Goal: Information Seeking & Learning: Understand process/instructions

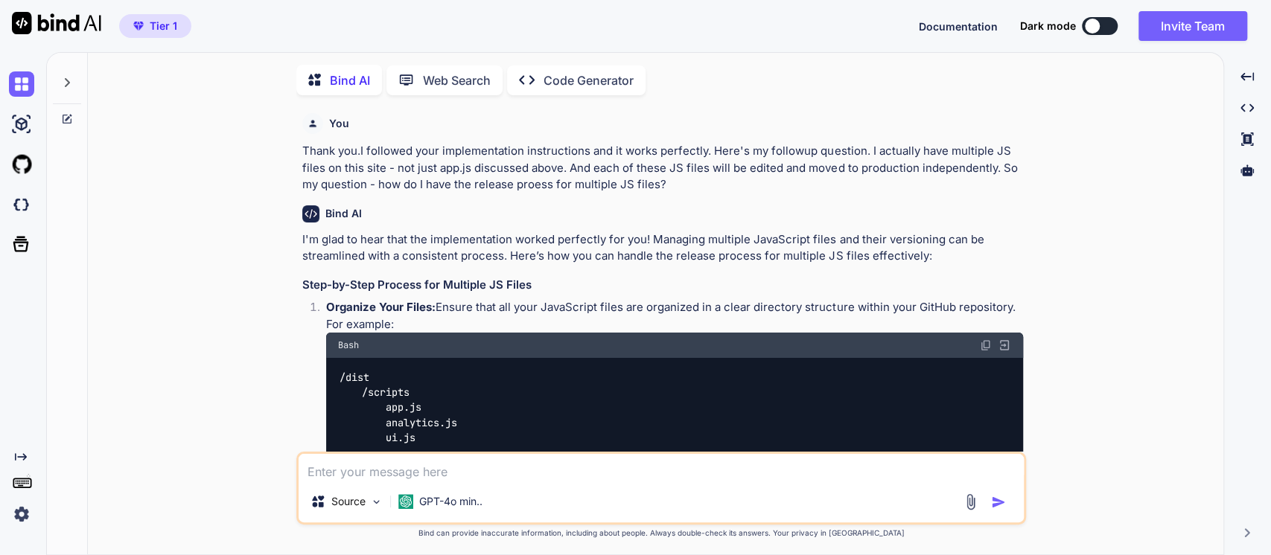
scroll to position [2843, 0]
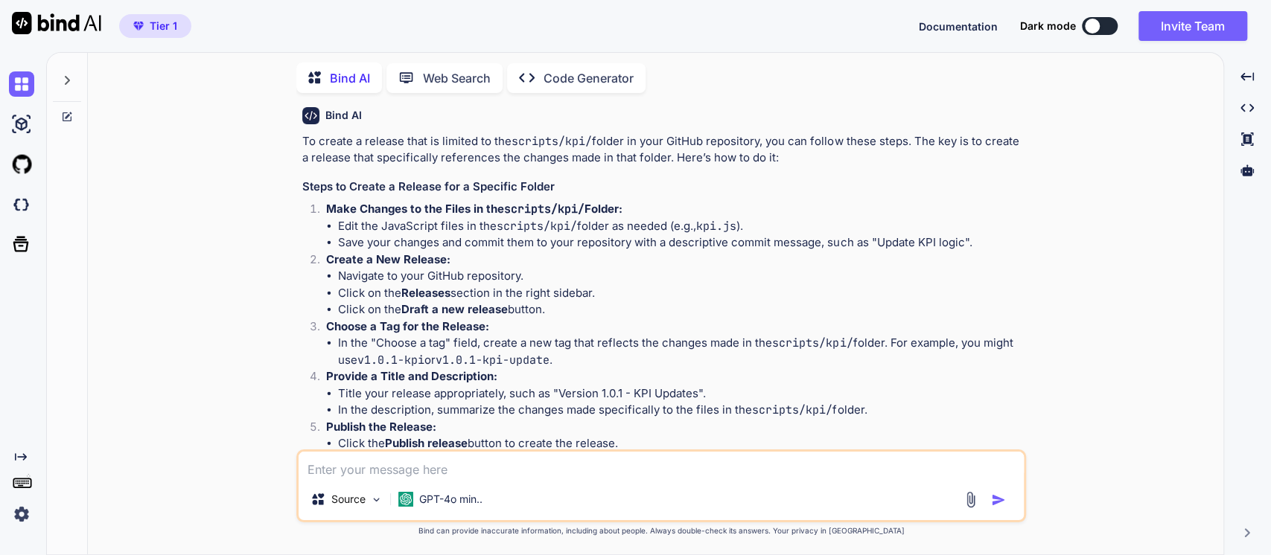
click at [71, 79] on icon at bounding box center [67, 80] width 12 height 12
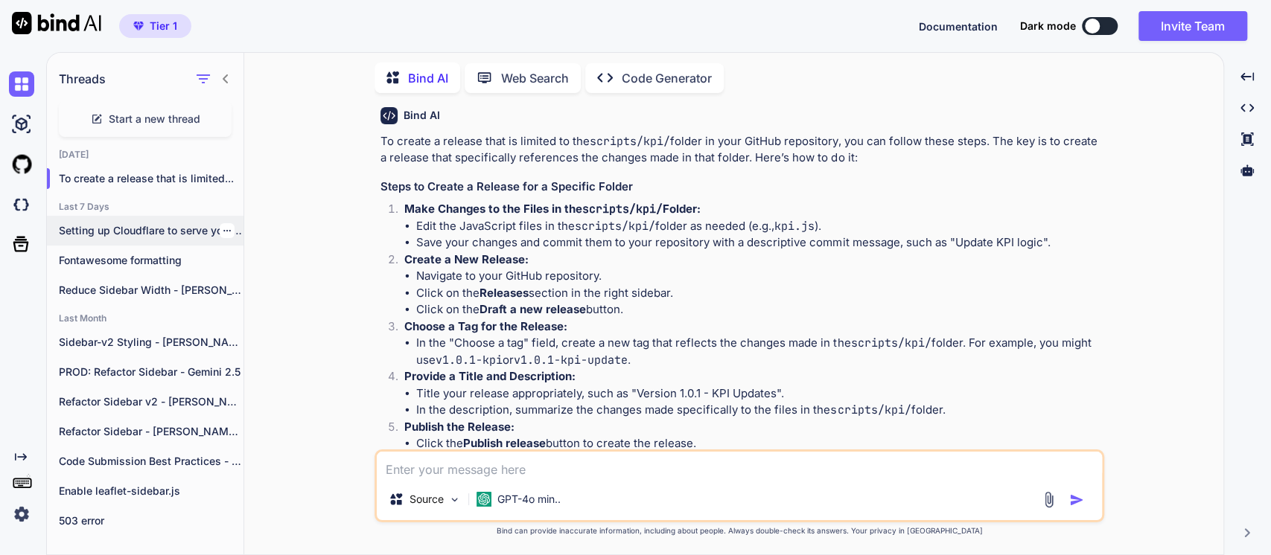
click at [223, 230] on icon "button" at bounding box center [226, 230] width 7 height 1
click at [237, 252] on icon "button" at bounding box center [232, 257] width 13 height 13
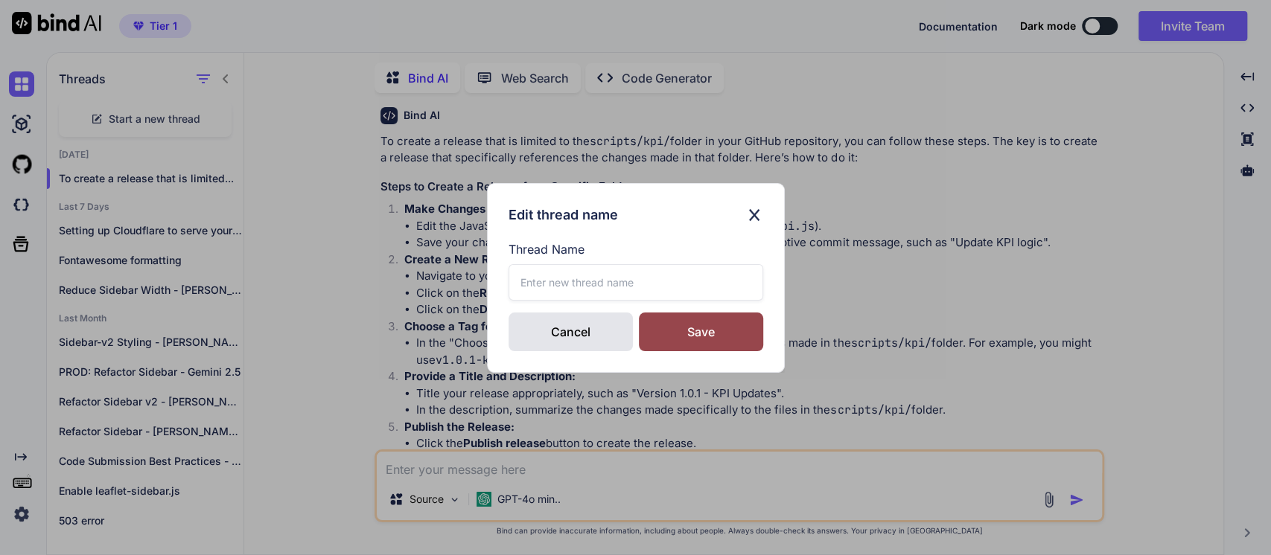
click at [521, 279] on input "text" at bounding box center [635, 282] width 255 height 36
type input "CDN Options"
click at [680, 332] on div "Save" at bounding box center [701, 332] width 124 height 39
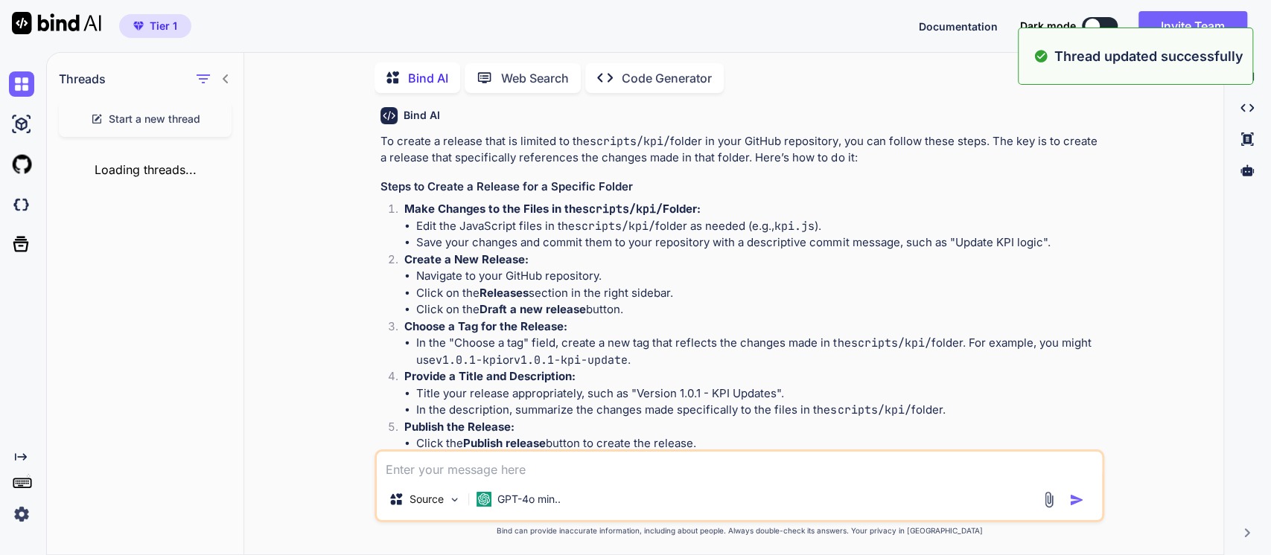
type textarea "x"
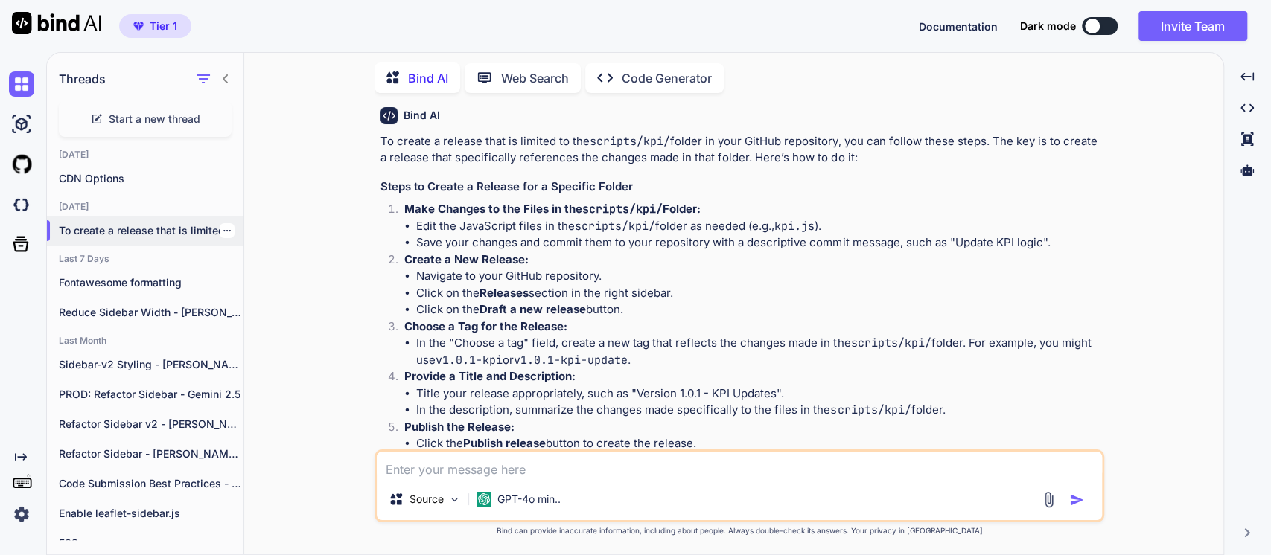
click at [223, 226] on icon "button" at bounding box center [227, 230] width 9 height 9
click at [271, 256] on span "Rename and Save" at bounding box center [289, 256] width 89 height 15
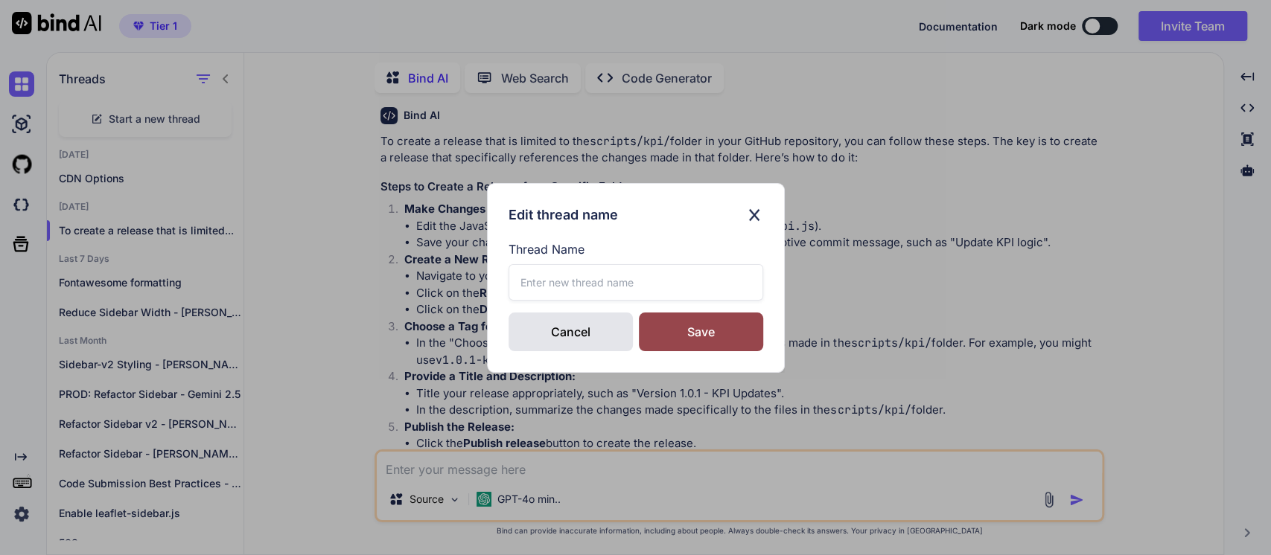
click at [536, 278] on input "text" at bounding box center [635, 282] width 255 height 36
type input "GitH"
type textarea "x"
type input "GitHub Release Mgmt"
click at [681, 338] on div "Save" at bounding box center [701, 332] width 124 height 39
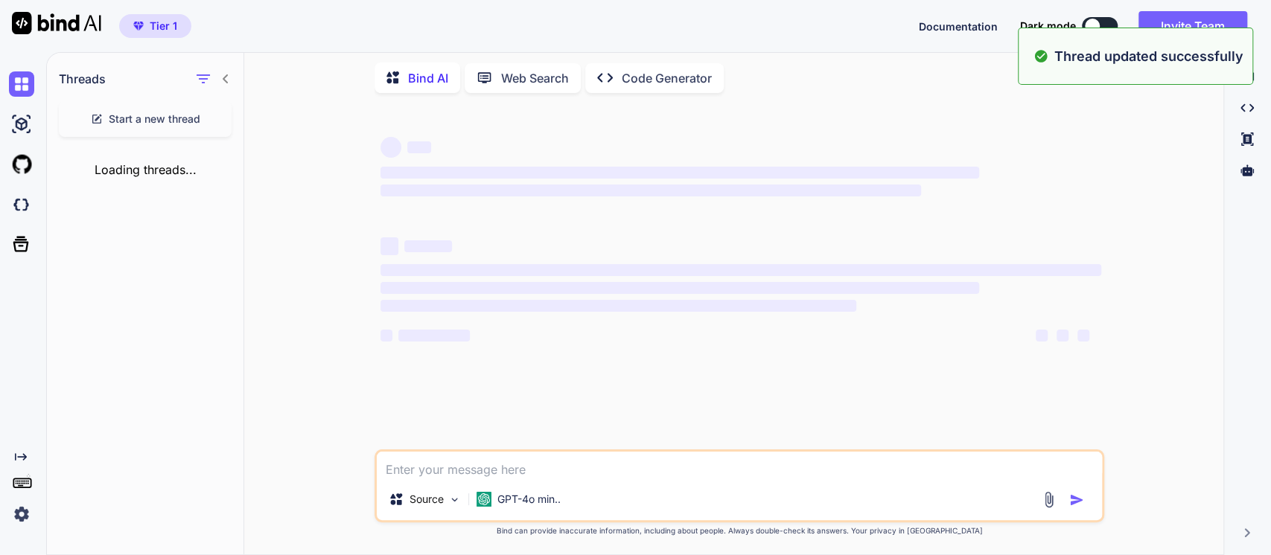
scroll to position [0, 0]
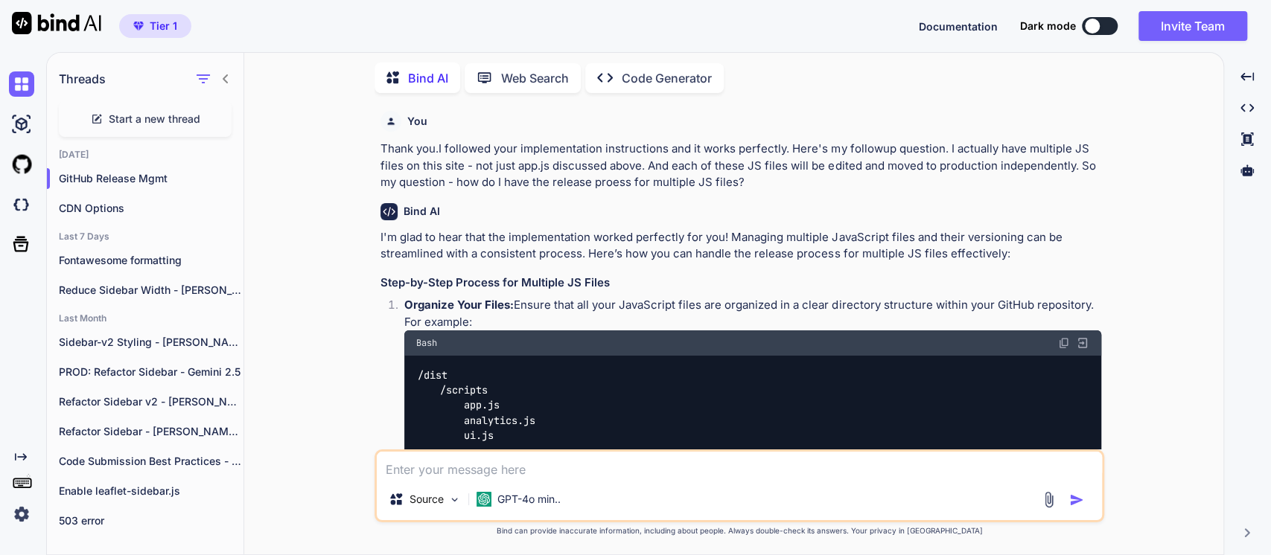
click at [144, 122] on span "Start a new thread" at bounding box center [155, 119] width 92 height 15
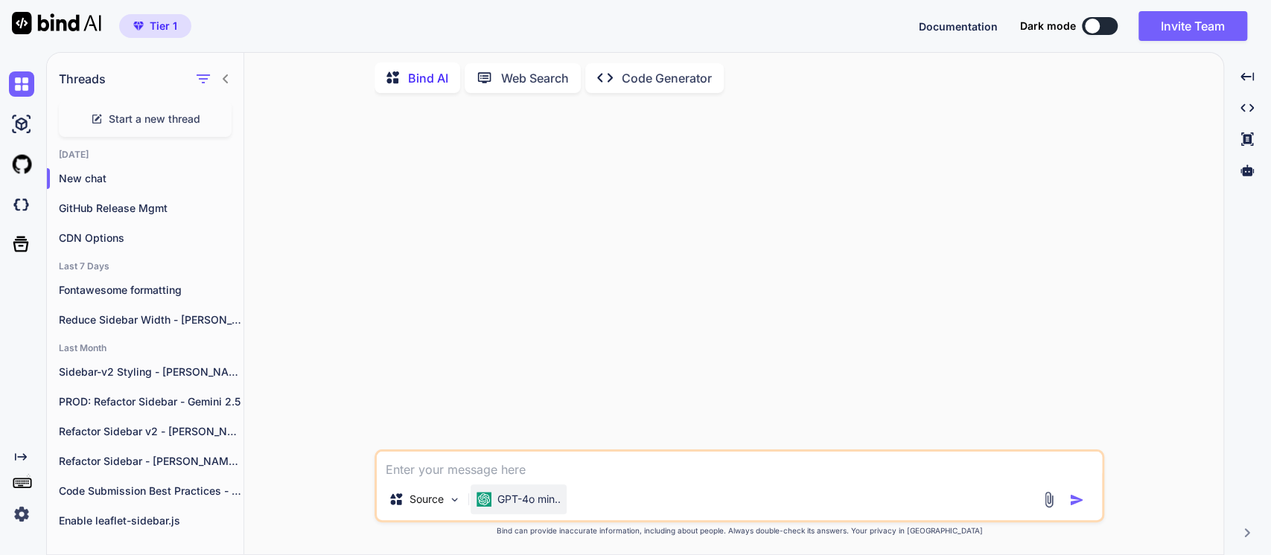
click at [549, 498] on p "GPT-4o min.." at bounding box center [528, 499] width 63 height 15
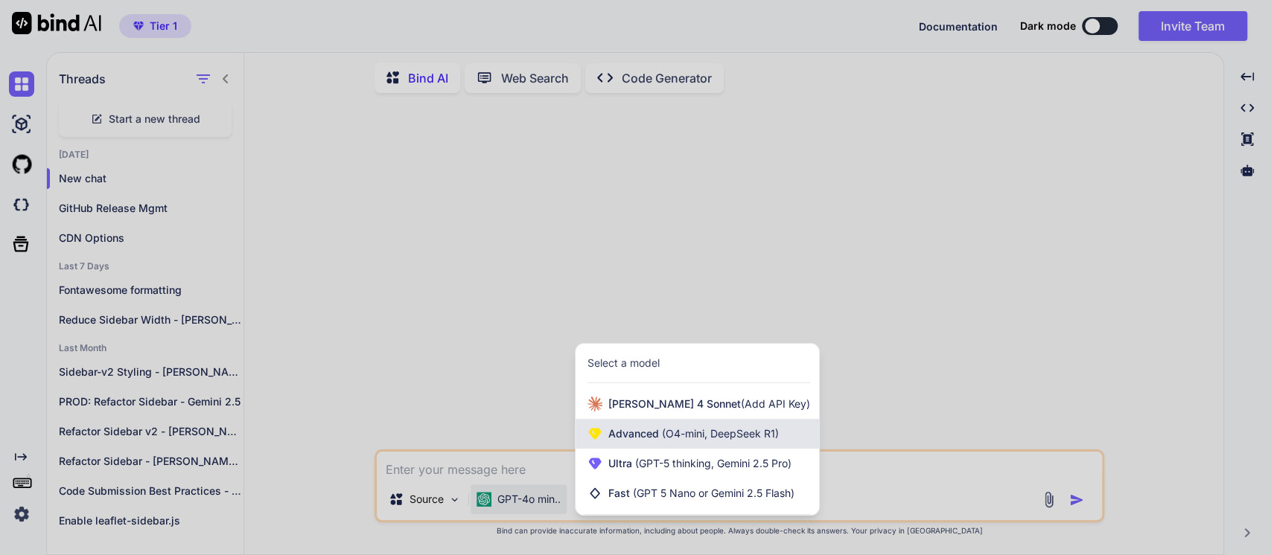
click at [642, 442] on div "Advanced (O4-mini, DeepSeek R1)" at bounding box center [696, 434] width 243 height 30
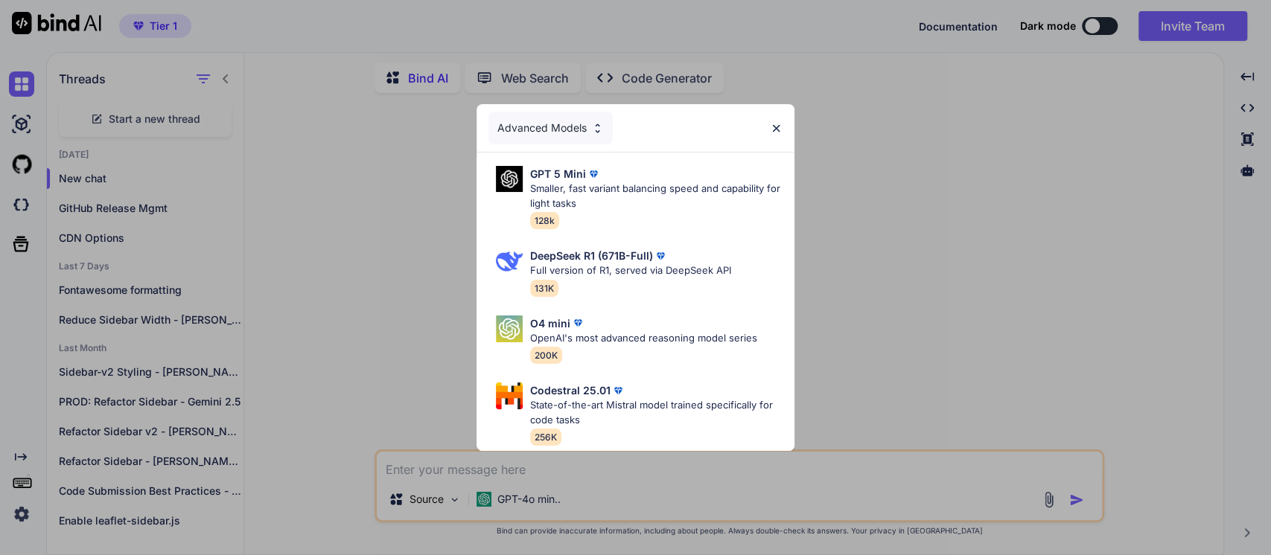
click at [421, 353] on div "Advanced Models GPT 5 Mini Smaller, fast variant balancing speed and capability…" at bounding box center [635, 277] width 1271 height 555
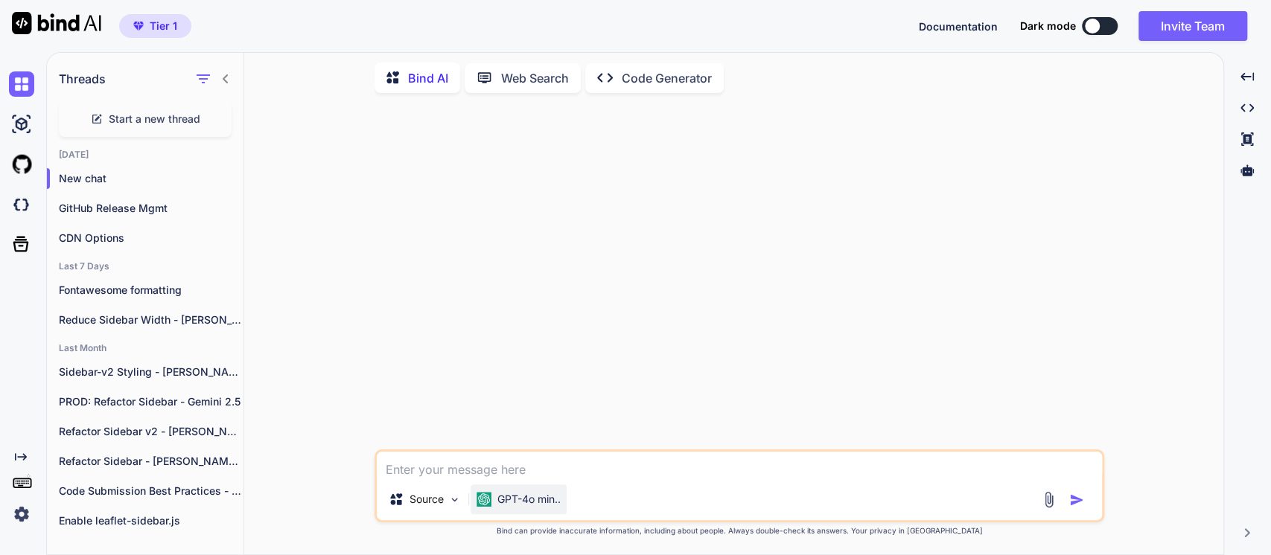
click at [532, 497] on p "GPT-4o min.." at bounding box center [528, 499] width 63 height 15
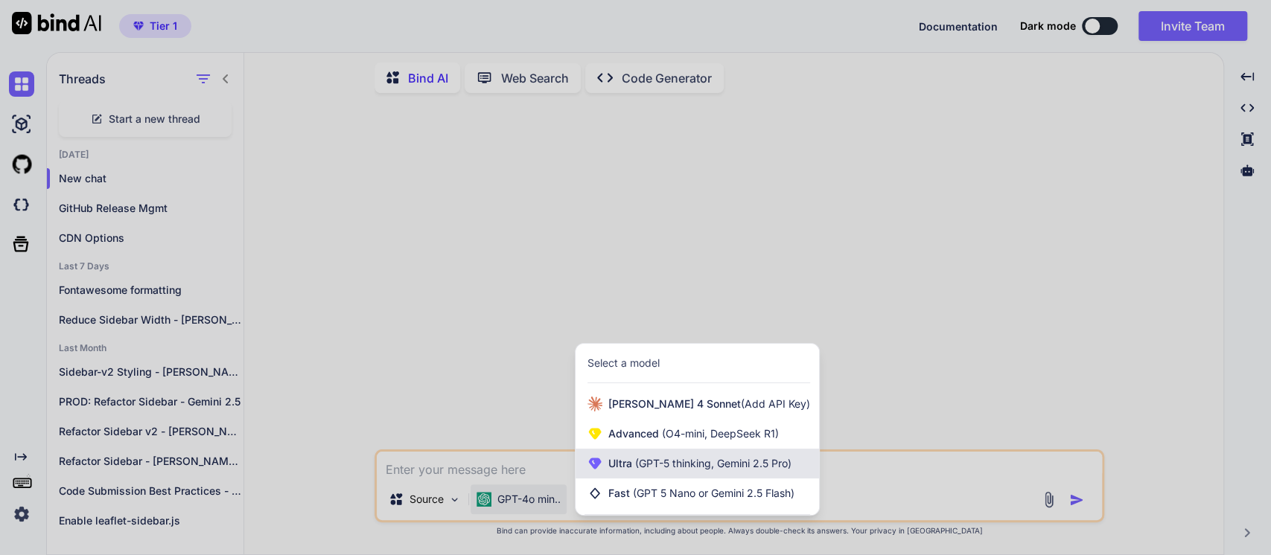
click at [642, 452] on div "Ultra (GPT-5 thinking, Gemini 2.5 Pro)" at bounding box center [696, 464] width 243 height 30
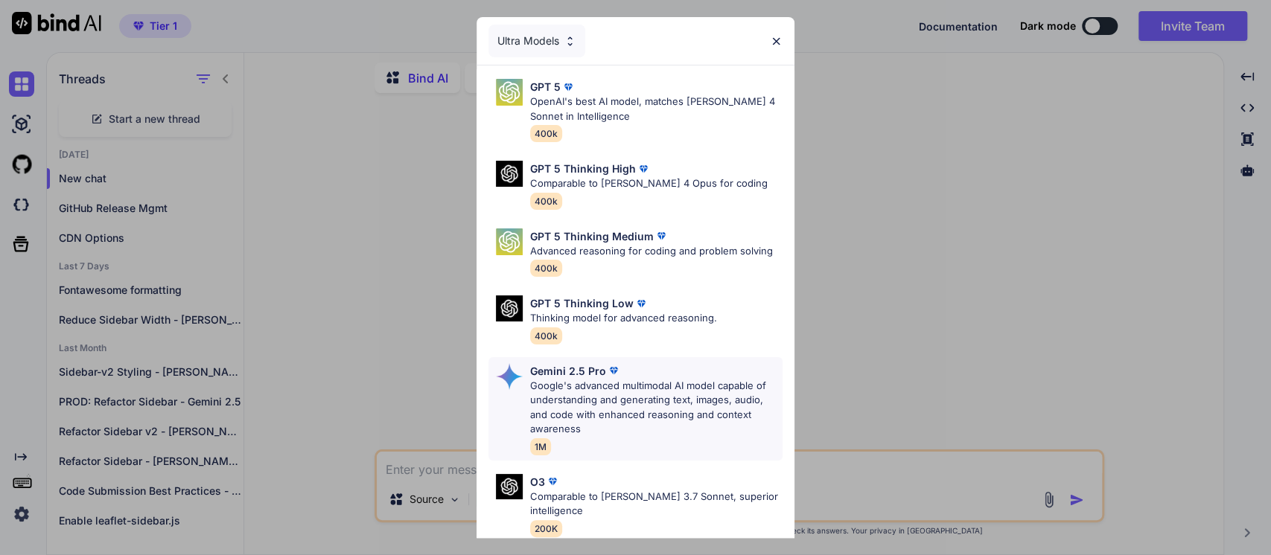
click at [561, 374] on p "Gemini 2.5 Pro" at bounding box center [568, 371] width 76 height 16
type textarea "x"
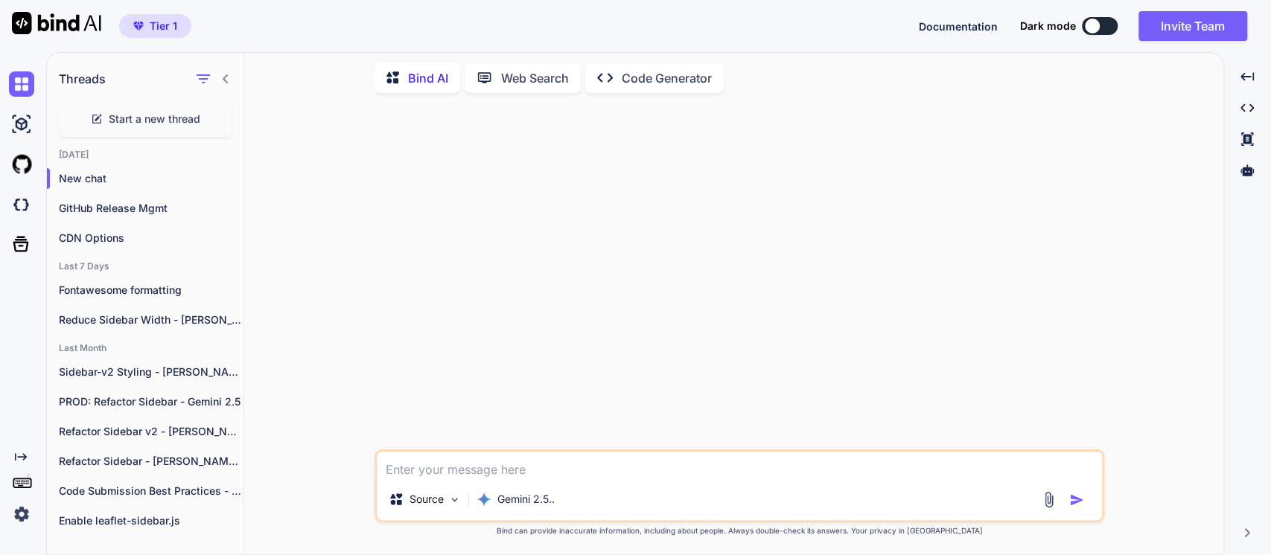
drag, startPoint x: 442, startPoint y: 470, endPoint x: 447, endPoint y: 462, distance: 9.1
click at [444, 467] on textarea at bounding box center [739, 465] width 725 height 27
type textarea "Y"
type textarea "x"
type textarea "Yo"
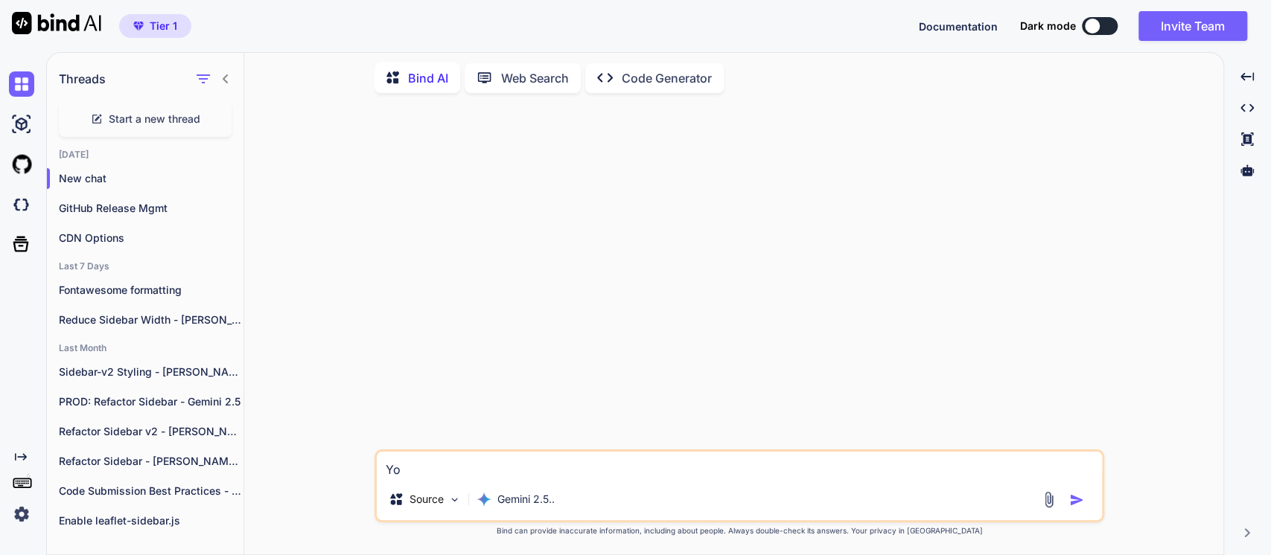
type textarea "x"
type textarea "You"
type textarea "x"
type textarea "You"
type textarea "x"
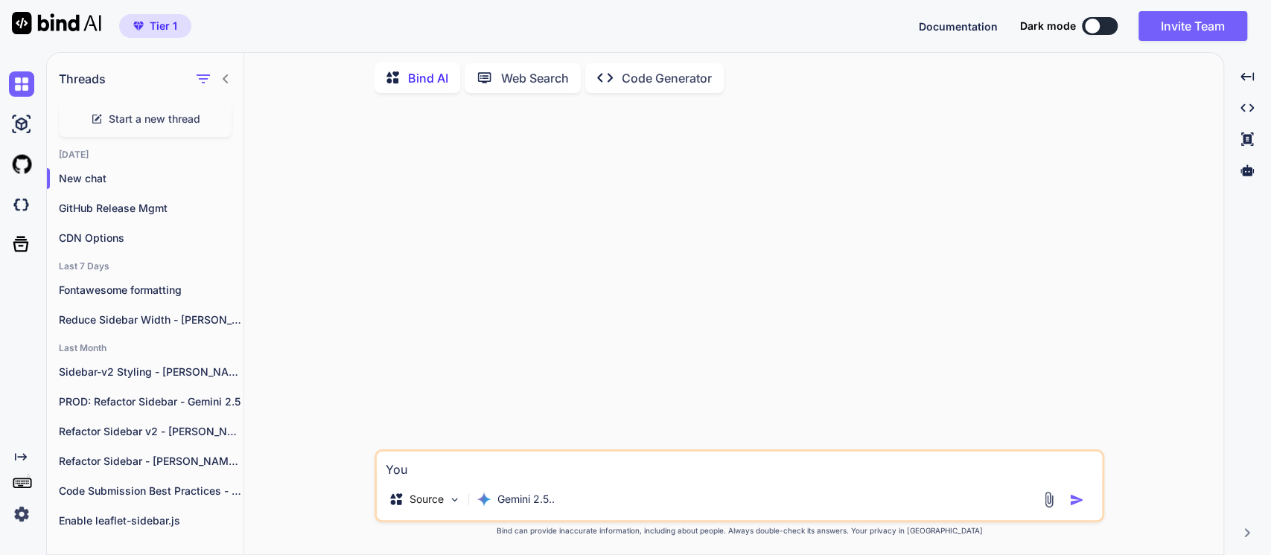
type textarea "You a"
type textarea "x"
type textarea "You ar"
type textarea "x"
type textarea "You are"
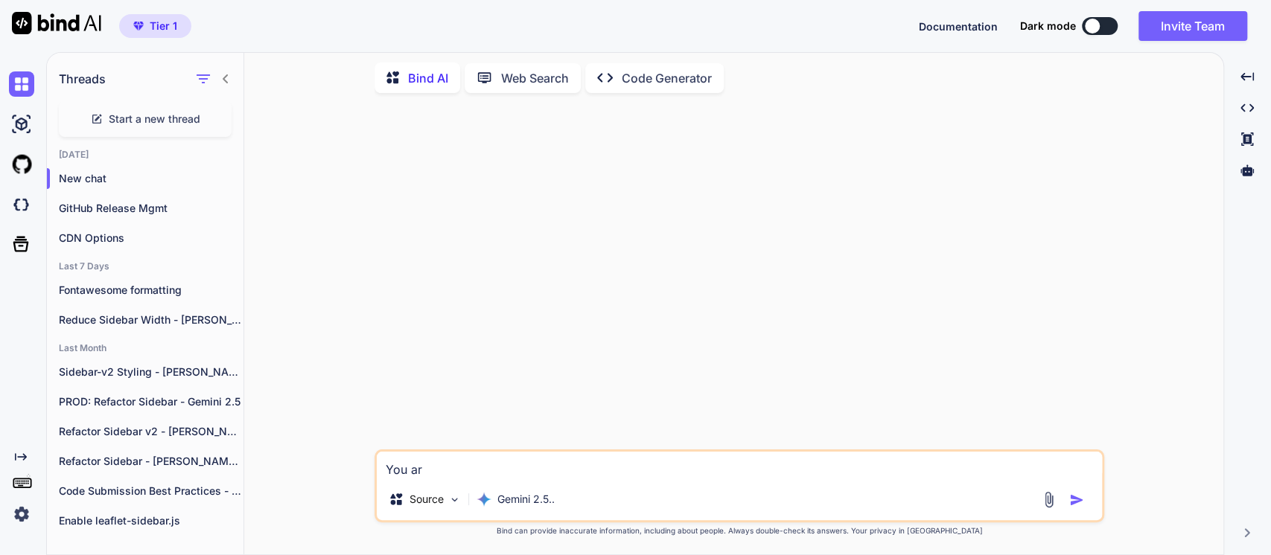
type textarea "x"
type textarea "You are"
type textarea "x"
type textarea "You are a"
type textarea "x"
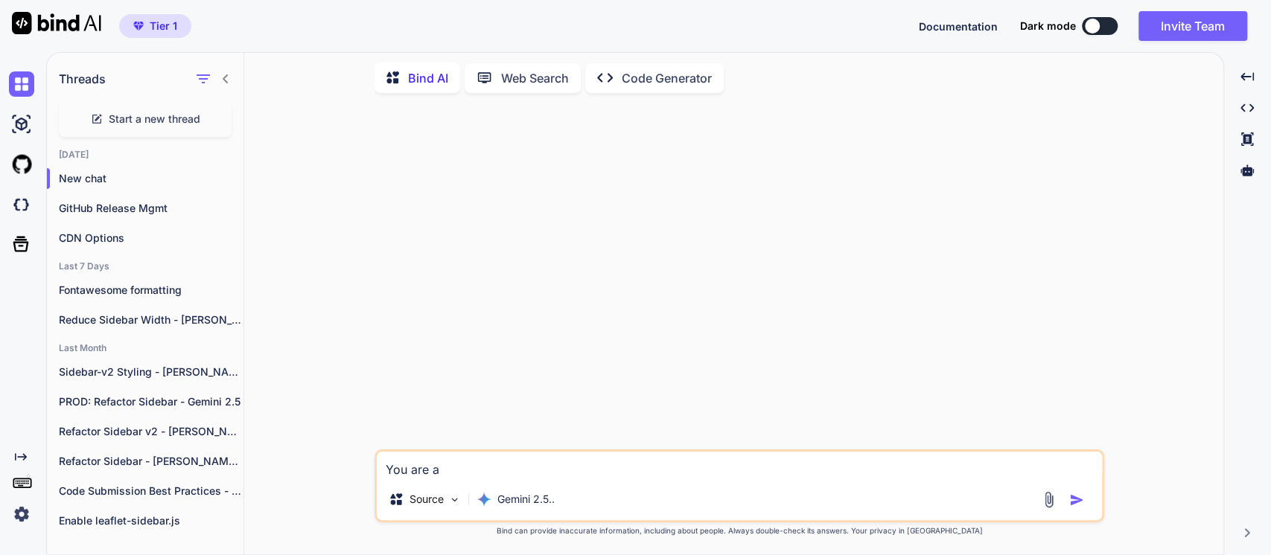
type textarea "You are an"
type textarea "x"
type textarea "You are an"
type textarea "x"
type textarea "You are an e"
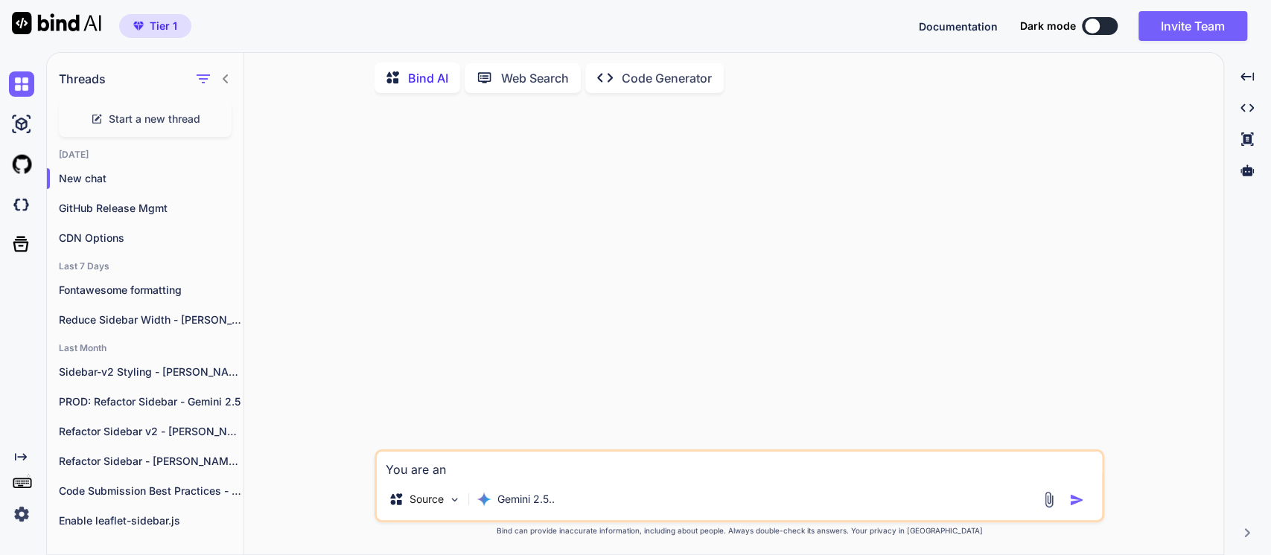
type textarea "x"
type textarea "You are an ex"
type textarea "x"
type textarea "You are an exp"
type textarea "x"
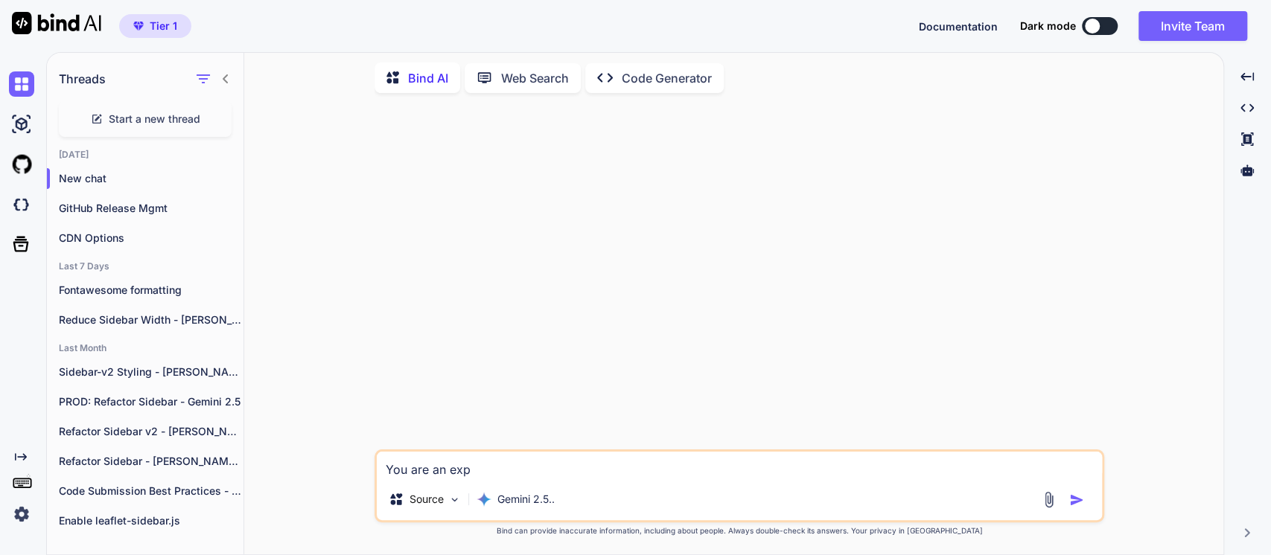
type textarea "You are an expe"
type textarea "x"
type textarea "You are an exper"
type textarea "x"
type textarea "You are an experi"
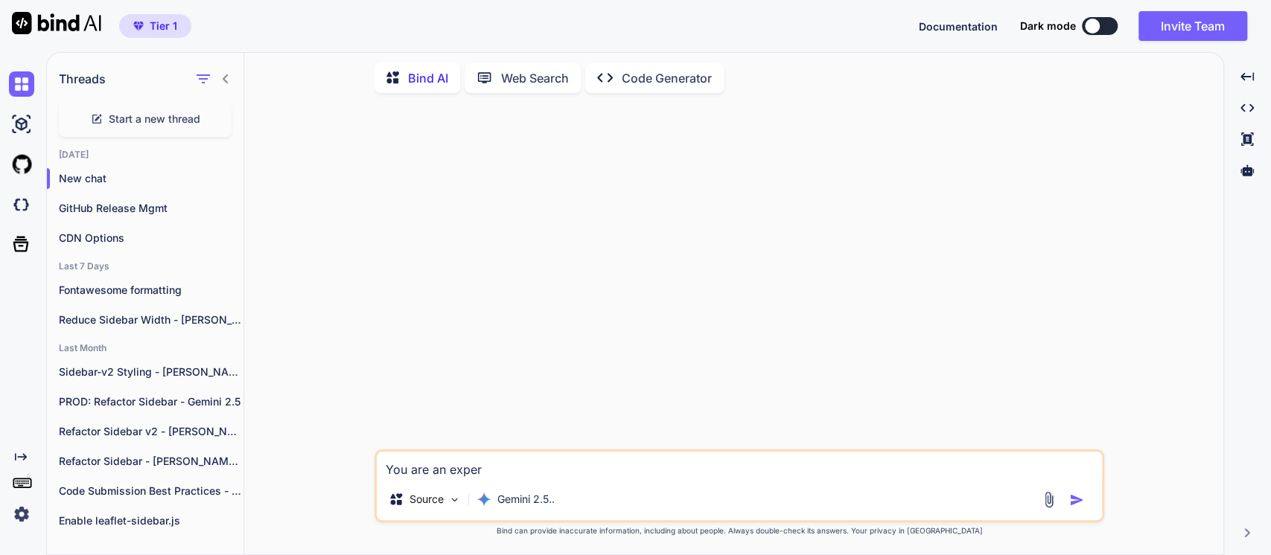
type textarea "x"
type textarea "You are an experie"
type textarea "x"
type textarea "You are an experien"
type textarea "x"
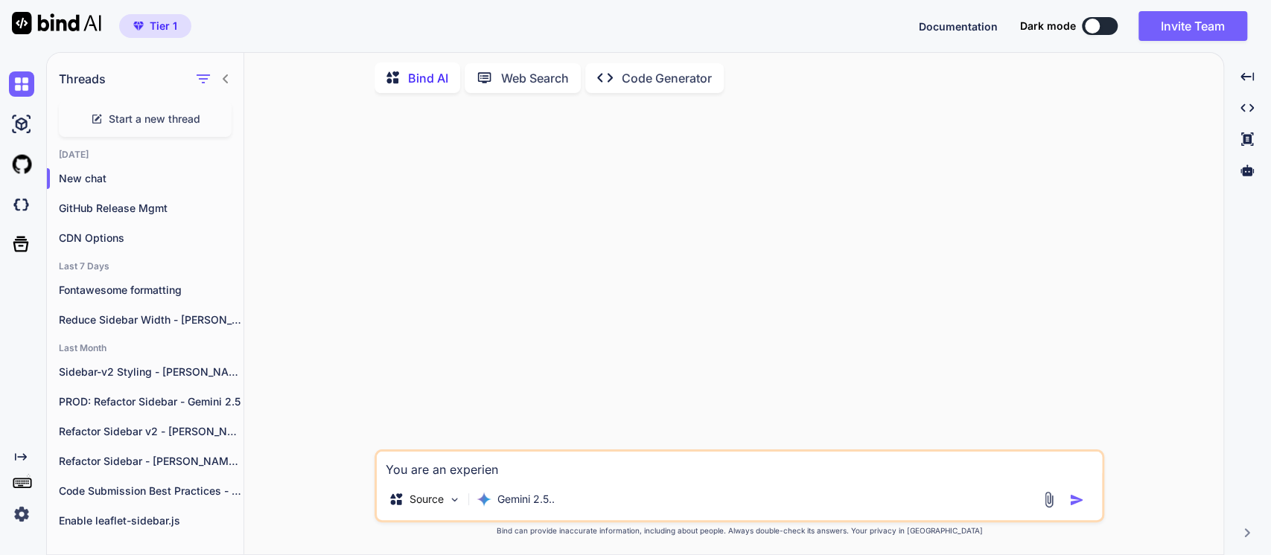
type textarea "You are an experienc"
type textarea "x"
type textarea "You are an experience"
type textarea "x"
type textarea "You are an experienced"
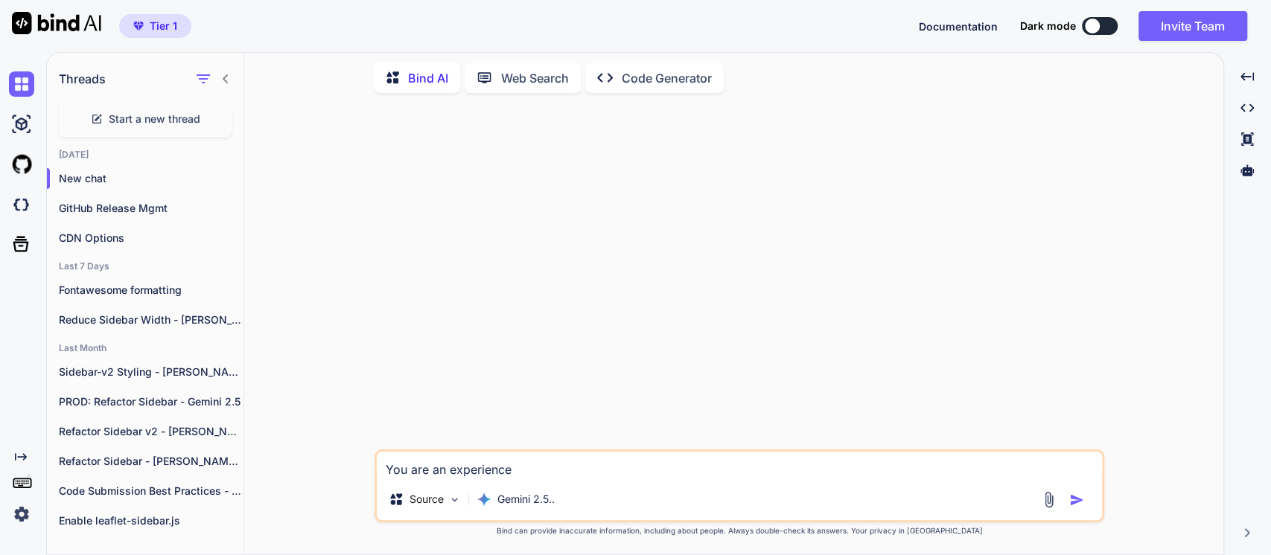
type textarea "x"
type textarea "You are an experienced"
type textarea "x"
type textarea "You are an experienced f"
type textarea "x"
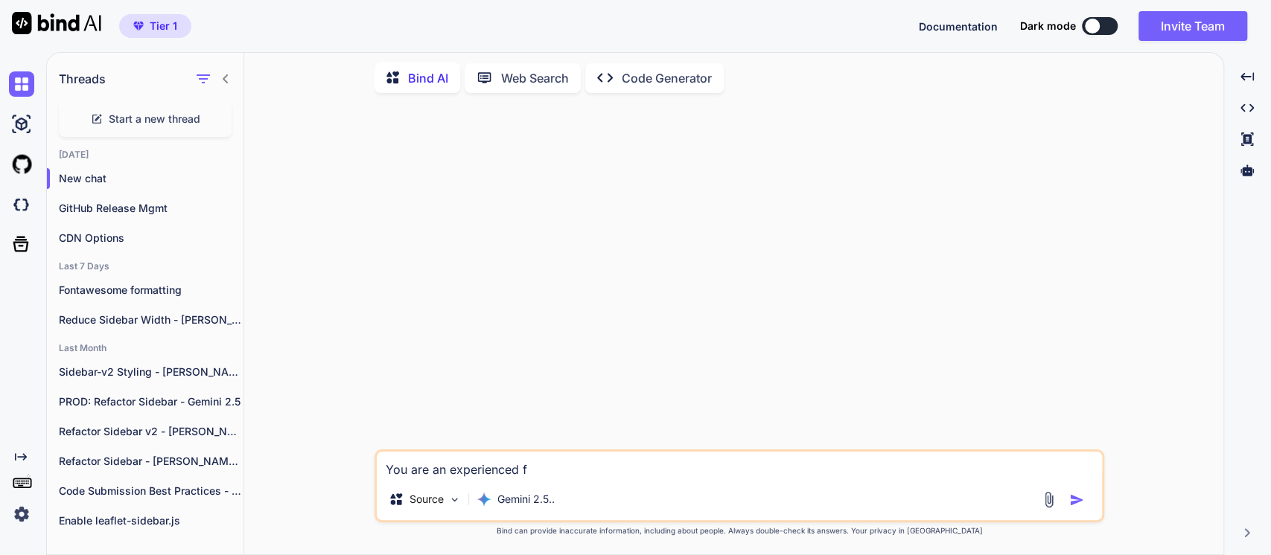
type textarea "You are an experienced fu"
type textarea "x"
type textarea "You are an experienced ful"
type textarea "x"
type textarea "You are an experienced full"
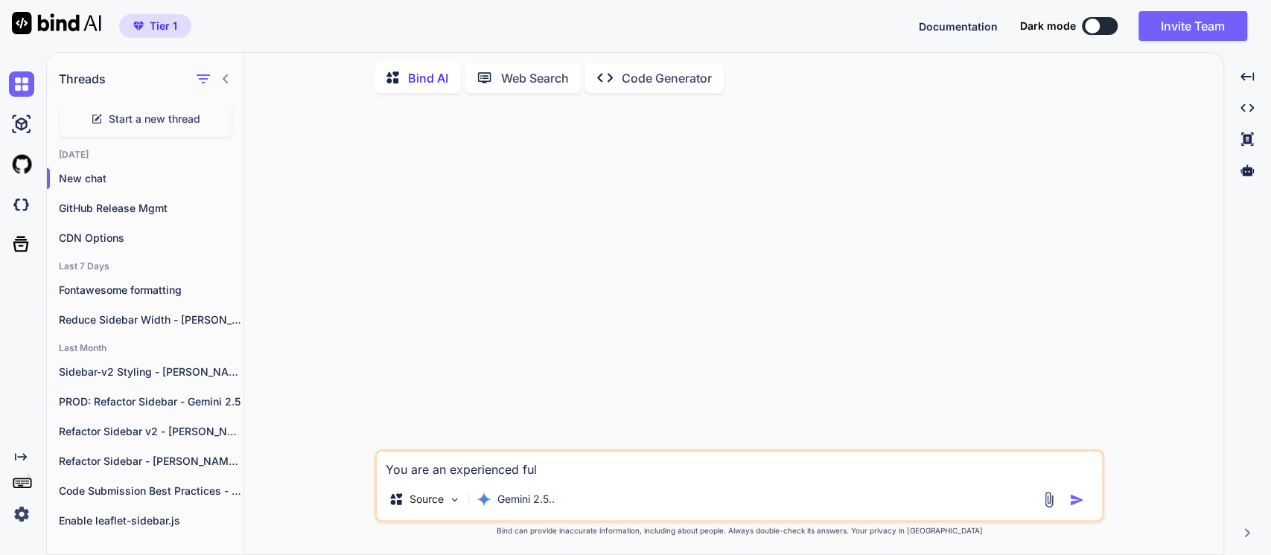
type textarea "x"
type textarea "You are an experienced full-"
type textarea "x"
type textarea "You are an experienced full-s"
type textarea "x"
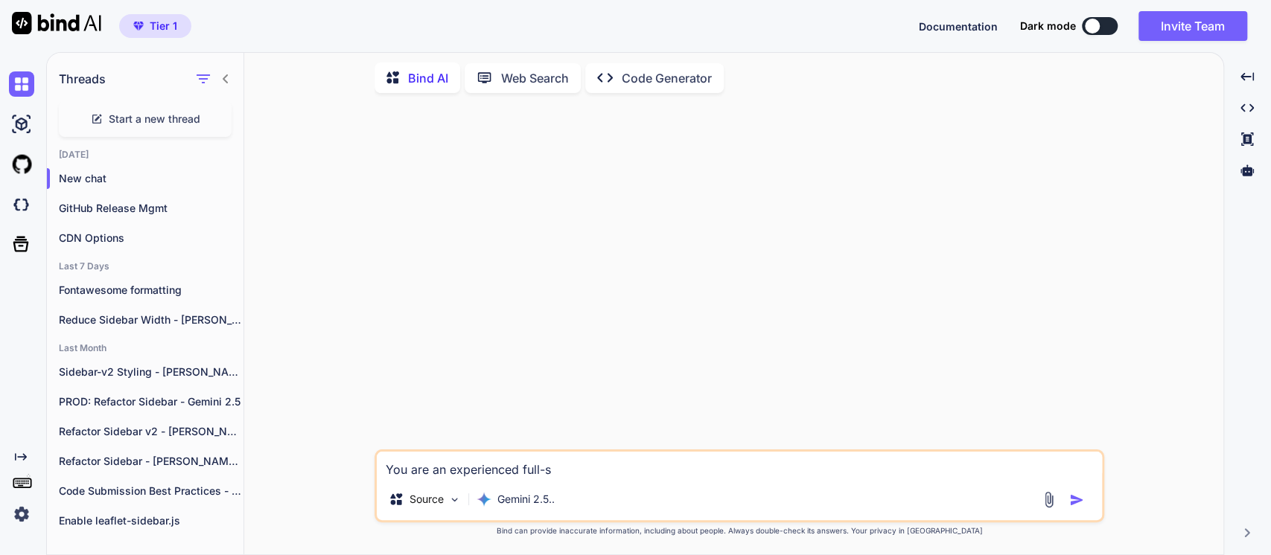
type textarea "You are an experienced full-st"
type textarea "x"
type textarea "You are an experienced full-sta"
type textarea "x"
type textarea "You are an experienced full-stac"
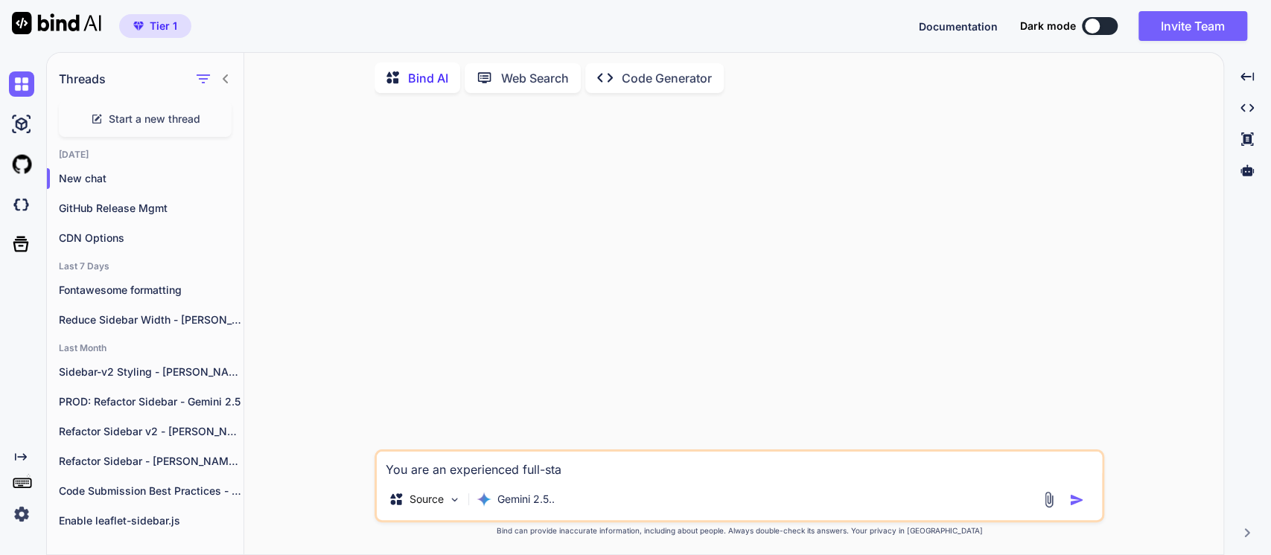
type textarea "x"
type textarea "You are an experienced full-stack"
type textarea "x"
type textarea "You are an experienced full-stackd"
type textarea "x"
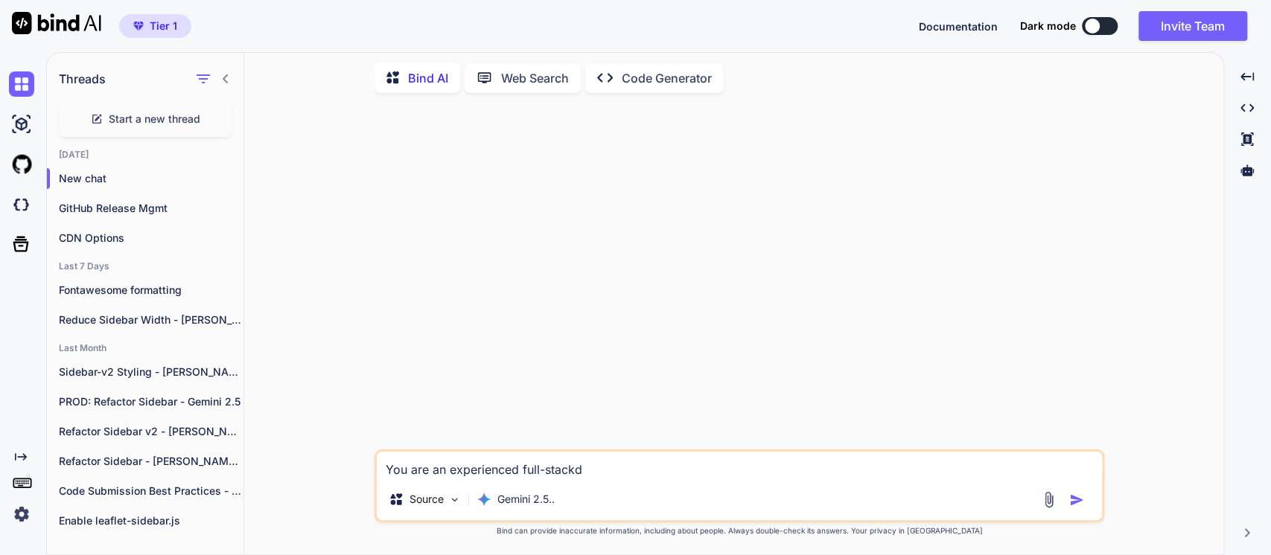
type textarea "You are an experienced full-stack"
type textarea "x"
type textarea "You are an experienced full-stack"
type textarea "x"
type textarea "You are an experienced full-stack d"
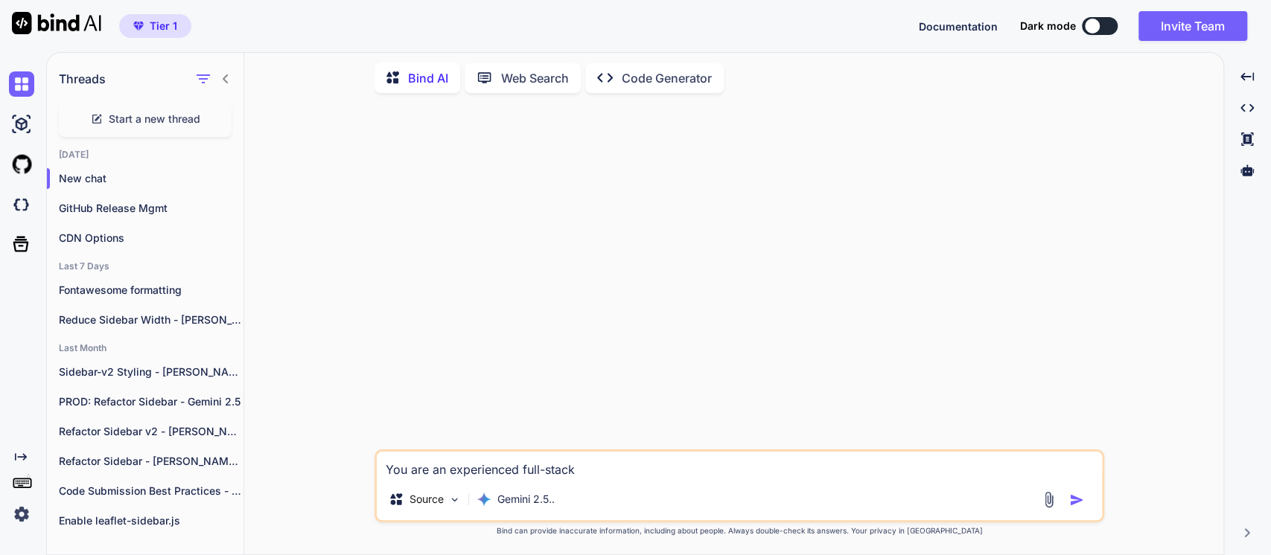
type textarea "x"
type textarea "You are an experienced full-stack de"
type textarea "x"
type textarea "You are an experienced full-[PERSON_NAME]"
type textarea "x"
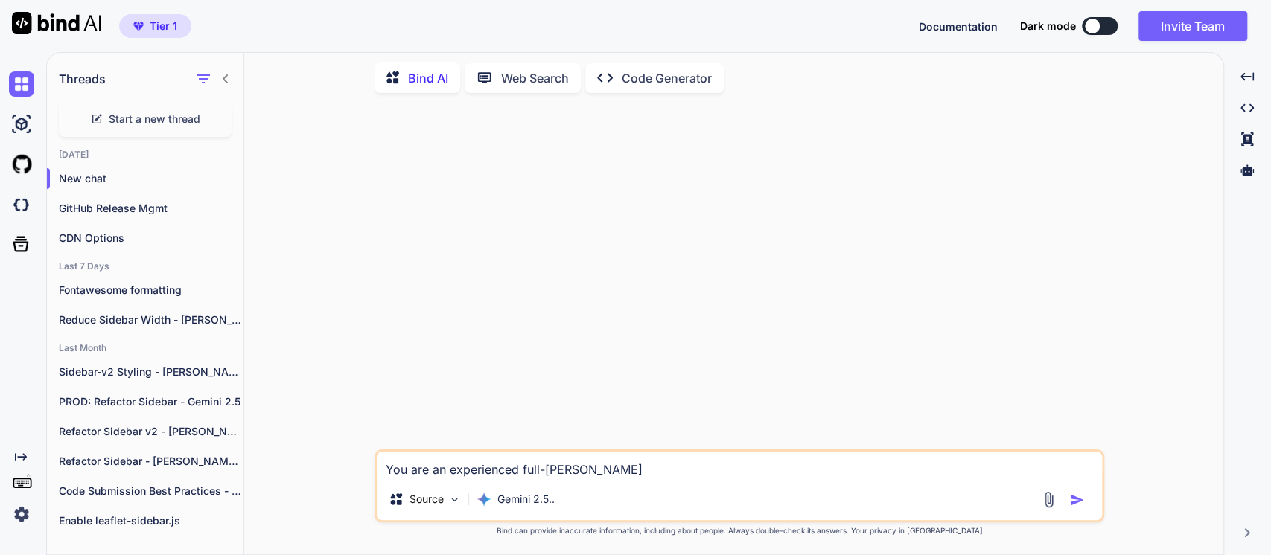
type textarea "You are an experienced full-stack [PERSON_NAME]"
type textarea "x"
type textarea "You are an experienced full-stack deelo"
type textarea "x"
type textarea "You are an experienced full-stack deelop"
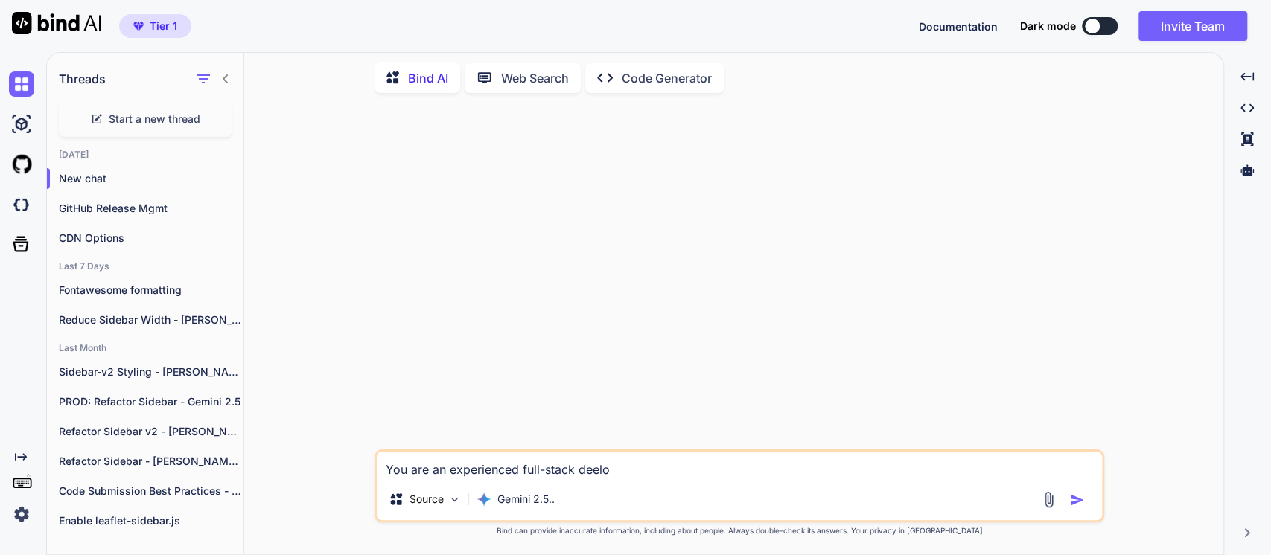
type textarea "x"
type textarea "You are an experienced full-stack deelope"
type textarea "x"
type textarea "You are an experienced full-stack deeloper"
type textarea "x"
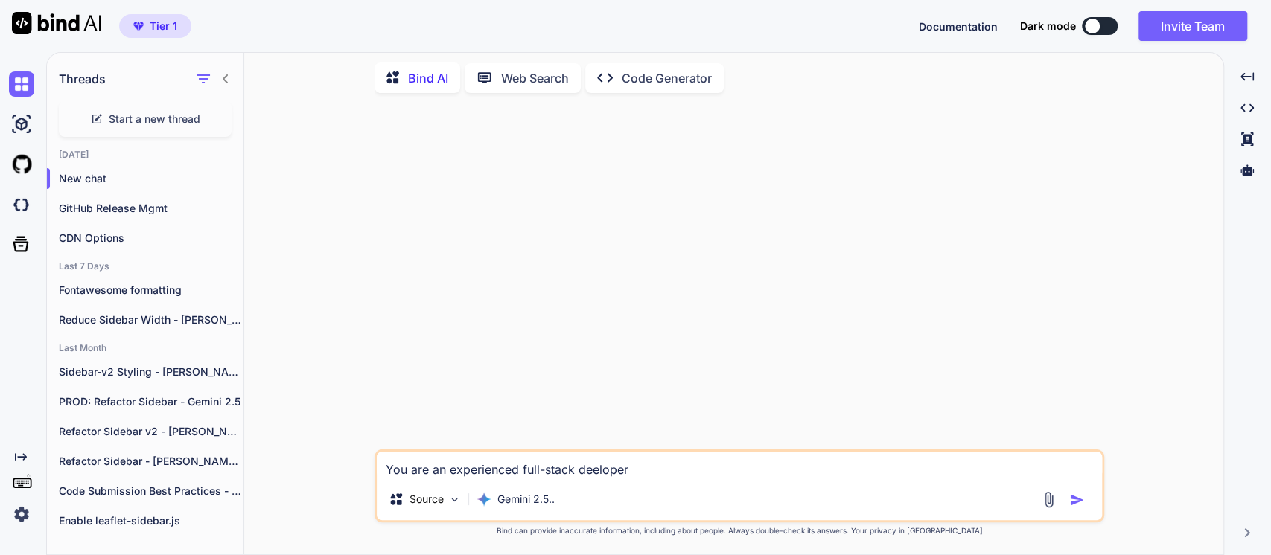
type textarea "You are an experienced full-stack deeloper"
type textarea "x"
type textarea "You are an experienced full-stack deeloper w"
type textarea "x"
type textarea "You are an experienced full-stack deeloper wi"
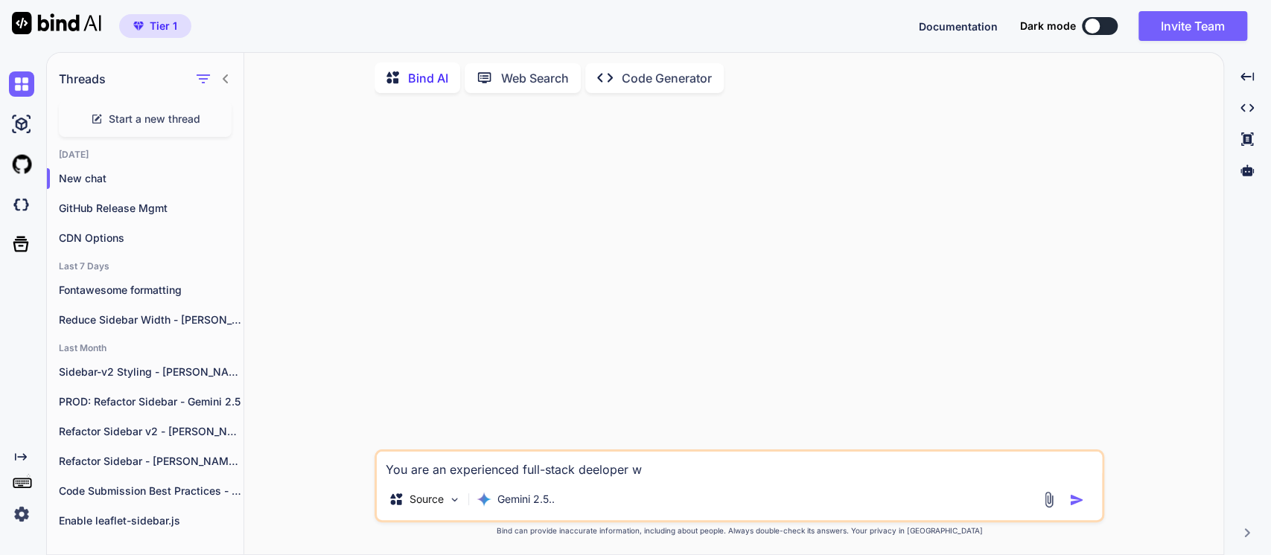
type textarea "x"
type textarea "You are an experienced full-stack deeloper wit"
type textarea "x"
type textarea "You are an experienced full-stack deeloper with"
type textarea "x"
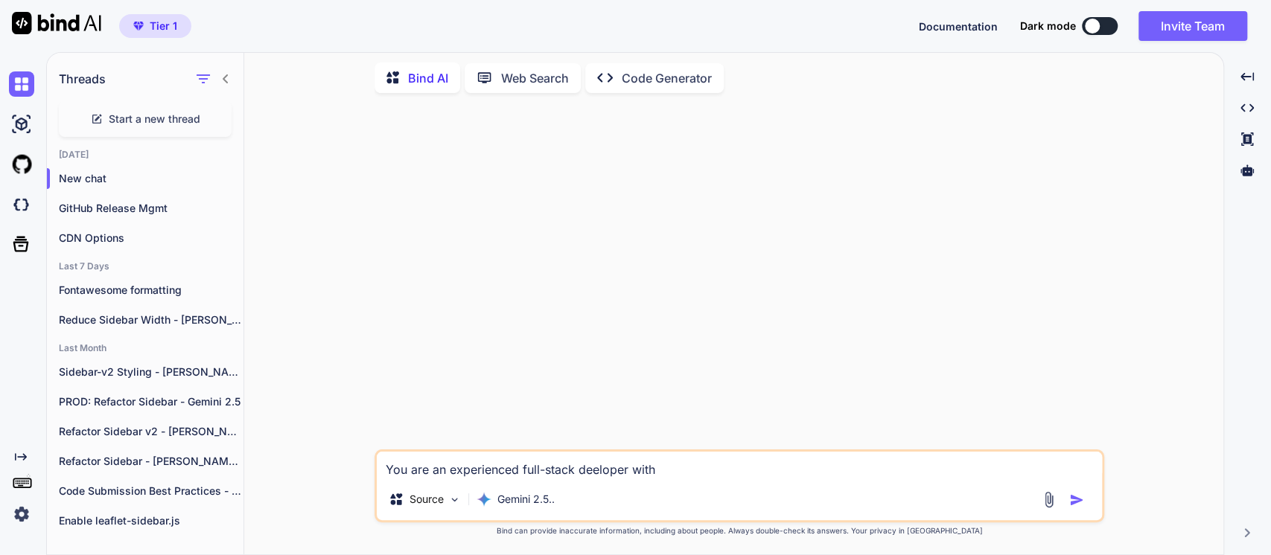
type textarea "You are an experienced full-stack deeloper with"
type textarea "x"
type textarea "You are an experienced full-stack deeloper with e"
type textarea "x"
type textarea "You are an experienced full-stack deeloper with ex"
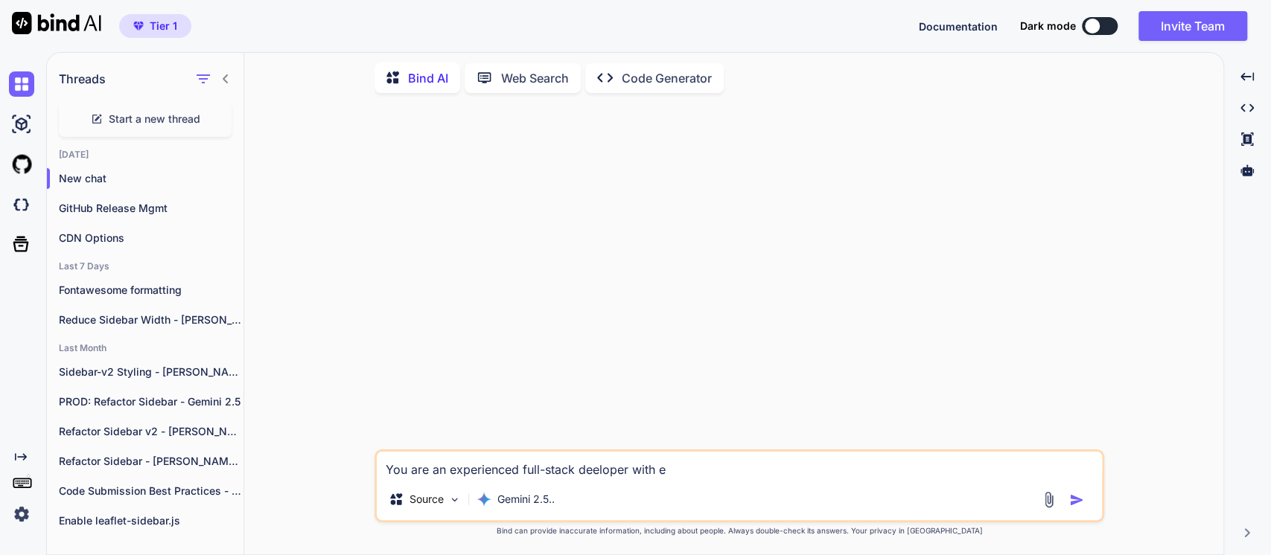
type textarea "x"
type textarea "You are an experienced full-stack deeloper with exp"
type textarea "x"
type textarea "You are an experienced full-stack deeloper with expe"
type textarea "x"
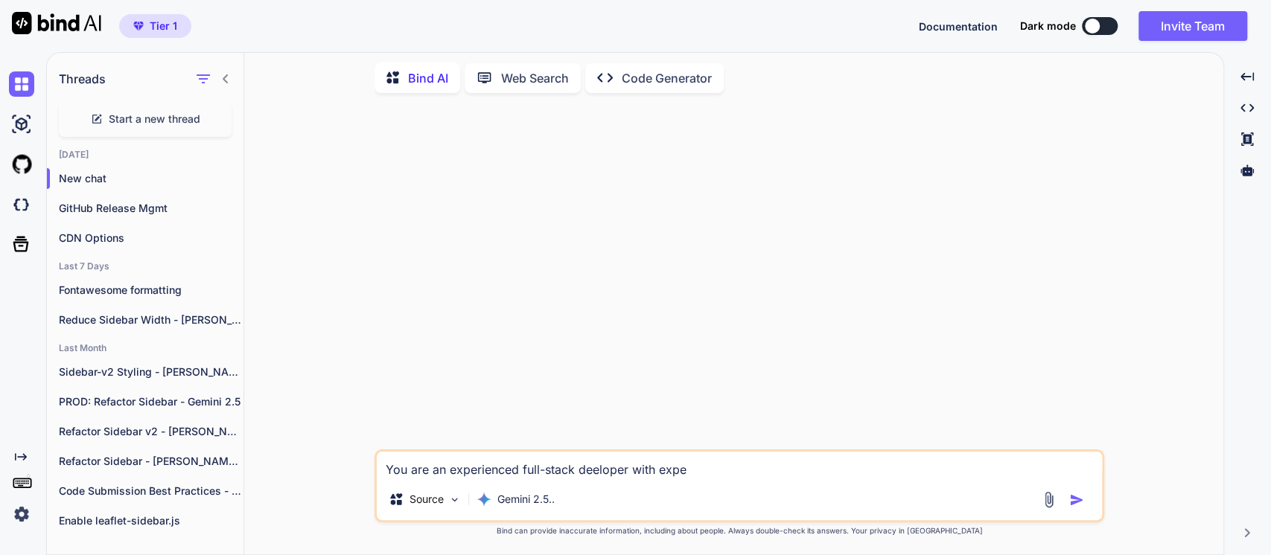
type textarea "You are an experienced full-stack deeloper with exper"
type textarea "x"
type textarea "You are an experienced full-stack deeloper with experi"
type textarea "x"
type textarea "You are an experienced full-stack deeloper with experis"
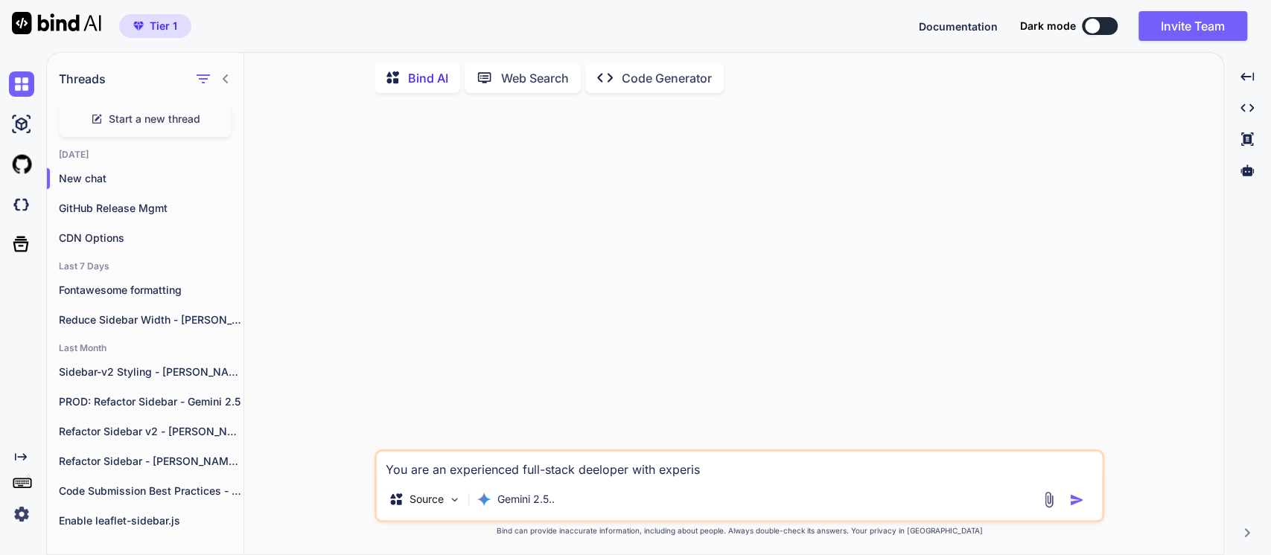
type textarea "x"
type textarea "You are an experienced full-stack deeloper with experise"
type textarea "x"
type textarea "You are an experienced full-stack deeloper with experise"
type textarea "x"
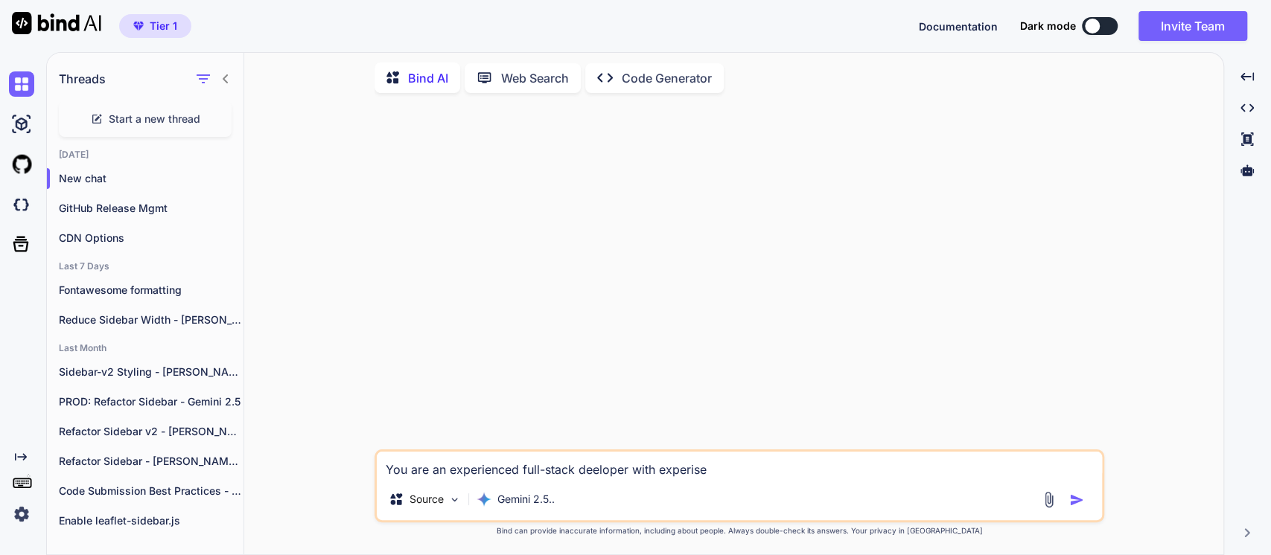
type textarea "You are an experienced full-stack deeloper with experise i"
type textarea "x"
type textarea "You are an experienced full-stack deeloper with experise in"
type textarea "x"
type textarea "You are an experienced full-stack deeloper with experise in"
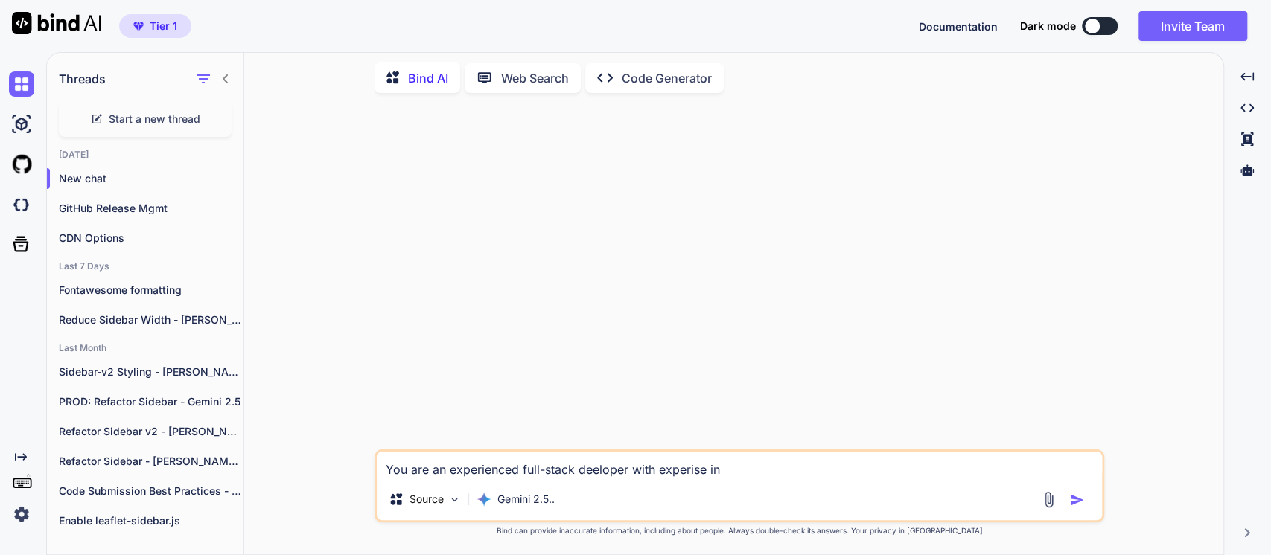
type textarea "x"
type textarea "You are an experienced full-stack deeloper with experise in G"
type textarea "x"
type textarea "You are an experienced full-stack deeloper with experise in Go"
type textarea "x"
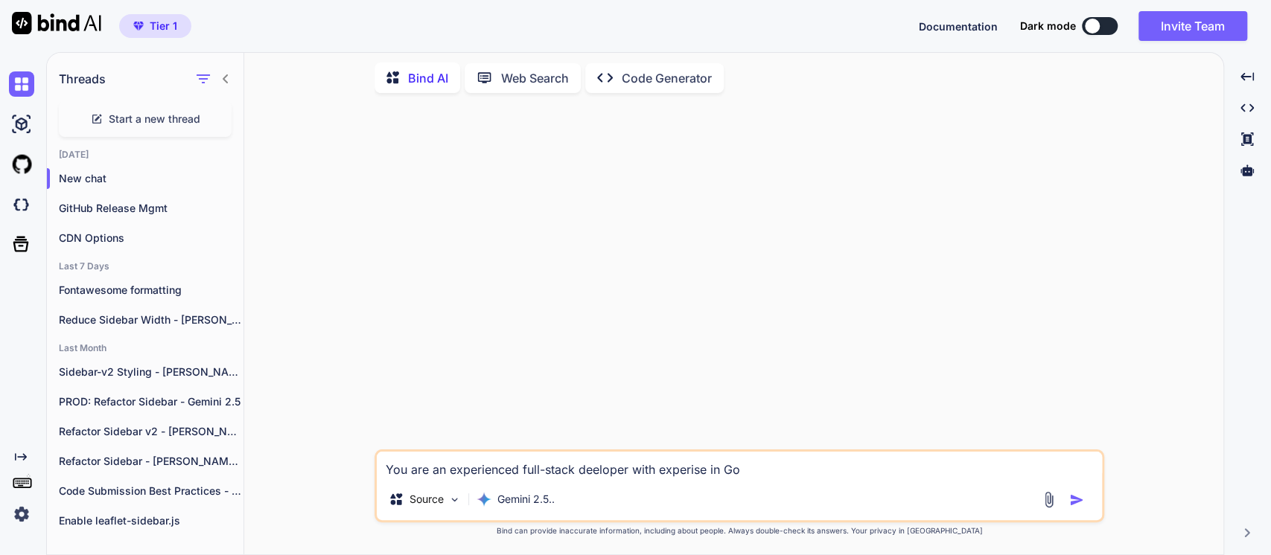
type textarea "You are an experienced full-stack deeloper with experise in [GEOGRAPHIC_DATA]"
type textarea "x"
type textarea "You are an experienced full-stack deeloper with experise in [GEOGRAPHIC_DATA]"
type textarea "x"
type textarea "You are an experienced full-stack deeloper with experise in [GEOGRAPHIC_DATA]"
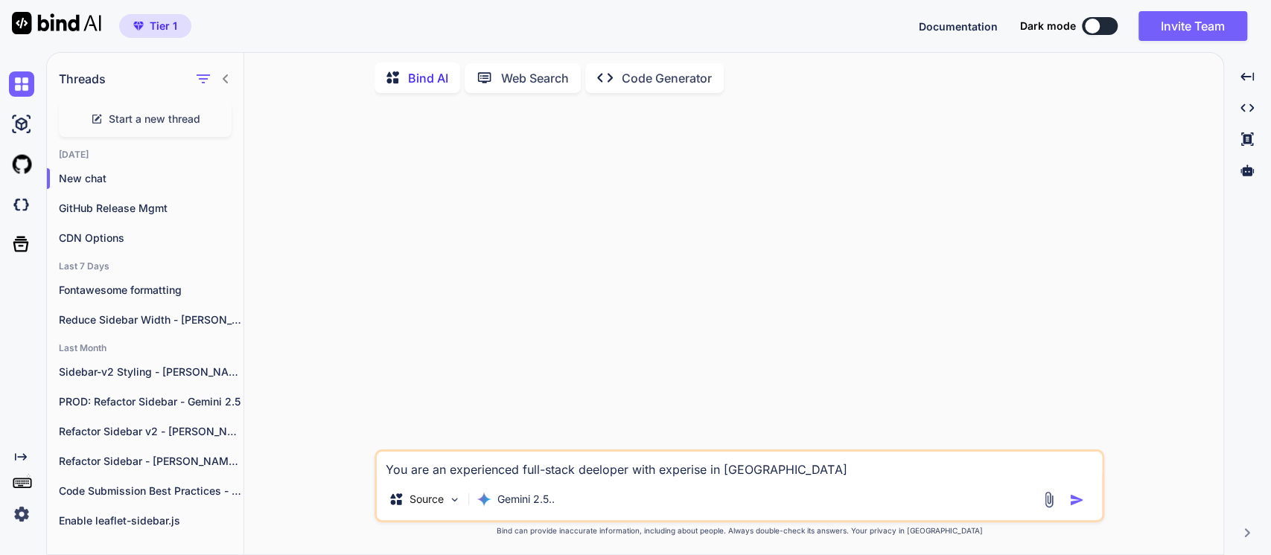
type textarea "x"
type textarea "You are an experienced full-stack deeloper with experise in Google"
type textarea "x"
type textarea "You are an experienced full-stack deeloper with experise in Google"
type textarea "x"
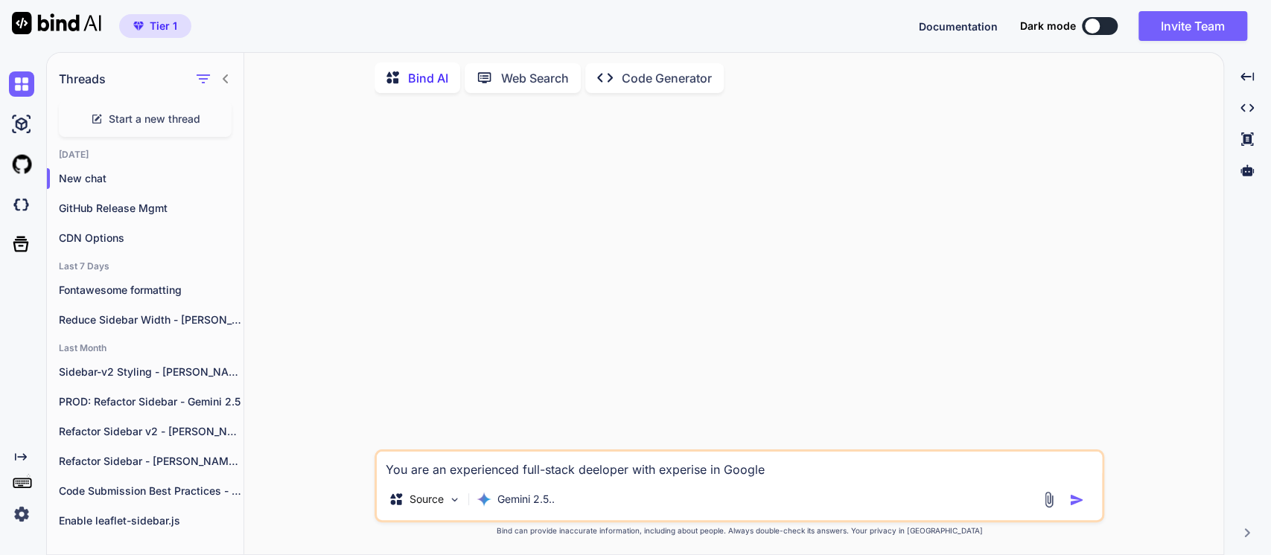
type textarea "You are an experienced full-stack deeloper with experise in Google D"
type textarea "x"
type textarea "You are an experienced full-stack deeloper with experise in Google Dr"
type textarea "x"
type textarea "You are an experienced full-stack deeloper with experise in Google Dri"
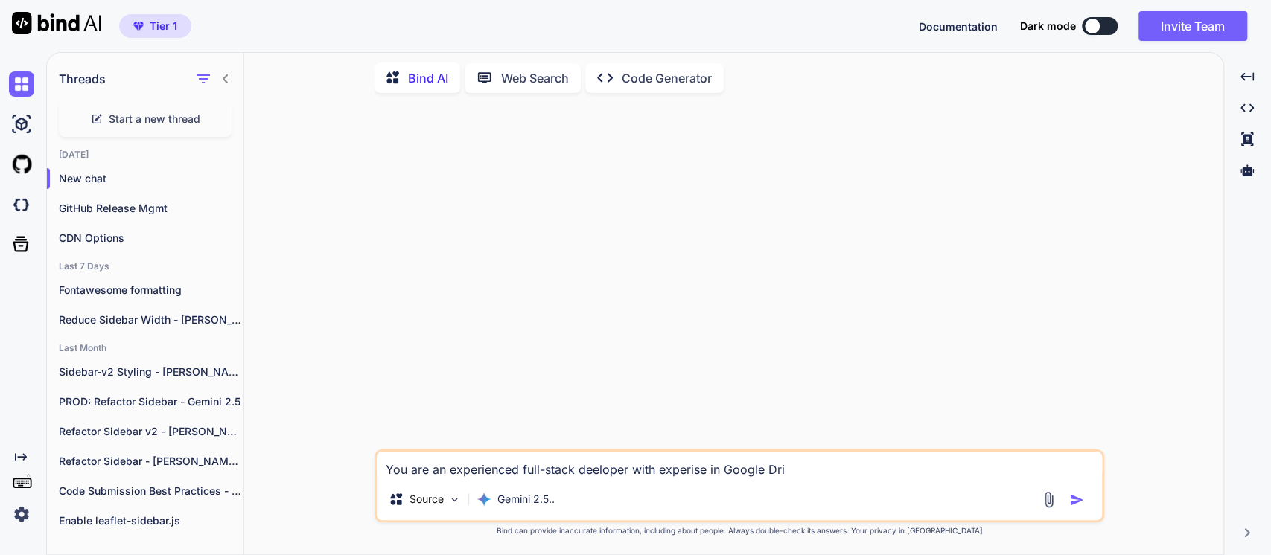
type textarea "x"
type textarea "You are an experienced full-stack deeloper with experise in Google Driv"
type textarea "x"
type textarea "You are an experienced full-stack deeloper with experise in Google Drive"
type textarea "x"
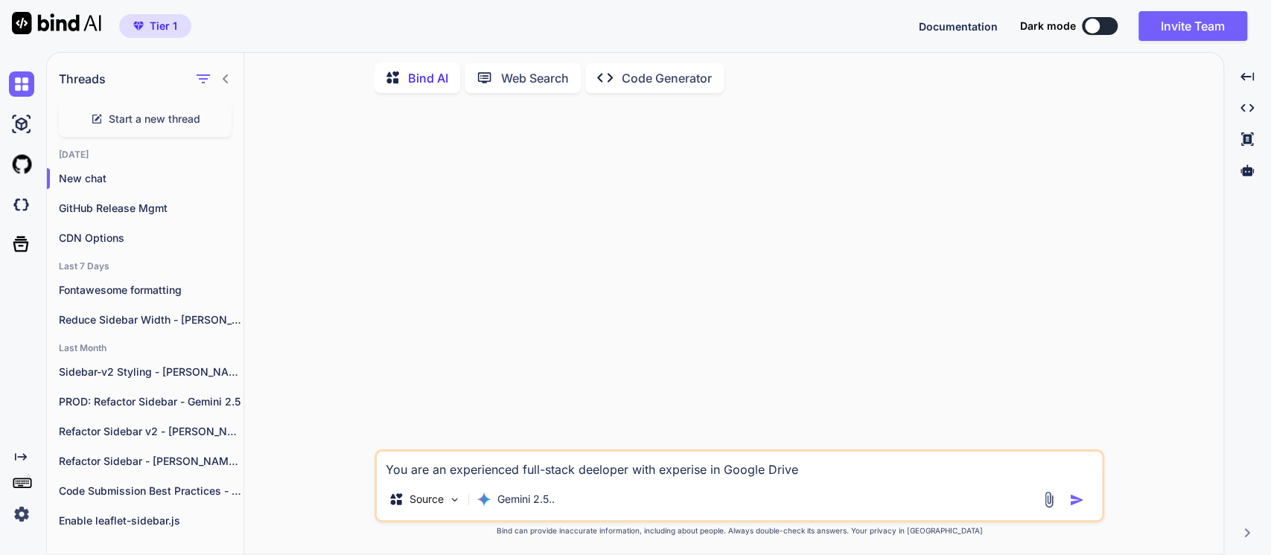
type textarea "You are an experienced full-stack deeloper with experise in Google Drive."
type textarea "x"
type textarea "You are an experienced full-stack deeloper with experise in Google Drive."
type textarea "x"
type textarea "You are an experienced full-stack deeloper with experise in Google Drive. I"
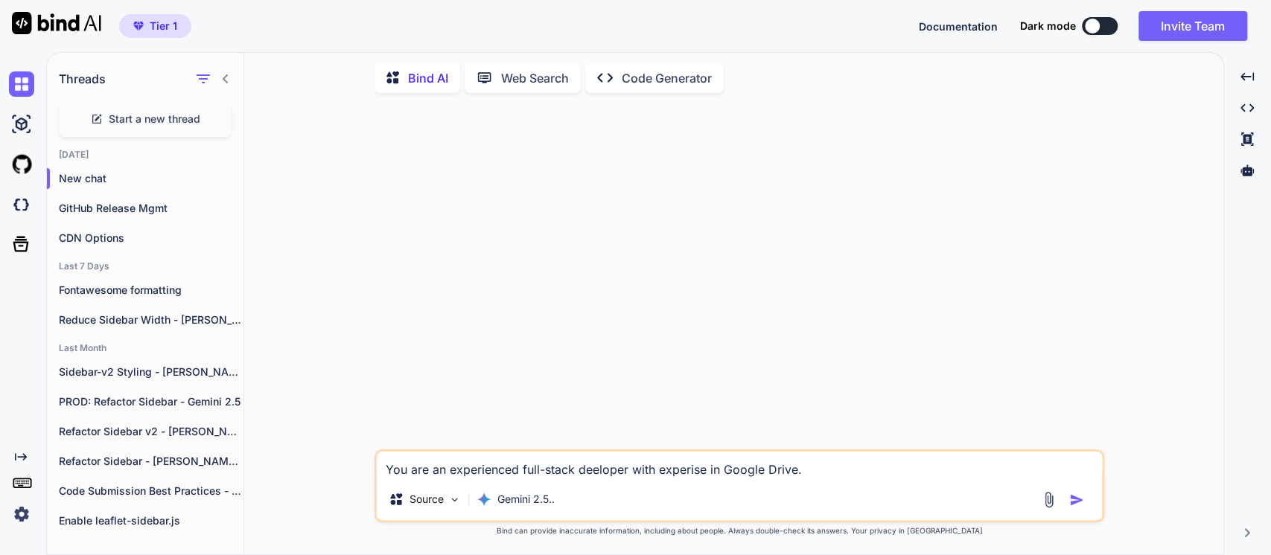
type textarea "x"
type textarea "You are an experienced full-stack deeloper with experise in Google Drive. I"
type textarea "x"
type textarea "You are an experienced full-stack deeloper with experise in Google Drive. I h"
type textarea "x"
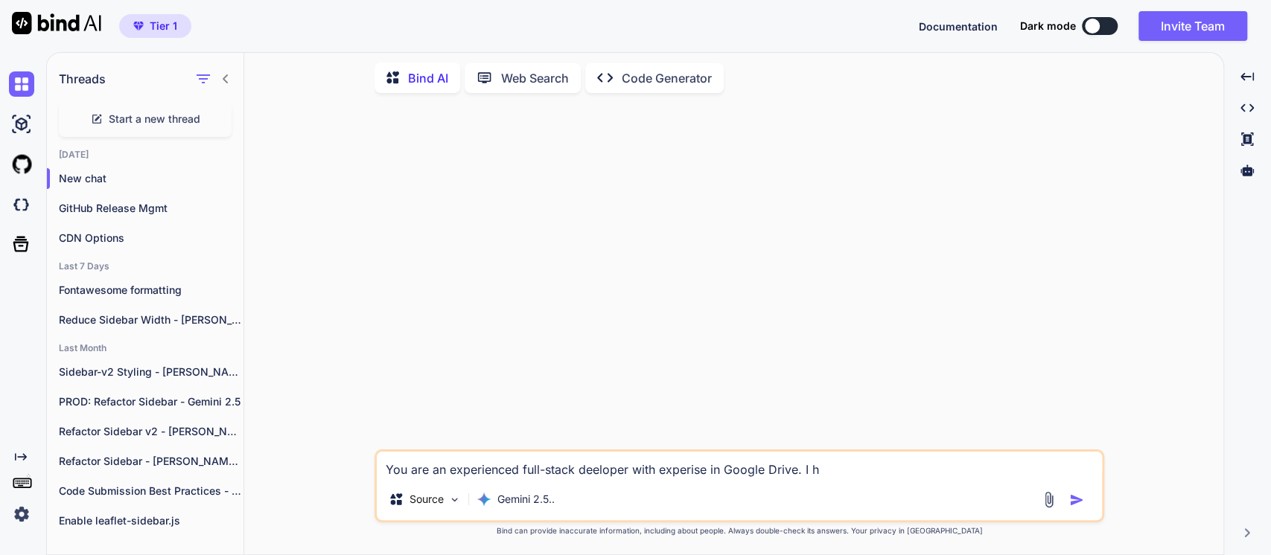
type textarea "You are an experienced full-stack deeloper with experise in Google Drive. I ha"
type textarea "x"
type textarea "You are an experienced full-stack deeloper with experise in Google Drive. I hav"
type textarea "x"
type textarea "You are an experienced full-stack deeloper with experise in Google Drive. I have"
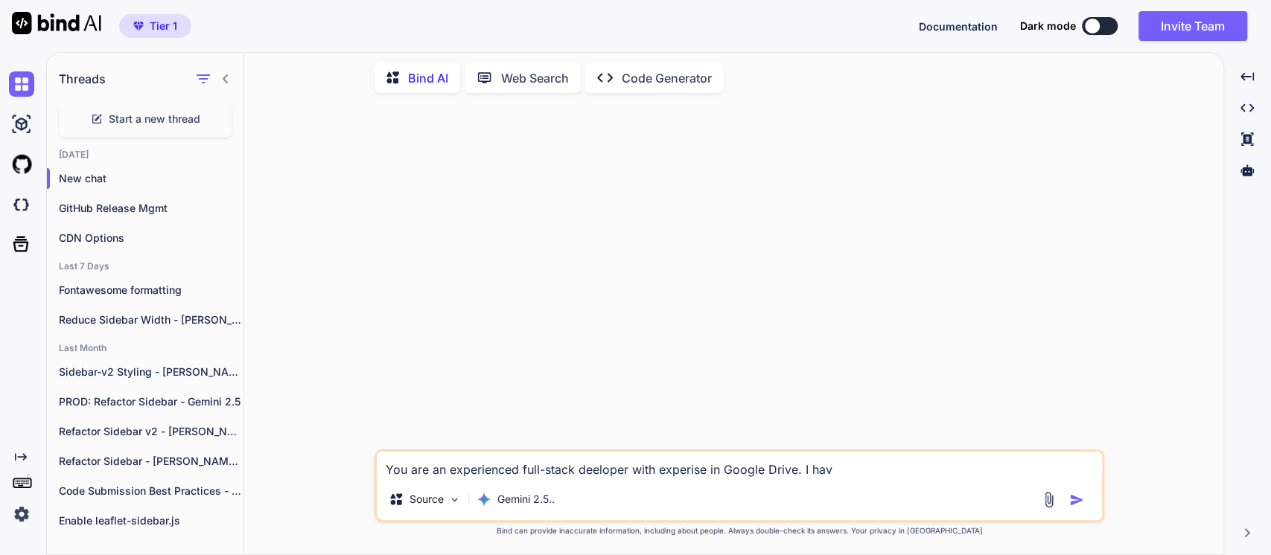
type textarea "x"
type textarea "You are an experienced full-stack deeloper with experise in Google Drive. I have"
type textarea "x"
type textarea "You are an experienced full-stack deeloper with experise in Google Drive. I hav…"
type textarea "x"
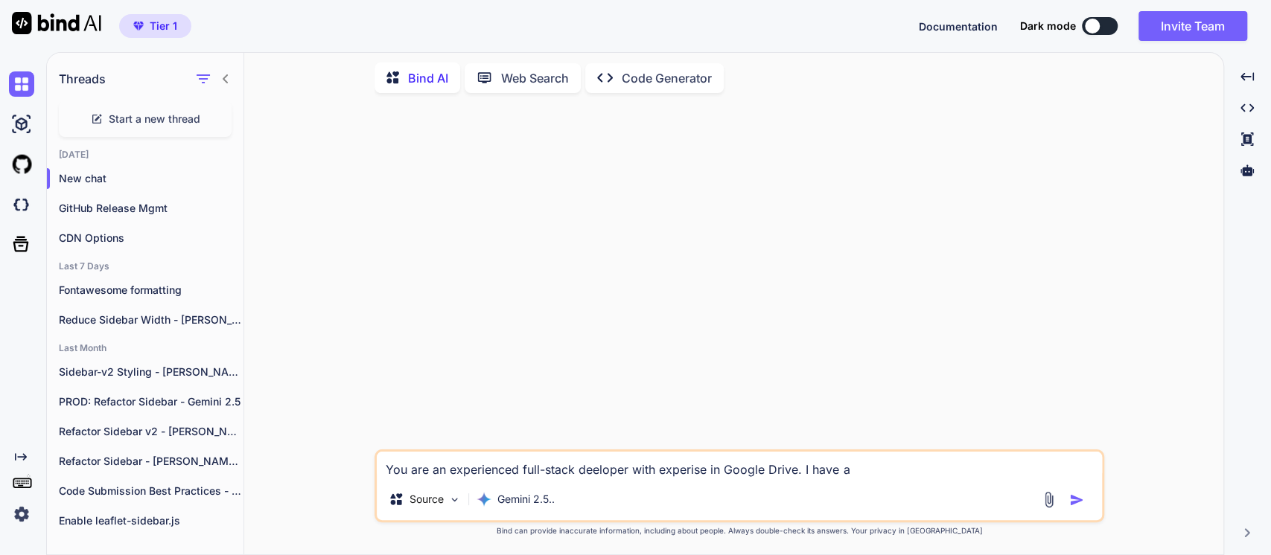
type textarea "You are an experienced full-stack deeloper with experise in Google Drive. I hav…"
type textarea "x"
type textarea "You are an experienced full-stack deeloper with experise in Google Drive. I hav…"
type textarea "x"
type textarea "You are an experienced full-stack deeloper with experise in Google Drive. I hav…"
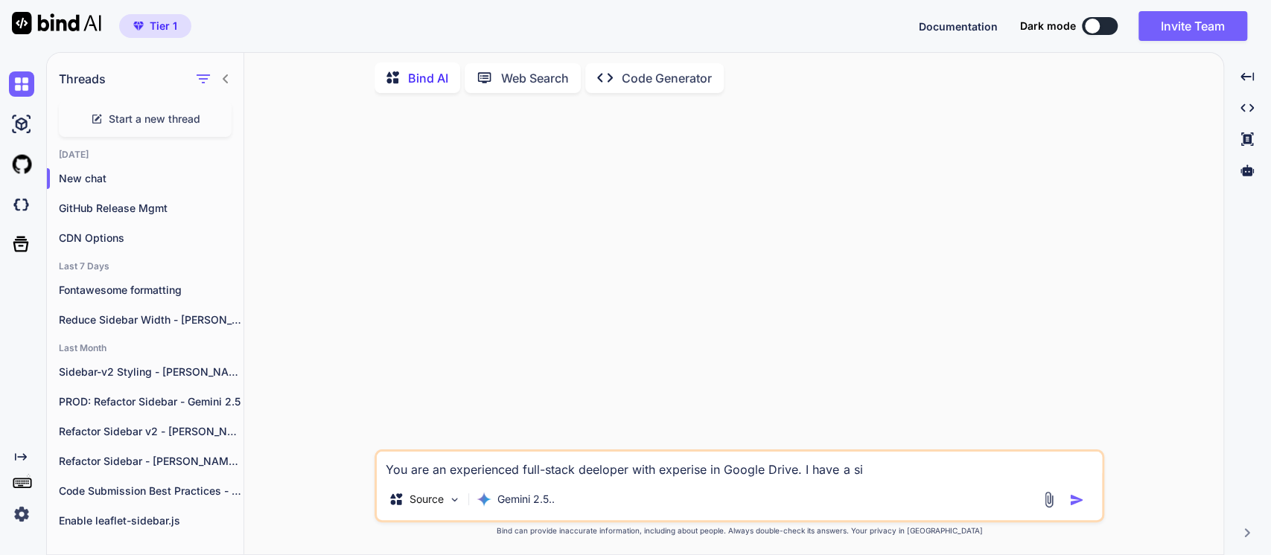
type textarea "x"
type textarea "You are an experienced full-stack deeloper with experise in Google Drive. I hav…"
type textarea "x"
type textarea "You are an experienced full-stack deeloper with experise in Google Drive. I hav…"
type textarea "x"
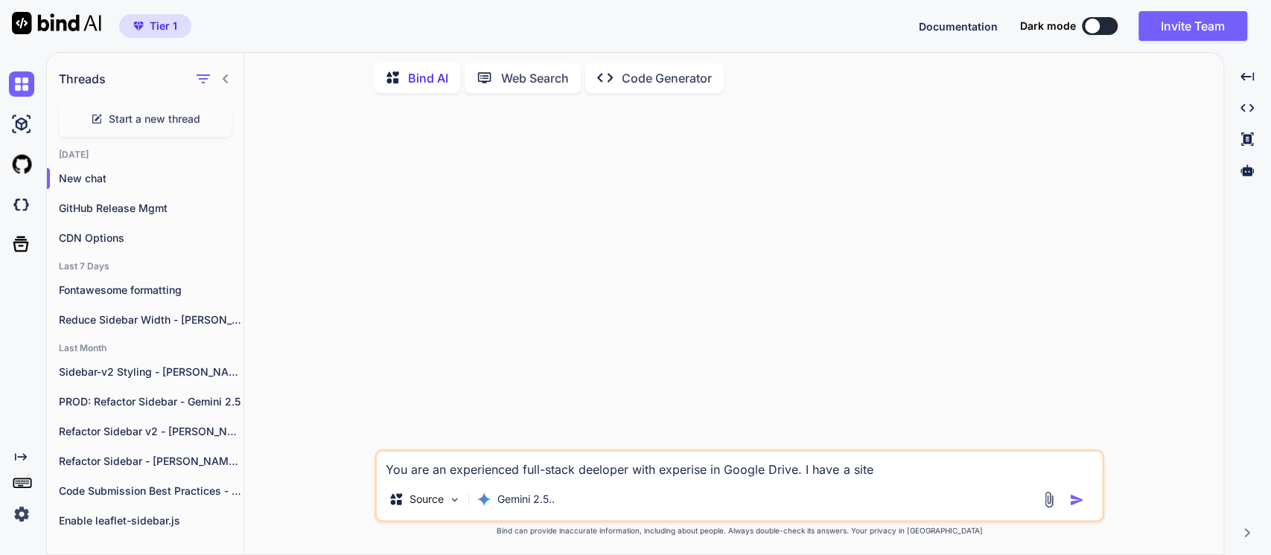
type textarea "You are an experienced full-stack deeloper with experise in Google Drive. I hav…"
type textarea "x"
type textarea "You are an experienced full-stack deeloper with experise in Google Drive. I hav…"
type textarea "x"
type textarea "You are an experienced full-stack deeloper with experise in Google Drive. I hav…"
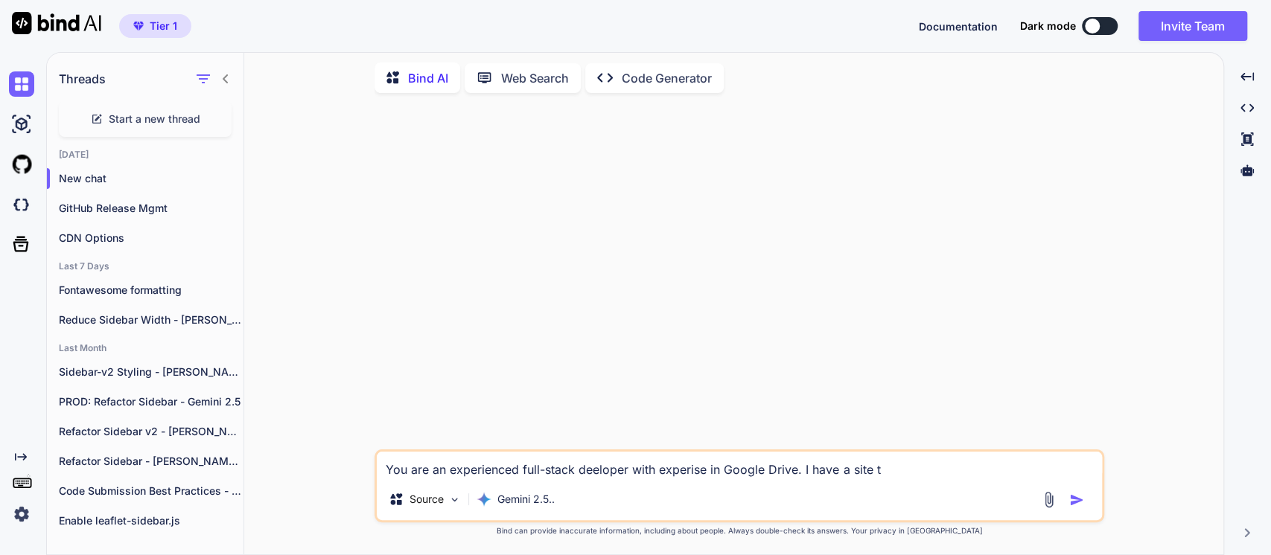
type textarea "x"
type textarea "You are an experienced full-stack deeloper with experise in Google Drive. I hav…"
type textarea "x"
type textarea "You are an experienced full-stack deeloper with experise in Google Drive. I hav…"
type textarea "x"
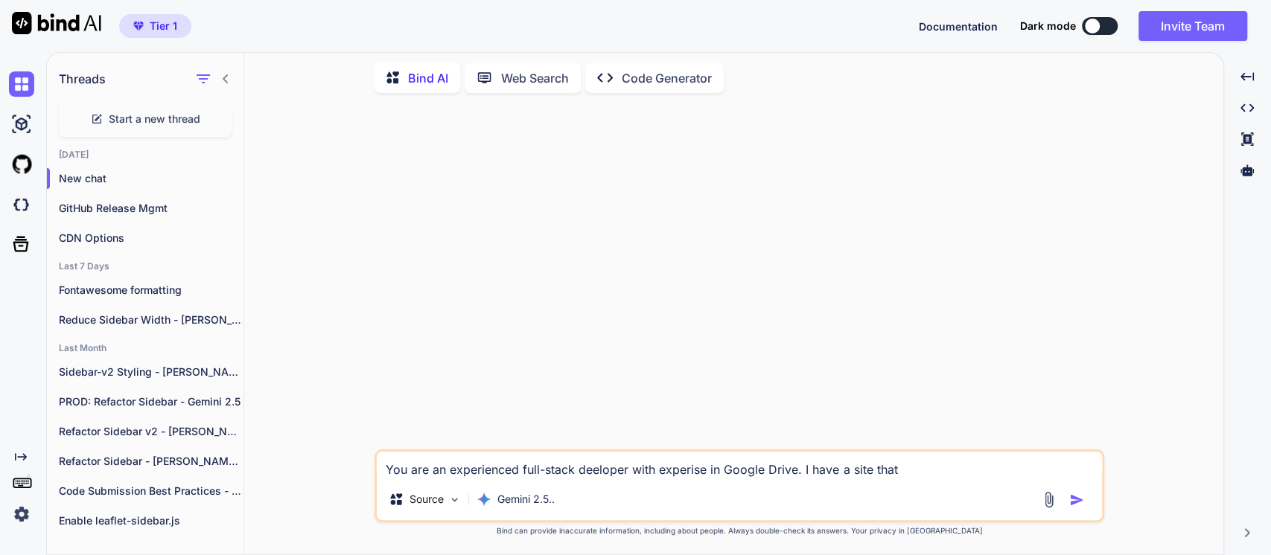
type textarea "You are an experienced full-stack deeloper with experise in Google Drive. I hav…"
type textarea "x"
type textarea "You are an experienced full-stack deeloper with experise in Google Drive. I hav…"
type textarea "x"
type textarea "You are an experienced full-stack deeloper with experise in Google Drive. I hav…"
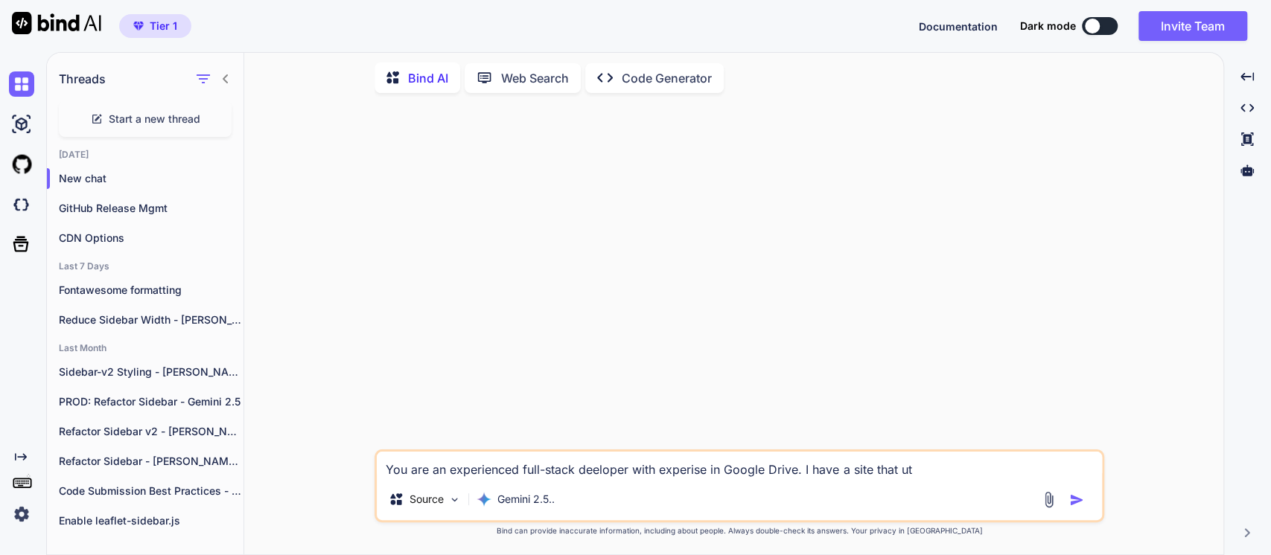
type textarea "x"
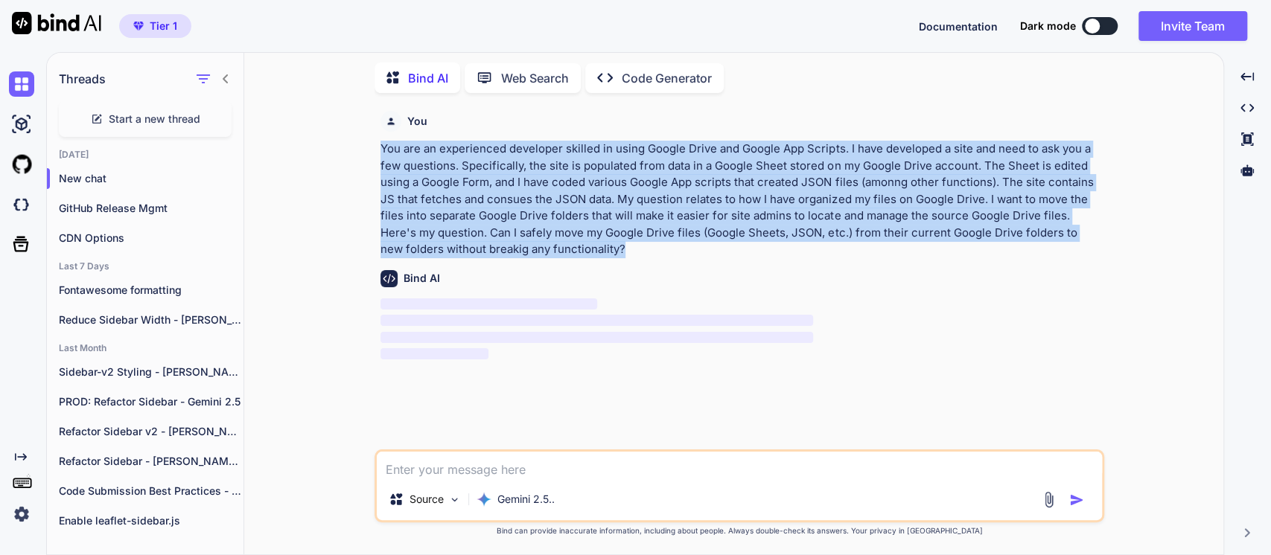
drag, startPoint x: 575, startPoint y: 248, endPoint x: 345, endPoint y: 156, distance: 248.5
click at [345, 156] on div "You You are an experienced developer skilled in using Google Drive and Google A…" at bounding box center [739, 330] width 967 height 450
copy p "You are an experienced developer skilled in using Google Drive and Google App S…"
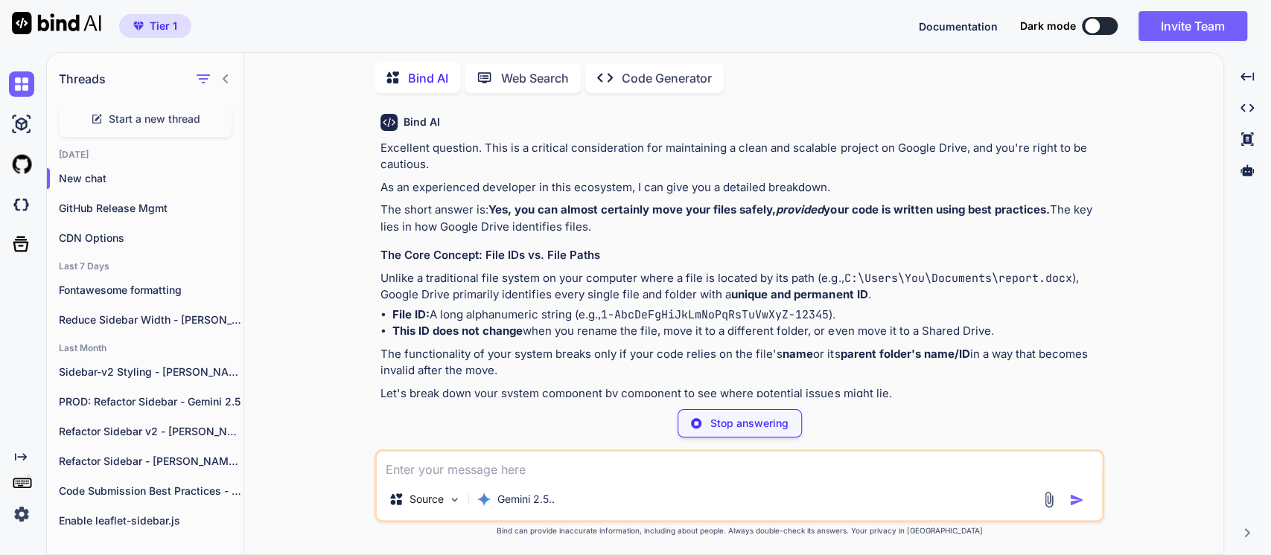
scroll to position [165, 0]
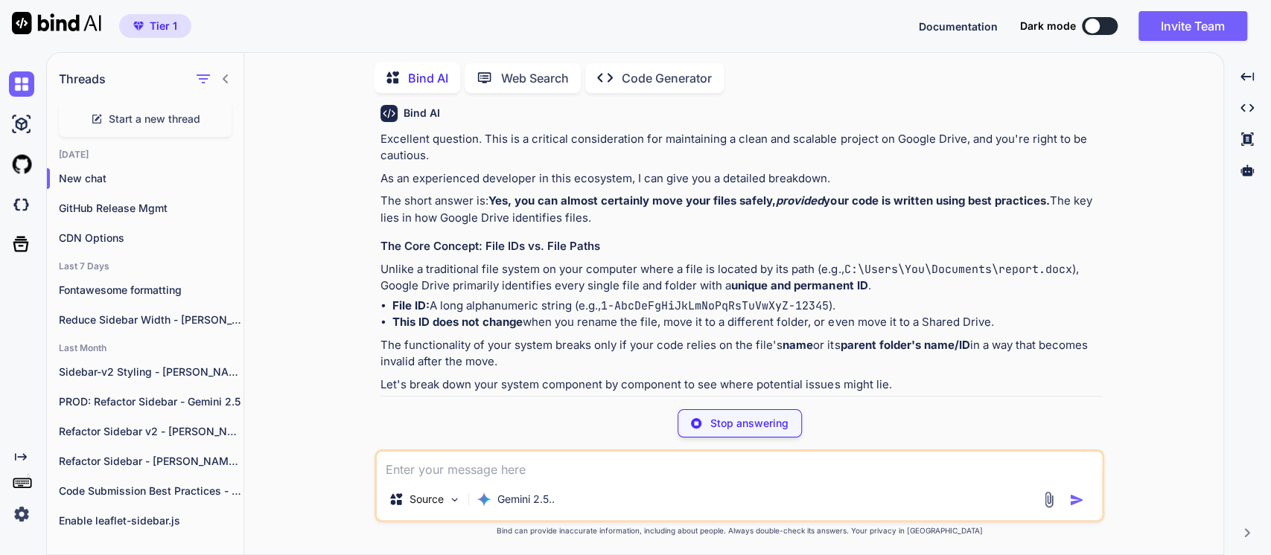
click at [838, 197] on strong "Yes, you can almost certainly move your files safely, provided your code is wri…" at bounding box center [768, 201] width 561 height 14
drag, startPoint x: 881, startPoint y: 202, endPoint x: 786, endPoint y: 199, distance: 95.3
click at [881, 202] on strong "Yes, you can almost certainly move your files safely, provided your code is wri…" at bounding box center [768, 201] width 561 height 14
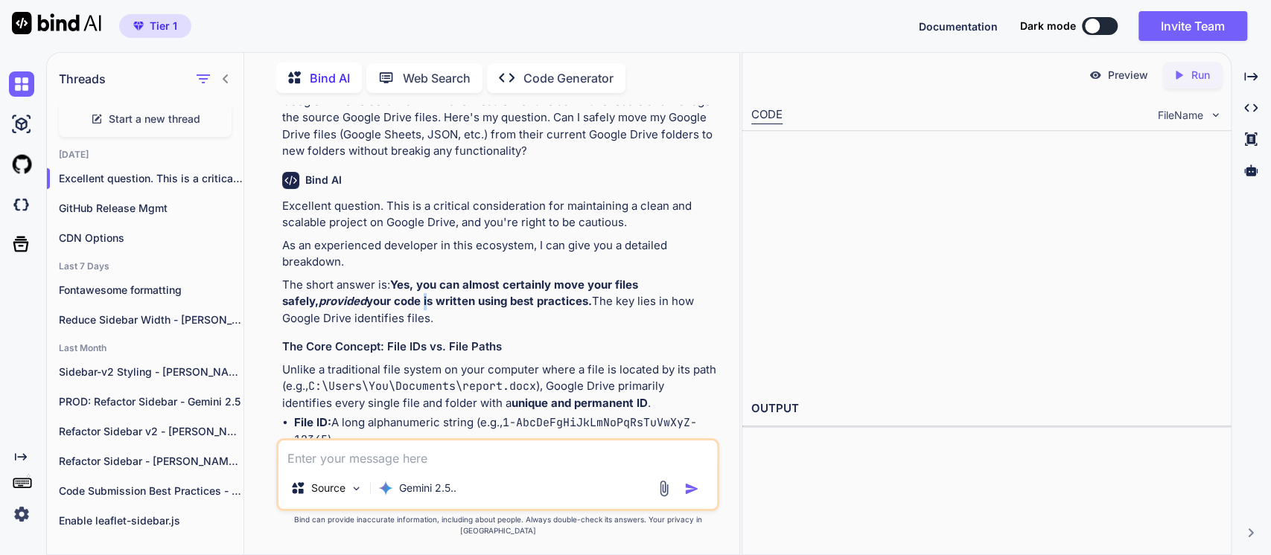
scroll to position [232, 0]
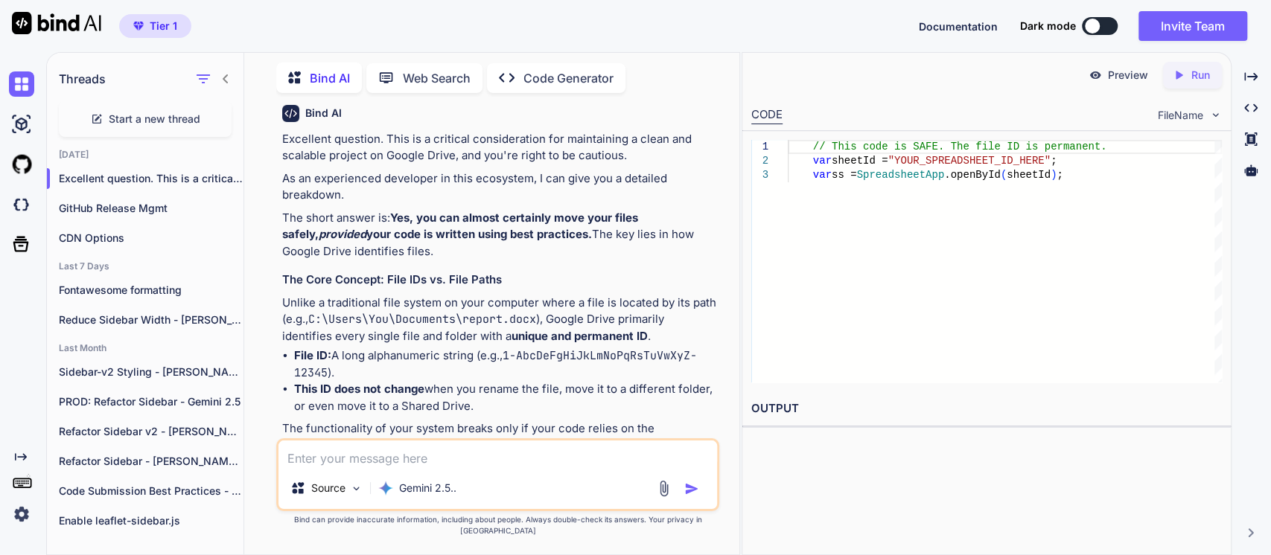
click at [488, 282] on h3 "The Core Concept: File IDs vs. File Paths" at bounding box center [499, 280] width 434 height 17
click at [393, 306] on p "Unlike a traditional file system on your computer where a file is located by it…" at bounding box center [499, 320] width 434 height 51
click at [456, 301] on p "Unlike a traditional file system on your computer where a file is located by it…" at bounding box center [499, 320] width 434 height 51
click at [484, 318] on code "C:\Users\You\Documents\report.docx" at bounding box center [422, 319] width 228 height 15
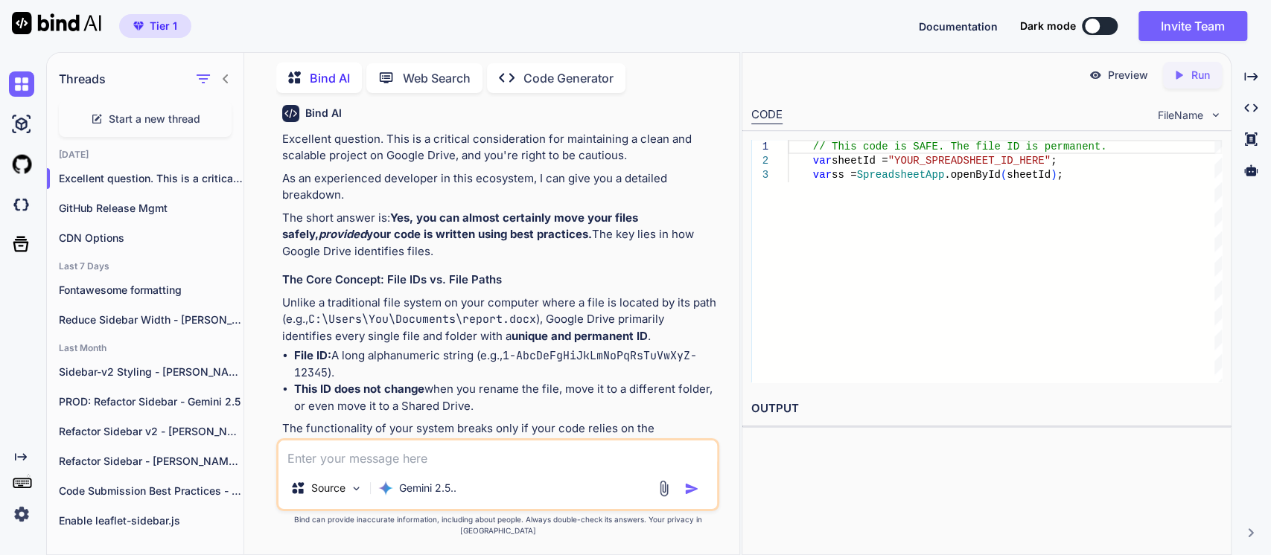
scroll to position [315, 0]
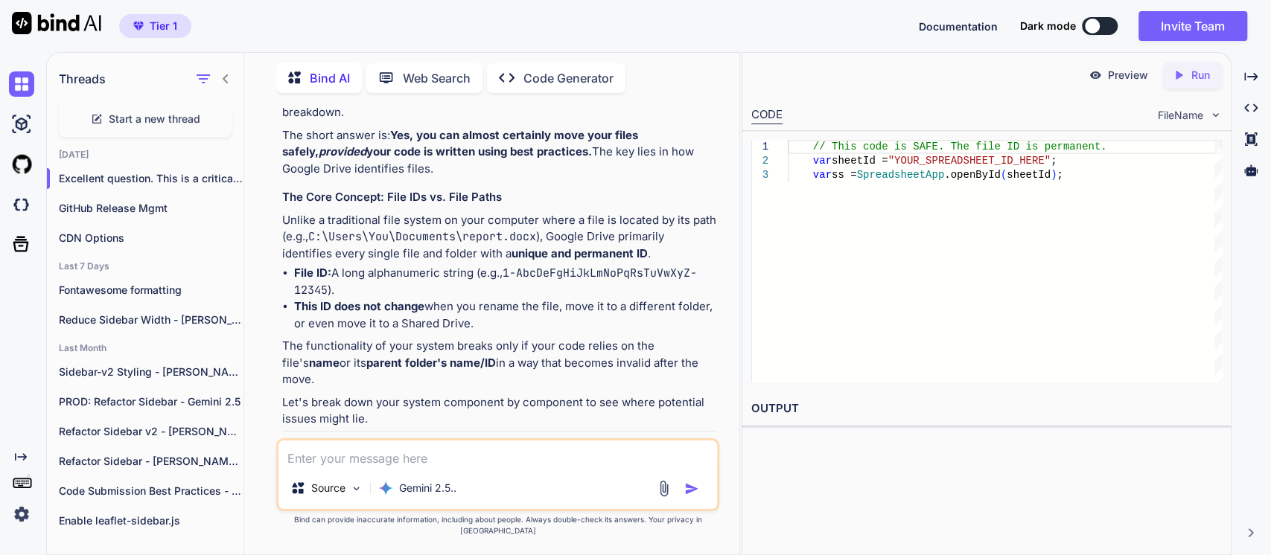
click at [383, 275] on li "File ID: A long alphanumeric string (e.g., 1-AbcDeFgHiJkLmNoPqRsTuVwXyZ-12345 )." at bounding box center [505, 281] width 422 height 33
click at [529, 270] on code "1-AbcDeFgHiJkLmNoPqRsTuVwXyZ-12345" at bounding box center [495, 282] width 403 height 32
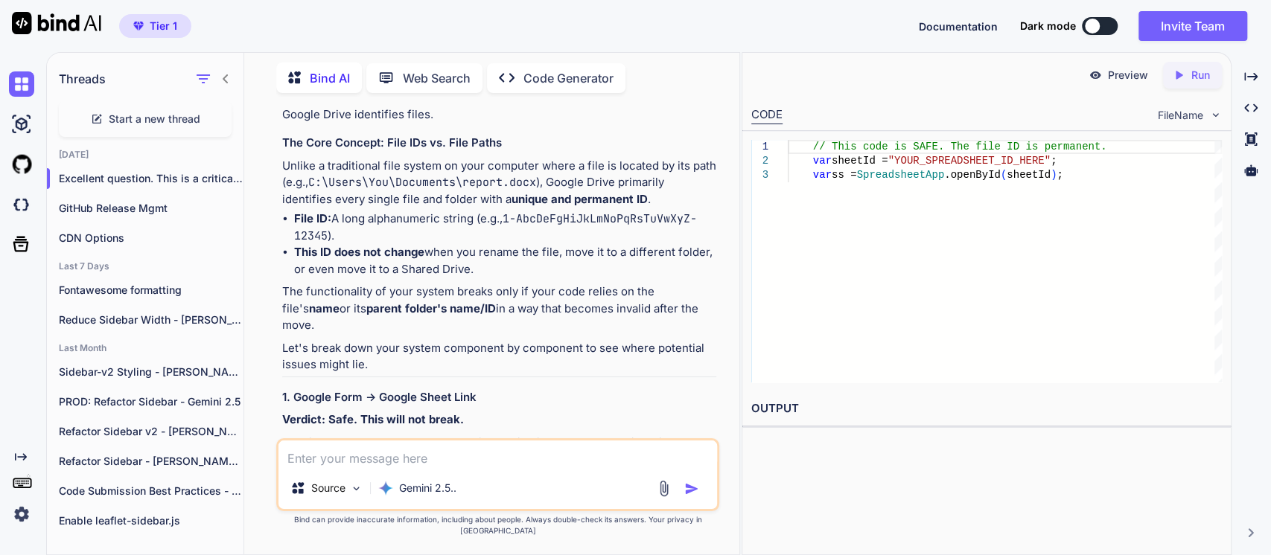
scroll to position [397, 0]
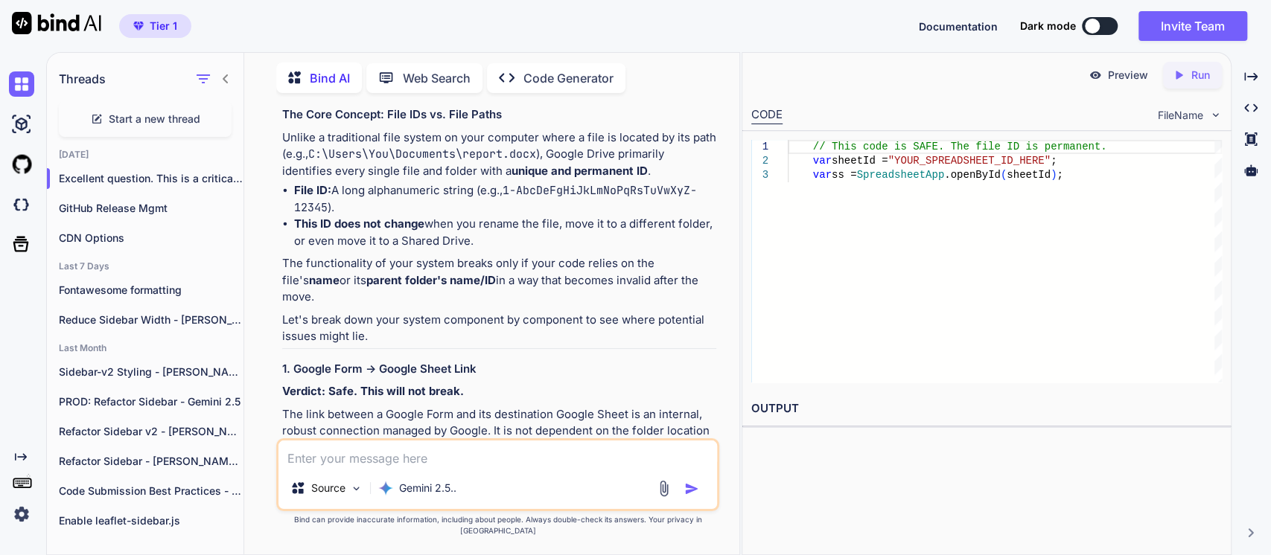
click at [423, 227] on strong "This ID does not change" at bounding box center [359, 224] width 130 height 14
click at [459, 225] on li "This ID does not change when you rename the file, move it to a different folder…" at bounding box center [505, 232] width 422 height 33
click at [449, 260] on p "The functionality of your system breaks only if your code relies on the file's …" at bounding box center [499, 280] width 434 height 51
click at [550, 269] on p "The functionality of your system breaks only if your code relies on the file's …" at bounding box center [499, 280] width 434 height 51
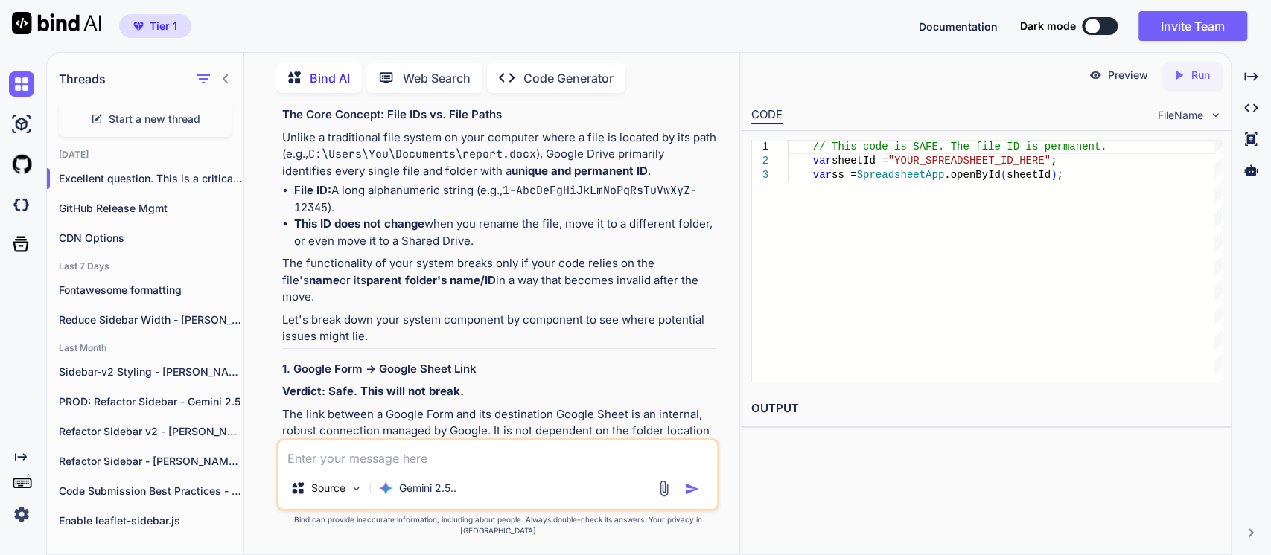
click at [476, 275] on p "The functionality of your system breaks only if your code relies on the file's …" at bounding box center [499, 280] width 434 height 51
click at [453, 312] on p "Let's break down your system component by component to see where potential issu…" at bounding box center [499, 328] width 434 height 33
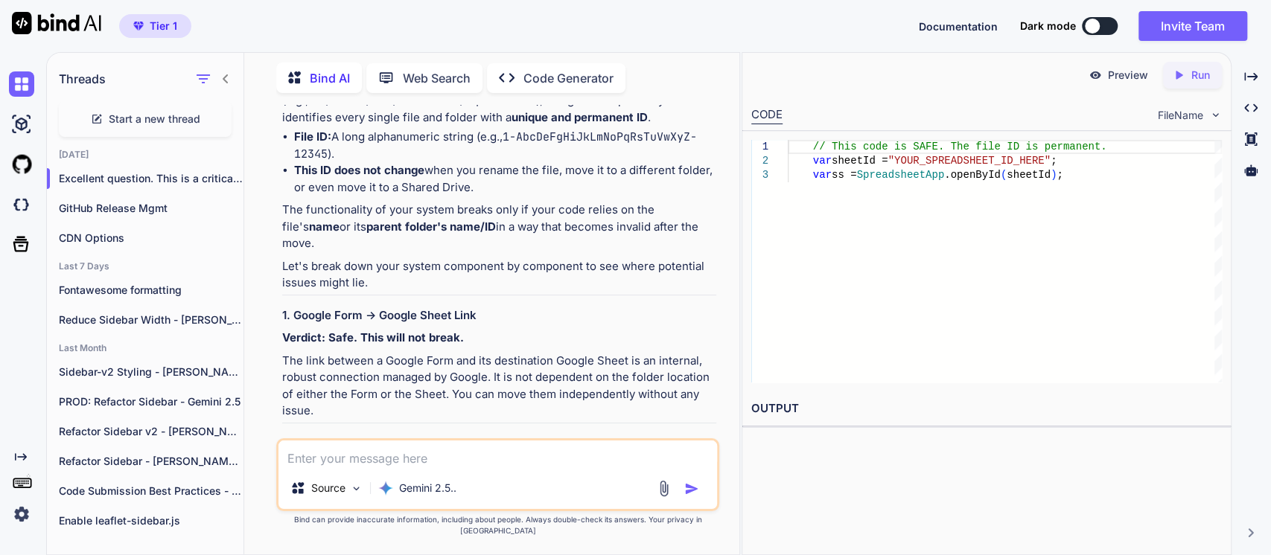
scroll to position [480, 0]
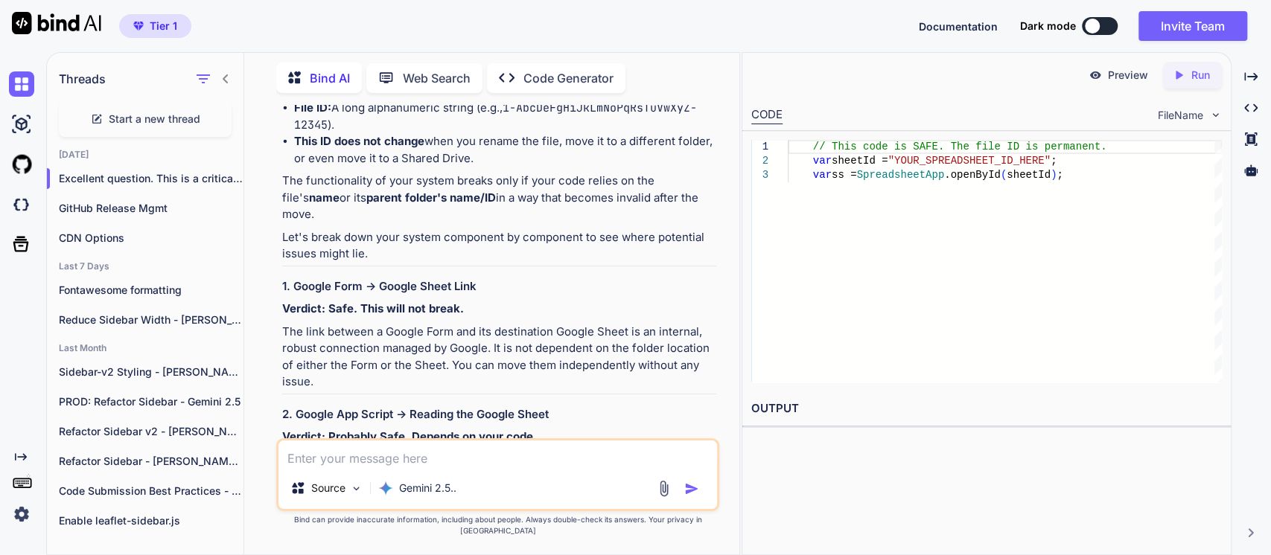
click at [423, 278] on h3 "1. Google Form -> Google Sheet Link" at bounding box center [499, 286] width 434 height 17
click at [343, 324] on p "The link between a Google Form and its destination Google Sheet is an internal,…" at bounding box center [499, 357] width 434 height 67
click at [363, 301] on strong "Verdict: Safe. This will not break." at bounding box center [373, 308] width 182 height 14
click at [365, 324] on p "The link between a Google Form and its destination Google Sheet is an internal,…" at bounding box center [499, 357] width 434 height 67
click at [501, 324] on p "The link between a Google Form and its destination Google Sheet is an internal,…" at bounding box center [499, 357] width 434 height 67
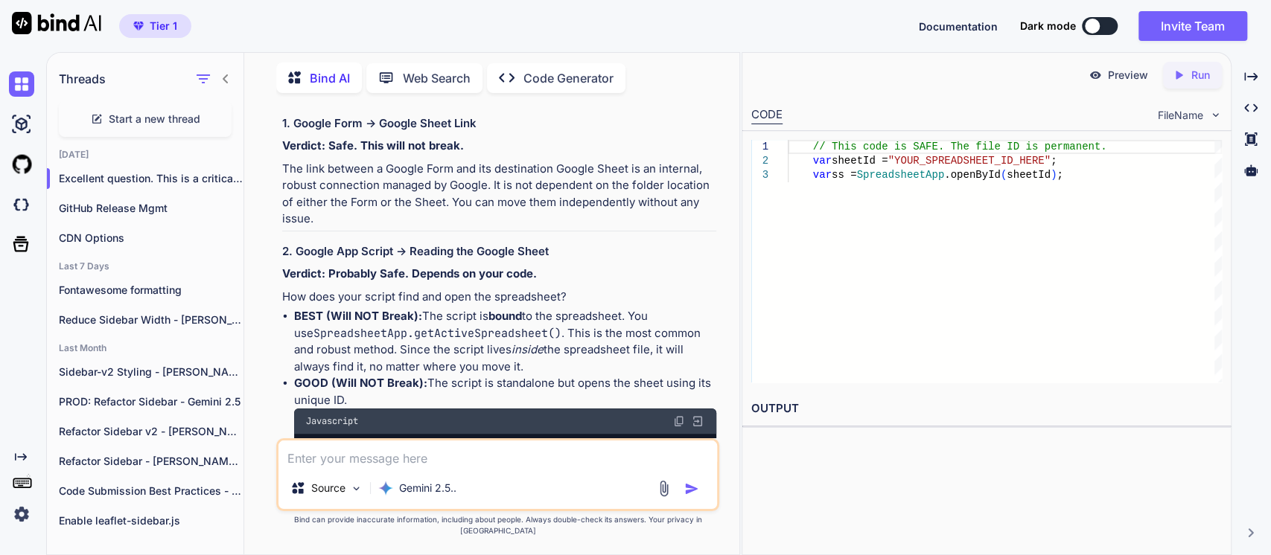
scroll to position [645, 0]
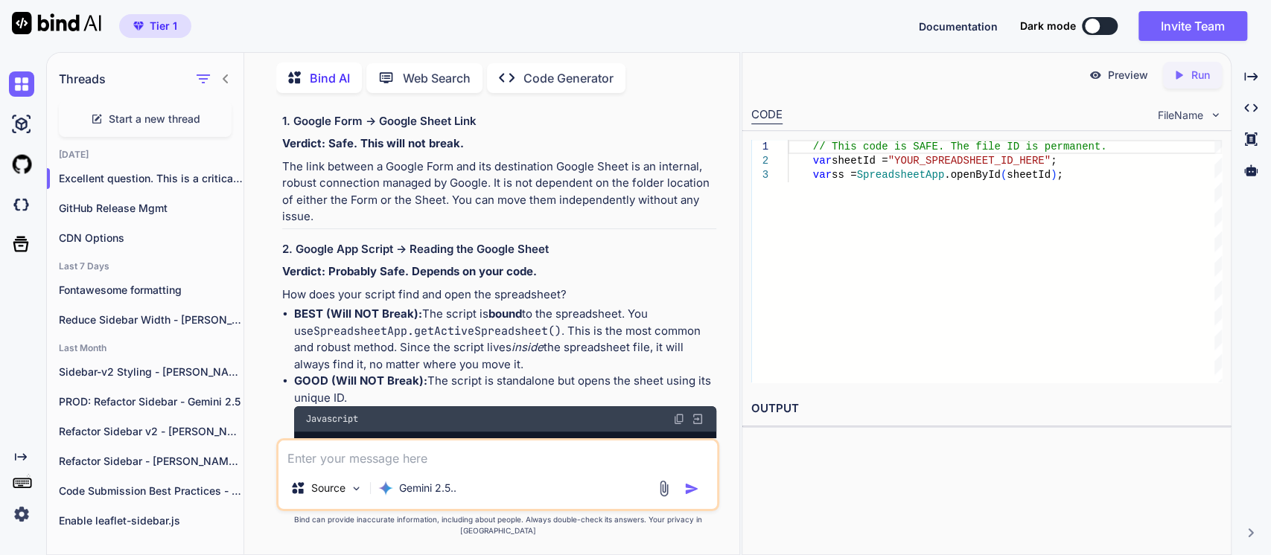
click at [441, 241] on h3 "2. Google App Script -> Reading the Google Sheet" at bounding box center [499, 249] width 434 height 17
click at [424, 264] on strong "Verdict: Probably Safe. Depends on your code." at bounding box center [409, 271] width 255 height 14
click at [406, 287] on p "How does your script find and open the spreadsheet?" at bounding box center [499, 295] width 434 height 17
click at [510, 287] on p "How does your script find and open the spreadsheet?" at bounding box center [499, 295] width 434 height 17
click at [429, 241] on h3 "2. Google App Script -> Reading the Google Sheet" at bounding box center [499, 249] width 434 height 17
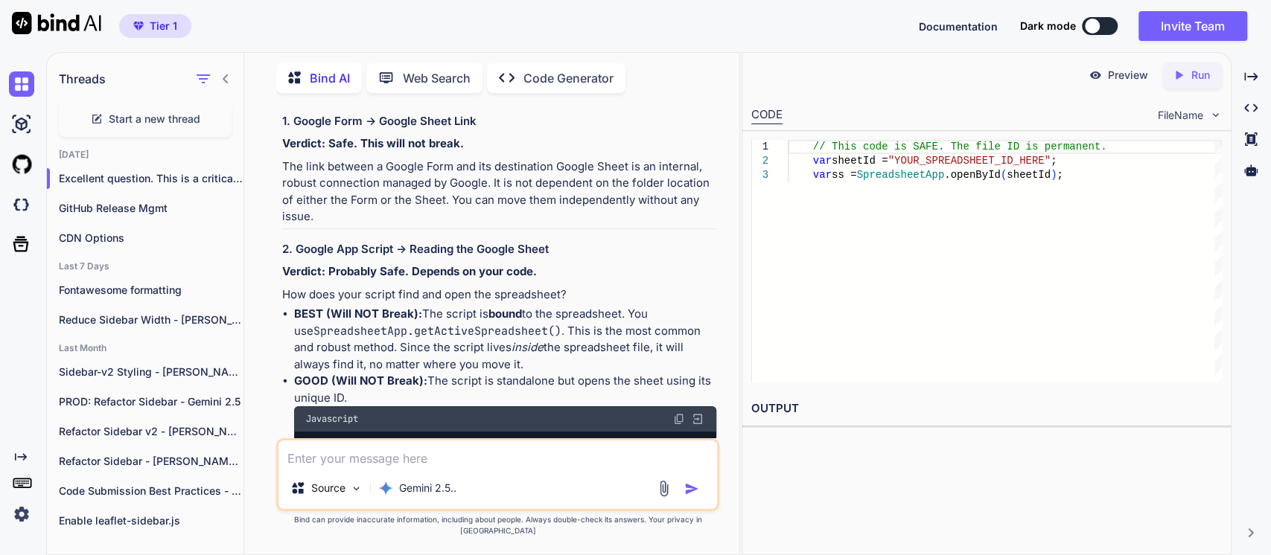
click at [365, 241] on h3 "2. Google App Script -> Reading the Google Sheet" at bounding box center [499, 249] width 434 height 17
click at [514, 307] on strong "bound" at bounding box center [504, 314] width 33 height 14
click at [459, 324] on code "SpreadsheetApp.getActiveSpreadsheet()" at bounding box center [437, 331] width 248 height 15
click at [507, 324] on code "SpreadsheetApp.getActiveSpreadsheet()" at bounding box center [437, 331] width 248 height 15
click at [591, 318] on p "BEST (Will NOT Break): The script is bound to the spreadsheet. You use Spreadsh…" at bounding box center [505, 339] width 422 height 67
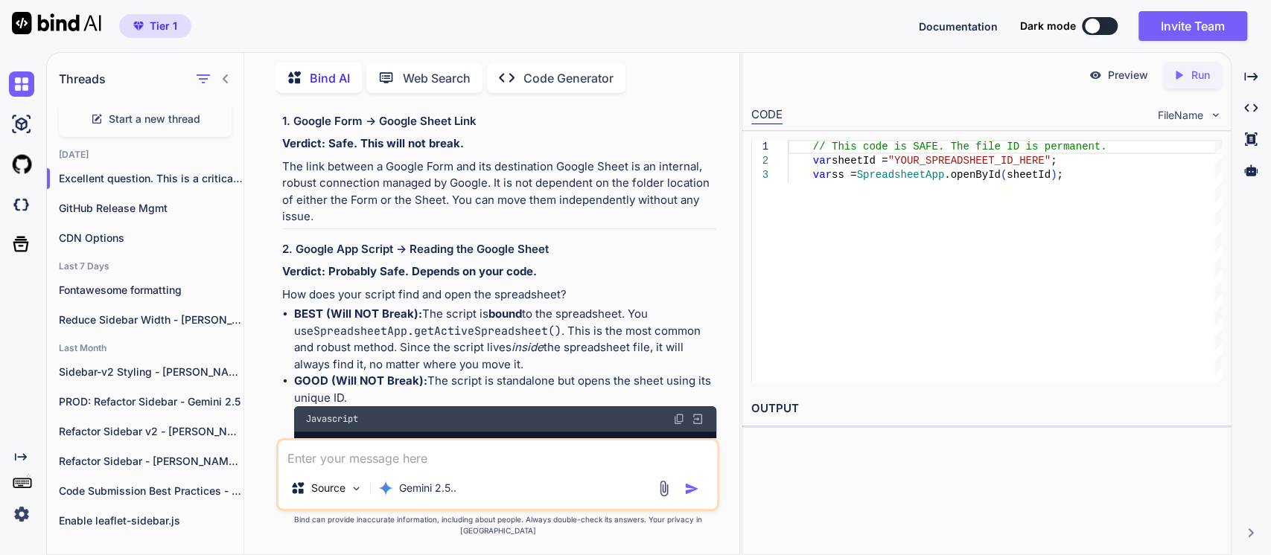
click at [368, 322] on p "BEST (Will NOT Break): The script is bound to the spreadsheet. You use Spreadsh…" at bounding box center [505, 339] width 422 height 67
click at [464, 335] on p "BEST (Will NOT Break): The script is bound to the spreadsheet. You use Spreadsh…" at bounding box center [505, 339] width 422 height 67
click at [511, 340] on em "inside" at bounding box center [527, 347] width 32 height 14
click at [560, 331] on p "BEST (Will NOT Break): The script is bound to the spreadsheet. You use Spreadsh…" at bounding box center [505, 339] width 422 height 67
click at [518, 340] on em "inside" at bounding box center [527, 347] width 32 height 14
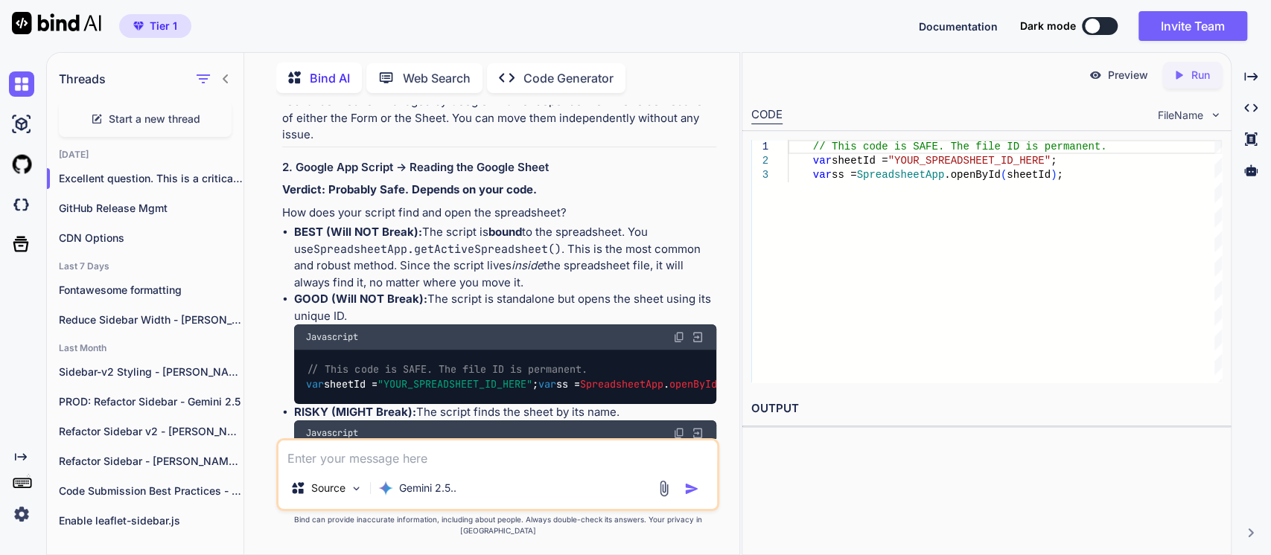
scroll to position [728, 0]
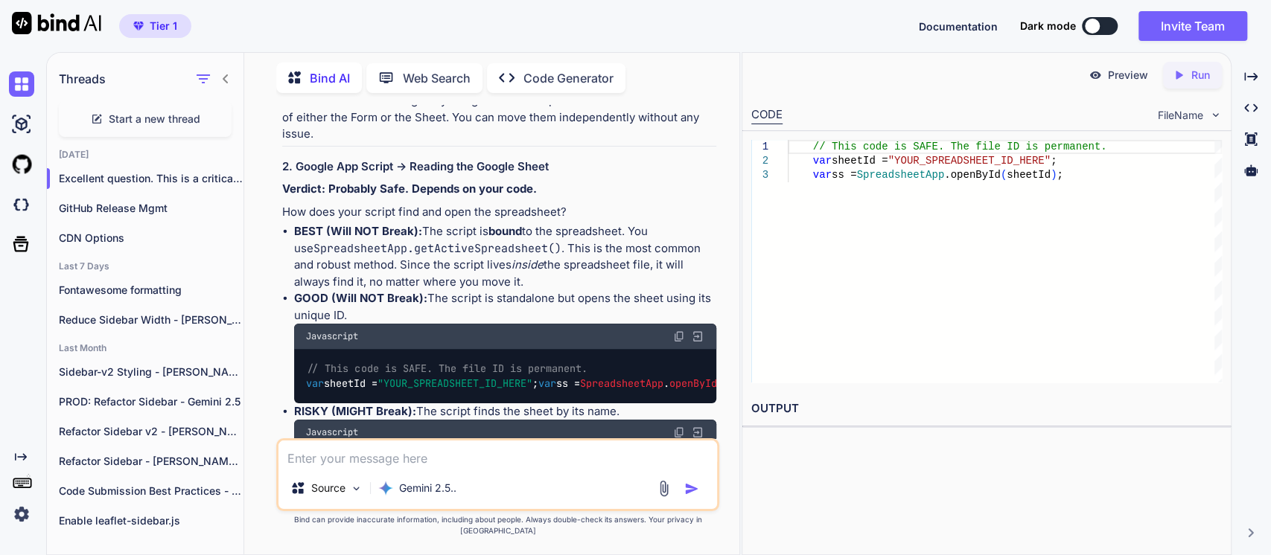
click at [458, 290] on p "GOOD (Will NOT Break): The script is standalone but opens the sheet using its u…" at bounding box center [505, 306] width 422 height 33
click at [491, 290] on p "GOOD (Will NOT Break): The script is standalone but opens the sheet using its u…" at bounding box center [505, 306] width 422 height 33
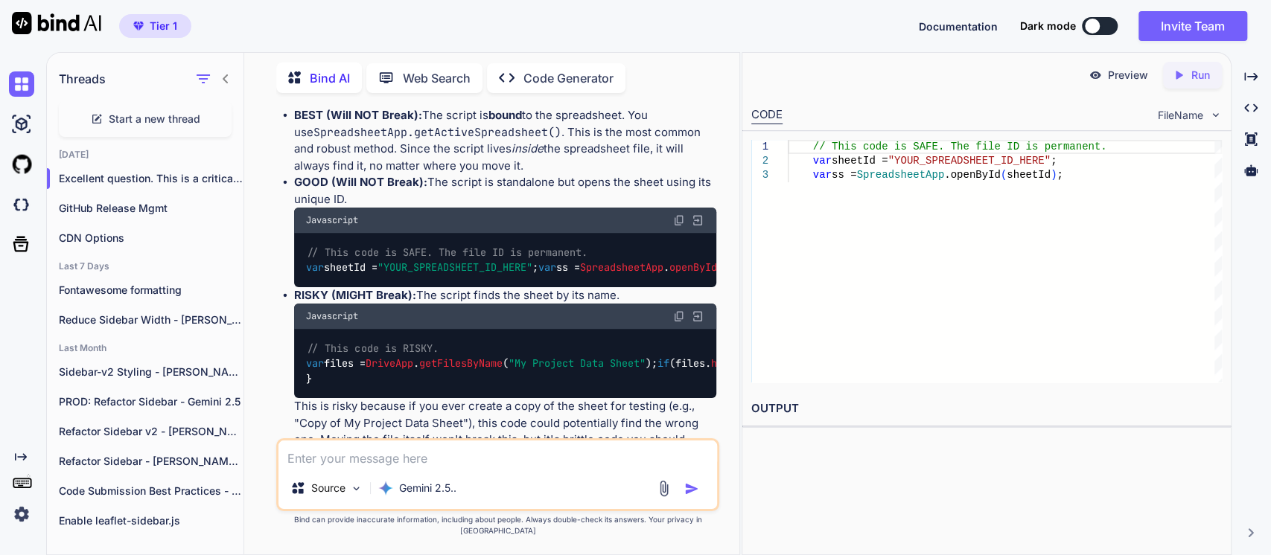
scroll to position [893, 0]
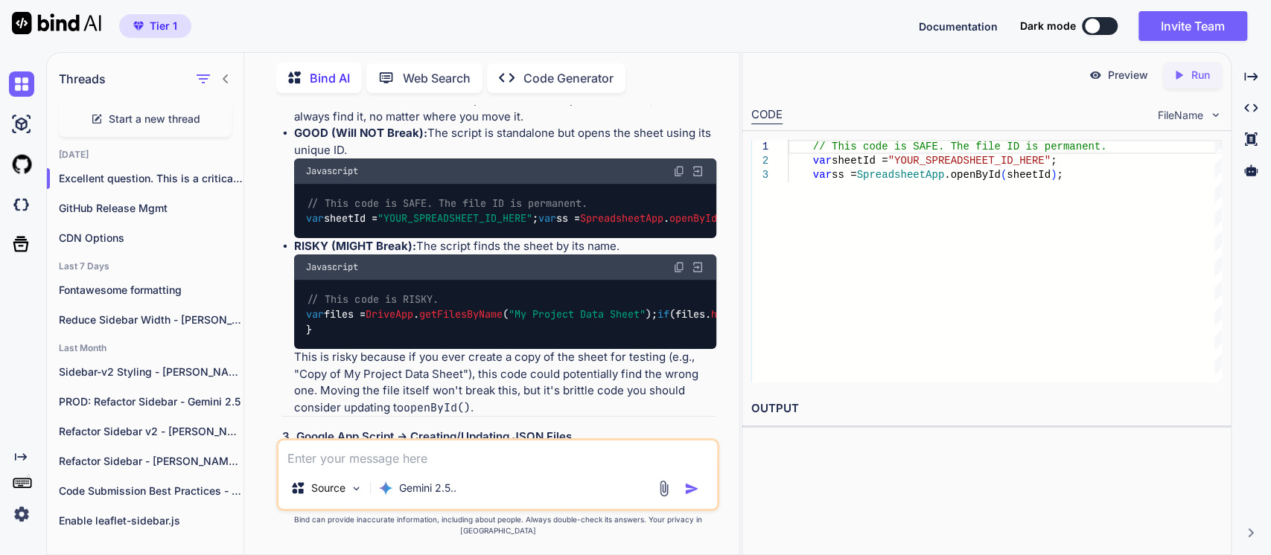
click at [441, 243] on p "RISKY (MIGHT Break): The script finds the sheet by its name." at bounding box center [505, 246] width 422 height 17
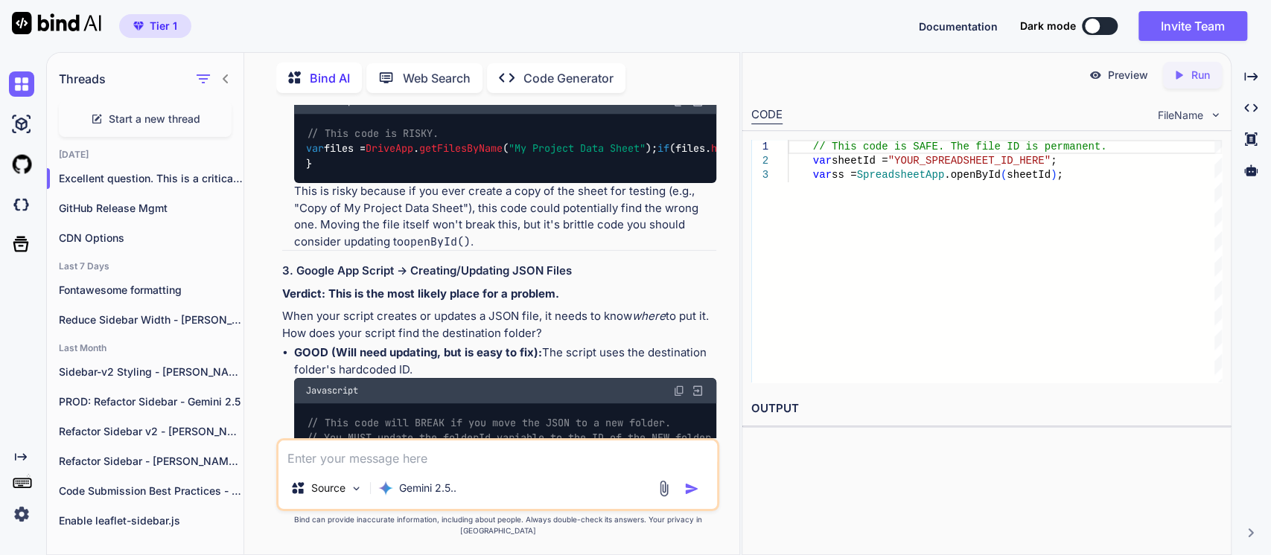
click at [386, 234] on p "This is risky because if you ever create a copy of the sheet for testing (e.g.,…" at bounding box center [505, 216] width 422 height 67
click at [517, 246] on p "This is risky because if you ever create a copy of the sheet for testing (e.g.,…" at bounding box center [505, 216] width 422 height 67
drag, startPoint x: 325, startPoint y: 272, endPoint x: 336, endPoint y: 265, distance: 13.4
click at [328, 250] on p "This is risky because if you ever create a copy of the sheet for testing (e.g.,…" at bounding box center [505, 216] width 422 height 67
click at [544, 250] on p "This is risky because if you ever create a copy of the sheet for testing (e.g.,…" at bounding box center [505, 216] width 422 height 67
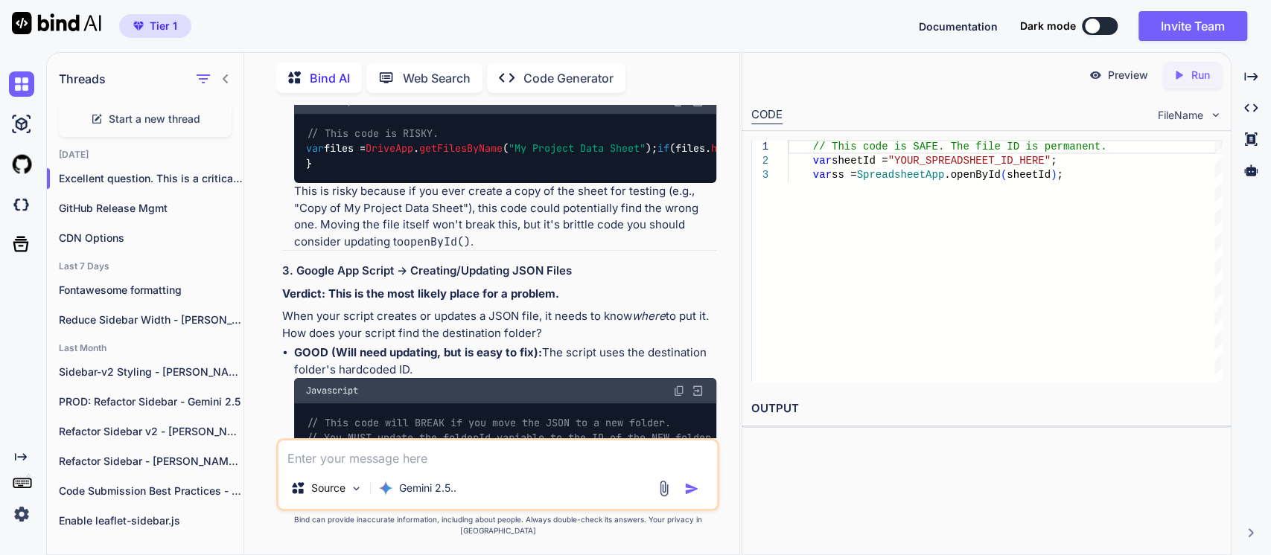
drag, startPoint x: 366, startPoint y: 312, endPoint x: 417, endPoint y: 299, distance: 52.2
click at [367, 280] on h3 "3. Google App Script -> Creating/Updating JSON Files" at bounding box center [499, 271] width 434 height 17
click at [467, 280] on h3 "3. Google App Script -> Creating/Updating JSON Files" at bounding box center [499, 271] width 434 height 17
drag, startPoint x: 396, startPoint y: 338, endPoint x: 376, endPoint y: 329, distance: 22.0
click at [394, 301] on strong "Verdict: This is the most likely place for a problem." at bounding box center [420, 294] width 277 height 14
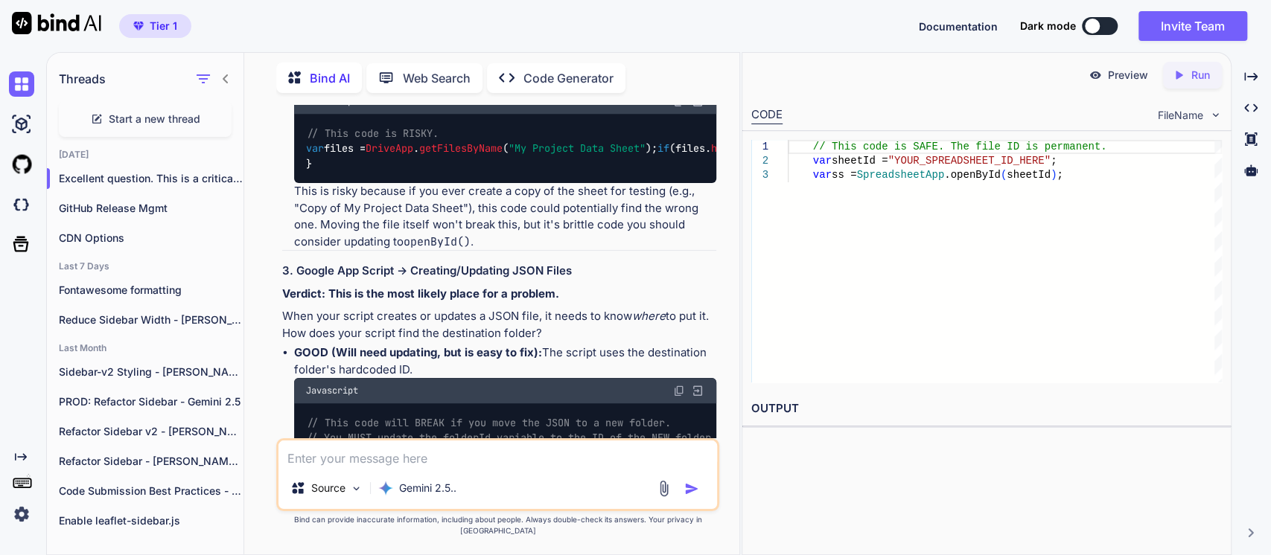
click at [428, 280] on h3 "3. Google App Script -> Creating/Updating JSON Files" at bounding box center [499, 271] width 434 height 17
drag, startPoint x: 357, startPoint y: 365, endPoint x: 373, endPoint y: 364, distance: 15.6
click at [357, 342] on p "When your script creates or updates a JSON file, it needs to know where to put …" at bounding box center [499, 324] width 434 height 33
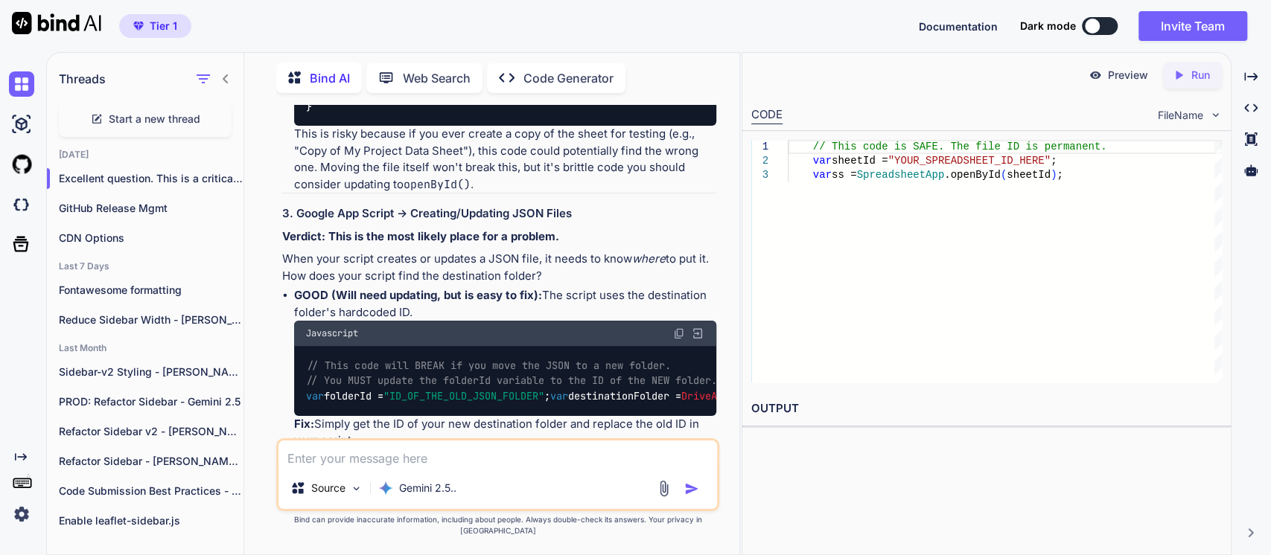
scroll to position [1142, 0]
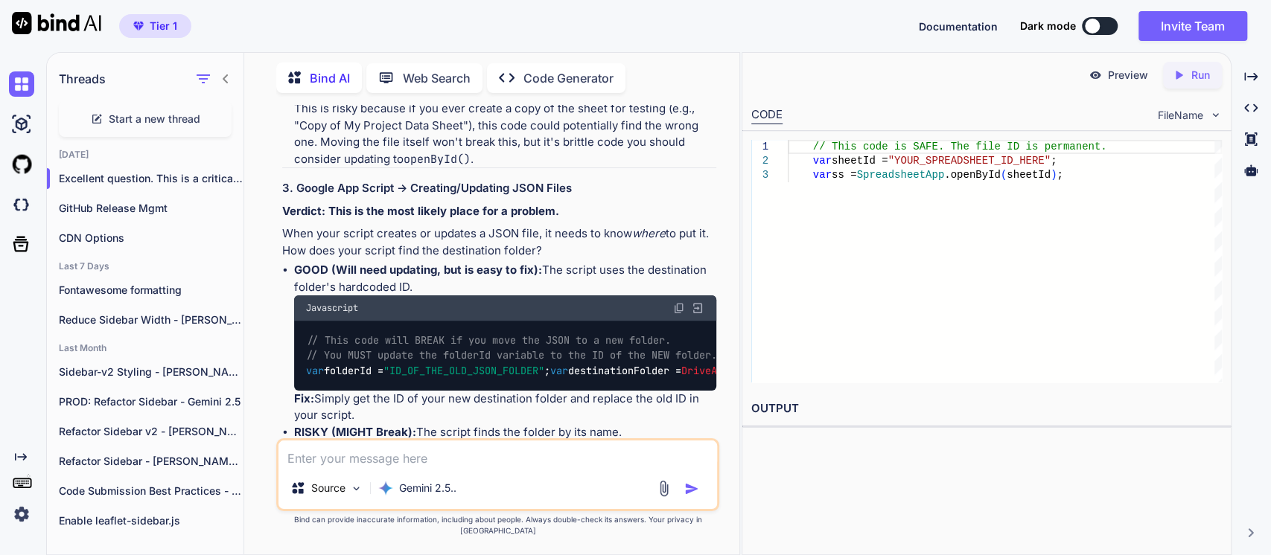
click at [549, 259] on p "When your script creates or updates a JSON file, it needs to know where to put …" at bounding box center [499, 242] width 434 height 33
click at [435, 277] on strong "GOOD (Will need updating, but is easy to fix):" at bounding box center [418, 270] width 248 height 14
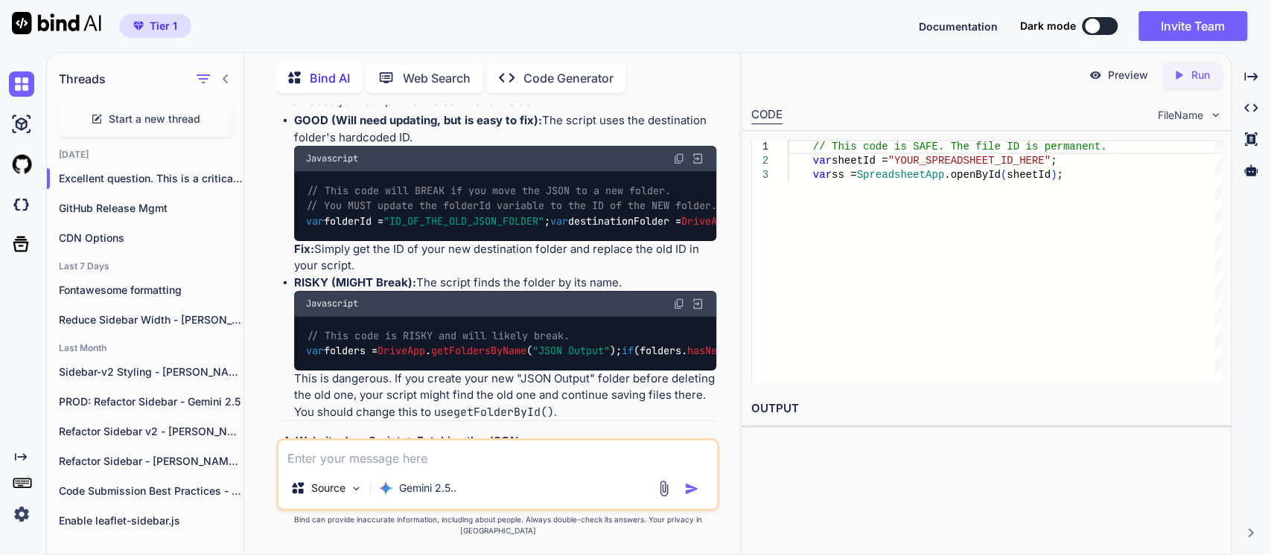
scroll to position [1307, 0]
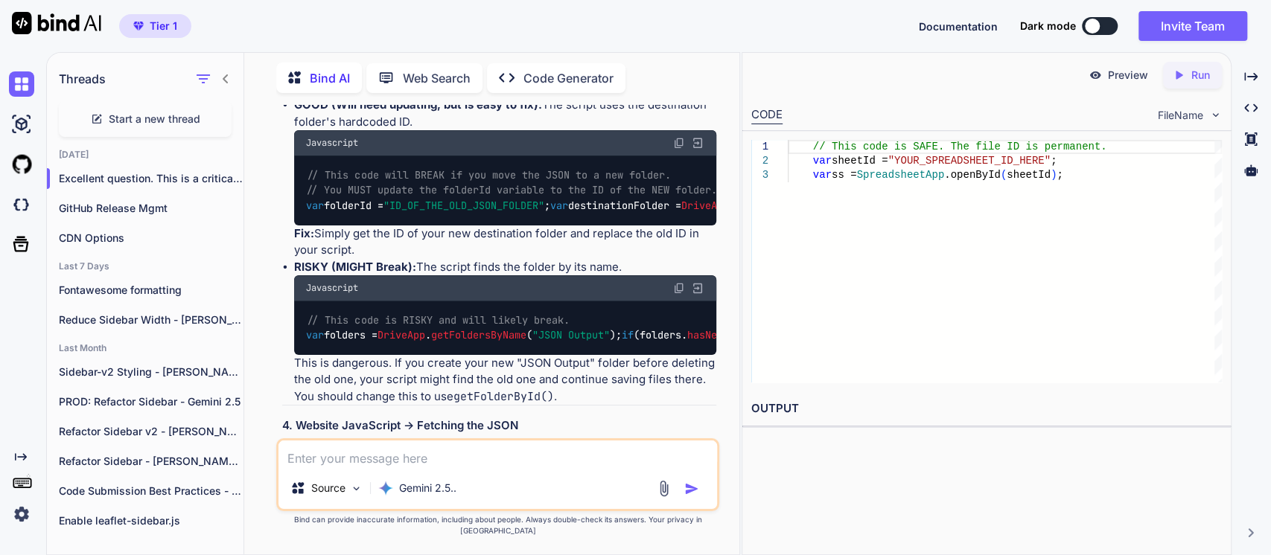
click at [433, 130] on p "GOOD (Will need updating, but is easy to fix): The script uses the destination …" at bounding box center [505, 113] width 422 height 33
click at [420, 259] on p "Fix: Simply get the ID of your new destination folder and replace the old ID in…" at bounding box center [505, 242] width 422 height 33
click at [444, 276] on p "RISKY (MIGHT Break): The script finds the folder by its name." at bounding box center [505, 267] width 422 height 17
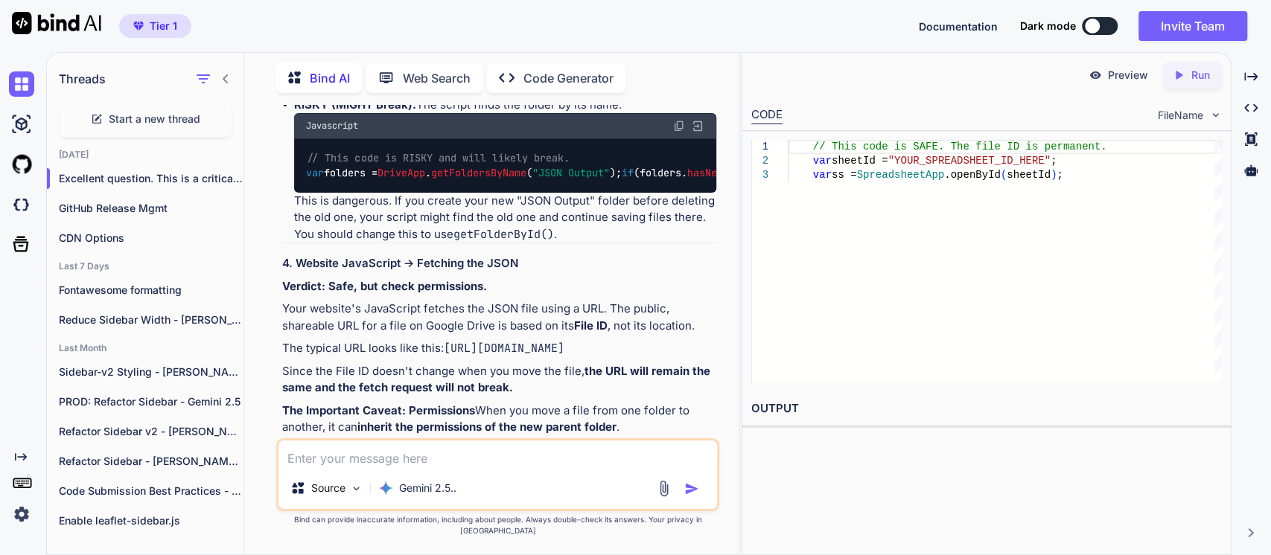
scroll to position [1472, 0]
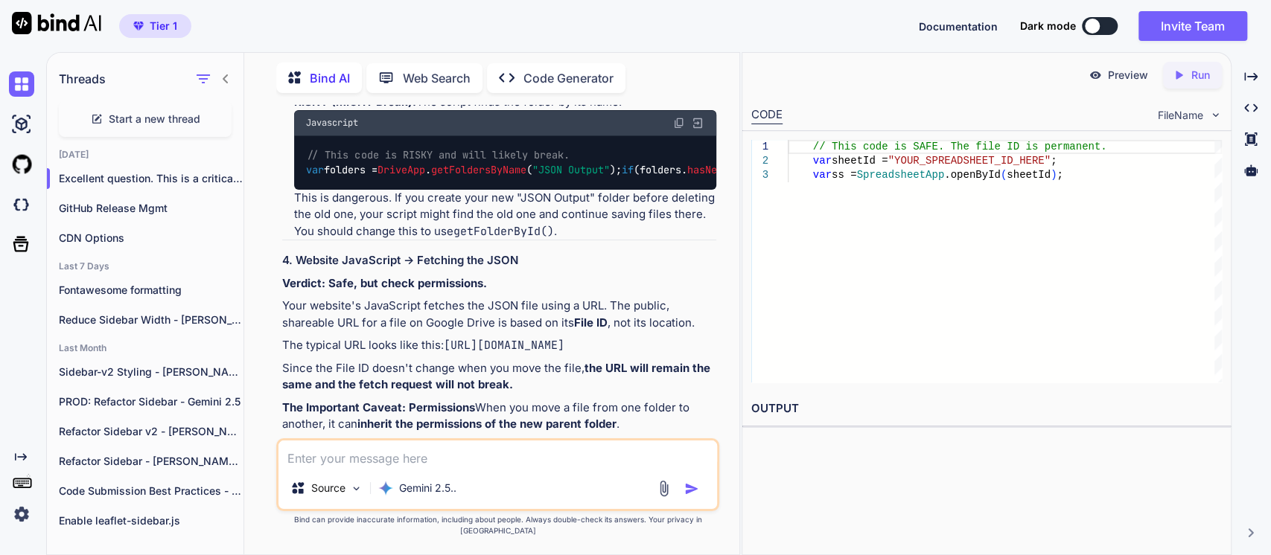
click at [389, 240] on p "This is dangerous. If you create your new "JSON Output" folder before deleting …" at bounding box center [505, 215] width 422 height 51
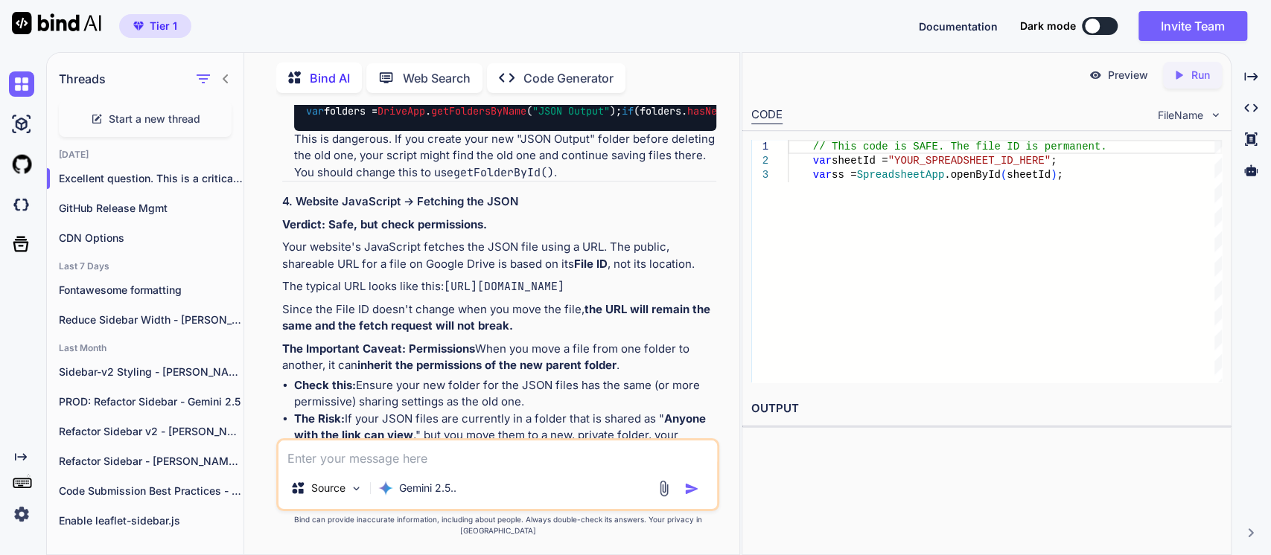
scroll to position [1555, 0]
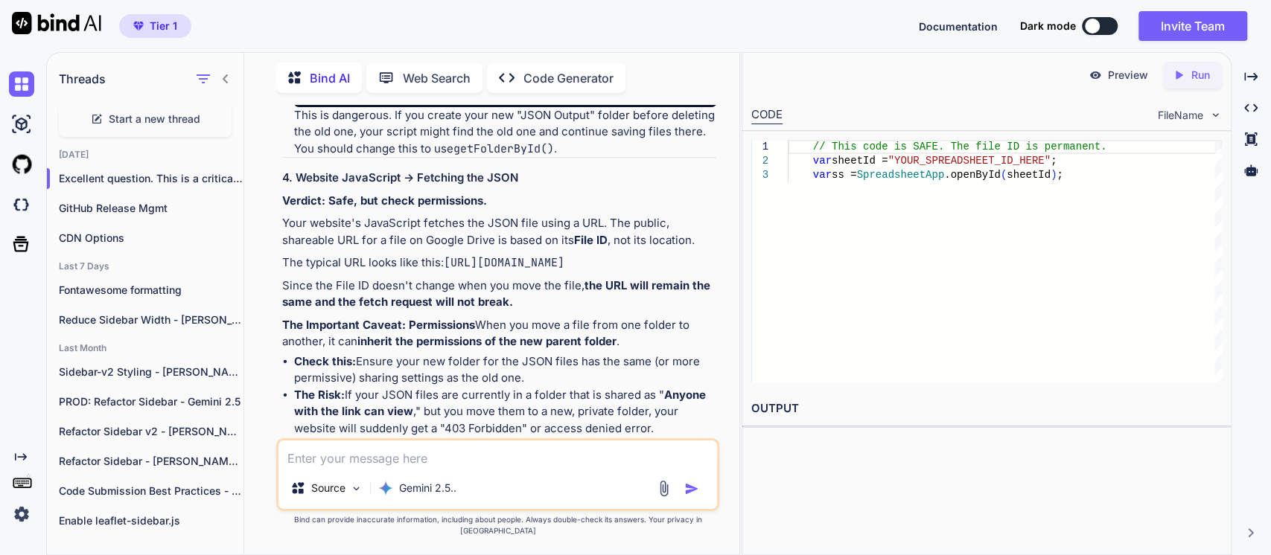
drag, startPoint x: 360, startPoint y: 348, endPoint x: 383, endPoint y: 349, distance: 23.1
click at [360, 208] on strong "Verdict: Safe, but check permissions." at bounding box center [384, 201] width 205 height 14
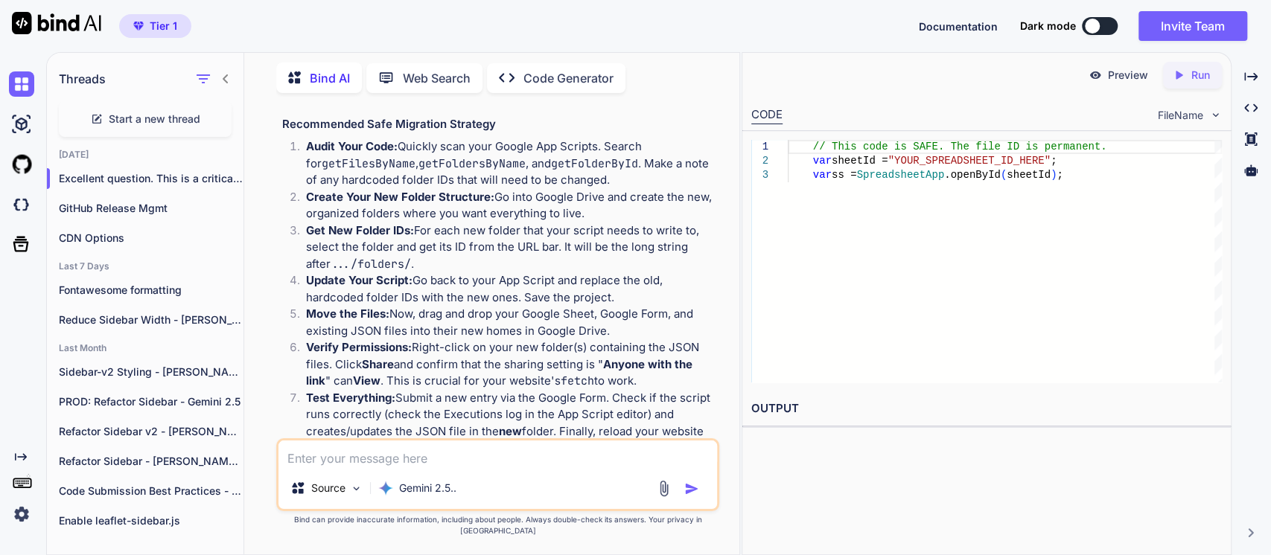
scroll to position [1969, 0]
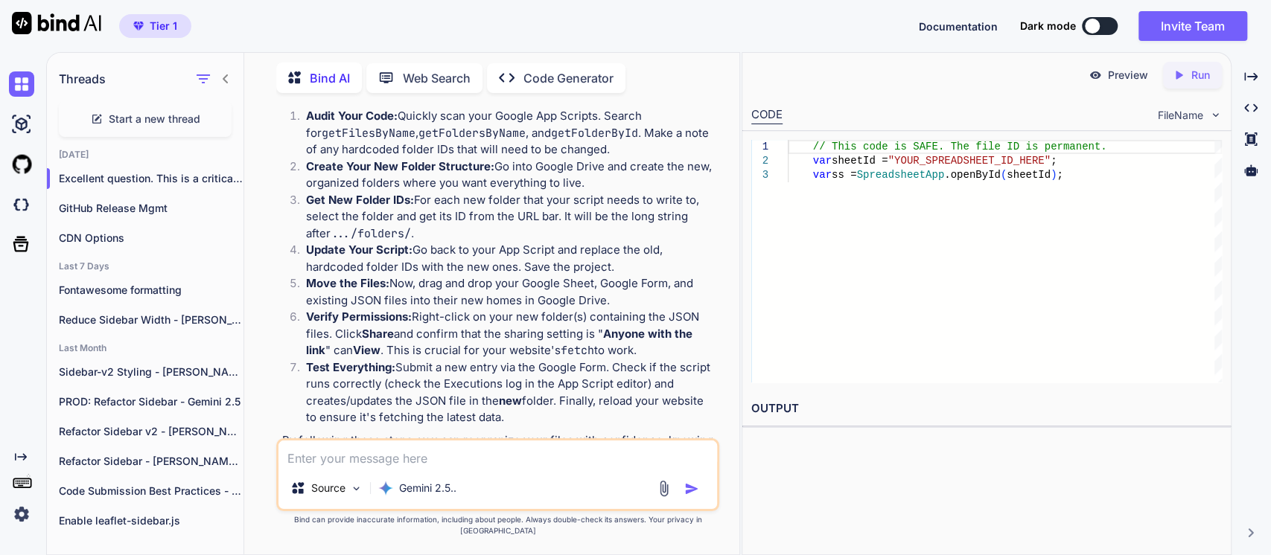
click at [390, 123] on strong "Audit Your Code:" at bounding box center [352, 116] width 92 height 14
click at [452, 159] on li "Audit Your Code: Quickly scan your Google App Scripts. Search for getFilesByNam…" at bounding box center [505, 133] width 422 height 51
click at [504, 159] on li "Audit Your Code: Quickly scan your Google App Scripts. Search for getFilesByNam…" at bounding box center [505, 133] width 422 height 51
click at [470, 141] on code "getFoldersByName" at bounding box center [471, 133] width 107 height 15
click at [406, 159] on li "Audit Your Code: Quickly scan your Google App Scripts. Search for getFilesByNam…" at bounding box center [505, 133] width 422 height 51
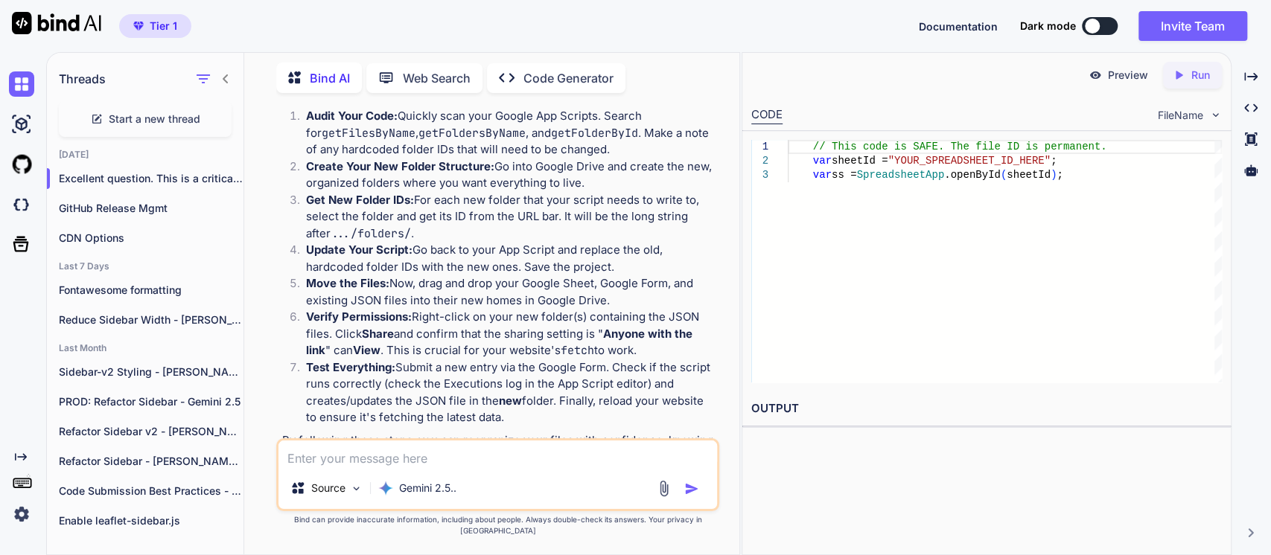
click at [417, 173] on strong "Create Your New Folder Structure:" at bounding box center [400, 166] width 188 height 14
click at [541, 192] on li "Create Your New Folder Structure: Go into Google Drive and create the new, orga…" at bounding box center [505, 175] width 422 height 33
click at [429, 192] on li "Create Your New Folder Structure: Go into Google Drive and create the new, orga…" at bounding box center [505, 175] width 422 height 33
click at [349, 243] on li "Get New Folder IDs: For each new folder that your script needs to write to, sel…" at bounding box center [505, 217] width 422 height 51
click at [483, 243] on li "Get New Folder IDs: For each new folder that your script needs to write to, sel…" at bounding box center [505, 217] width 422 height 51
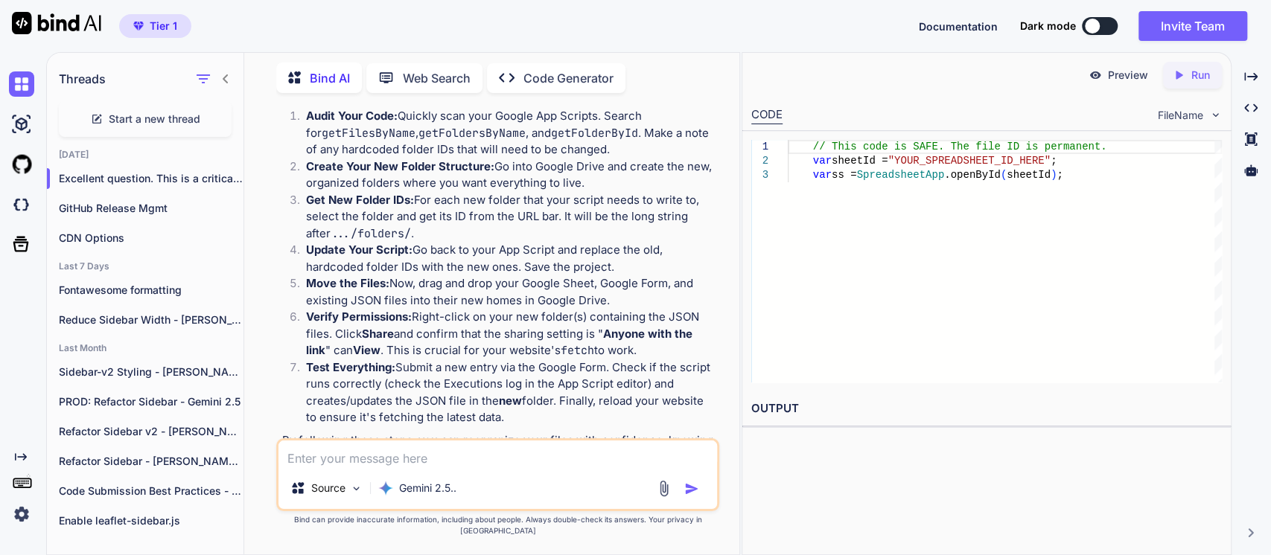
click at [348, 207] on strong "Get New Folder IDs:" at bounding box center [360, 200] width 108 height 14
click at [415, 275] on li "Update Your Script: Go back to your App Script and replace the old, hardcoded f…" at bounding box center [505, 258] width 422 height 33
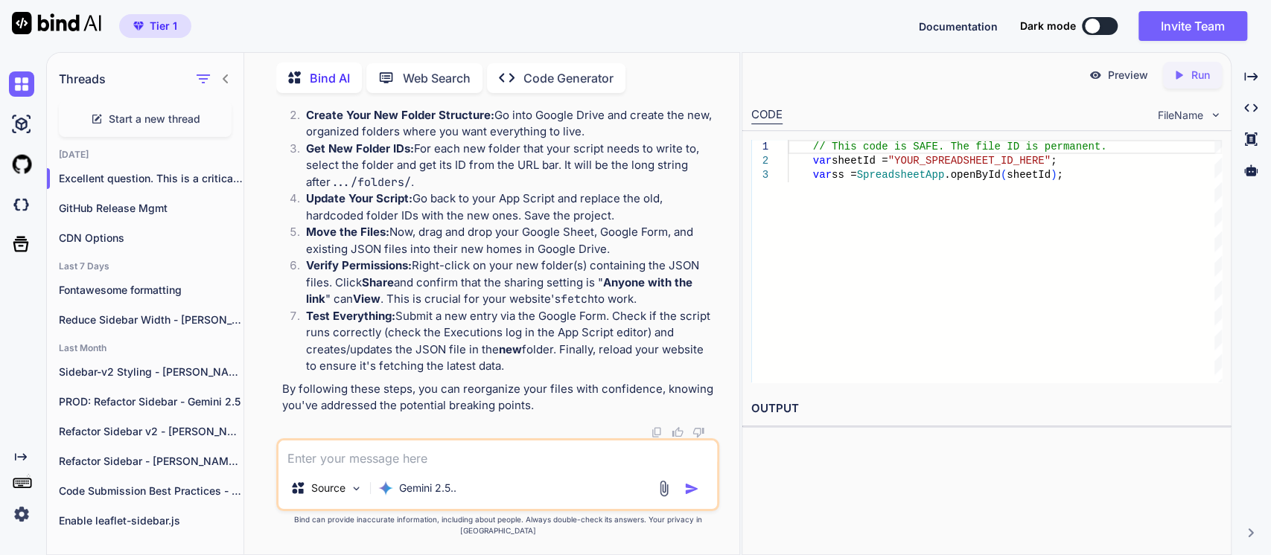
scroll to position [2134, 0]
click at [451, 258] on li "Move the Files: Now, drag and drop your Google Sheet, Google Form, and existing…" at bounding box center [505, 240] width 422 height 33
click at [457, 308] on li "Verify Permissions: Right-click on your new folder(s) containing the JSON files…" at bounding box center [505, 283] width 422 height 51
click at [995, 237] on div "// This code is SAFE. The file ID is permanent. var sheetId = "YOUR_SPREADSHEET…" at bounding box center [1005, 261] width 434 height 243
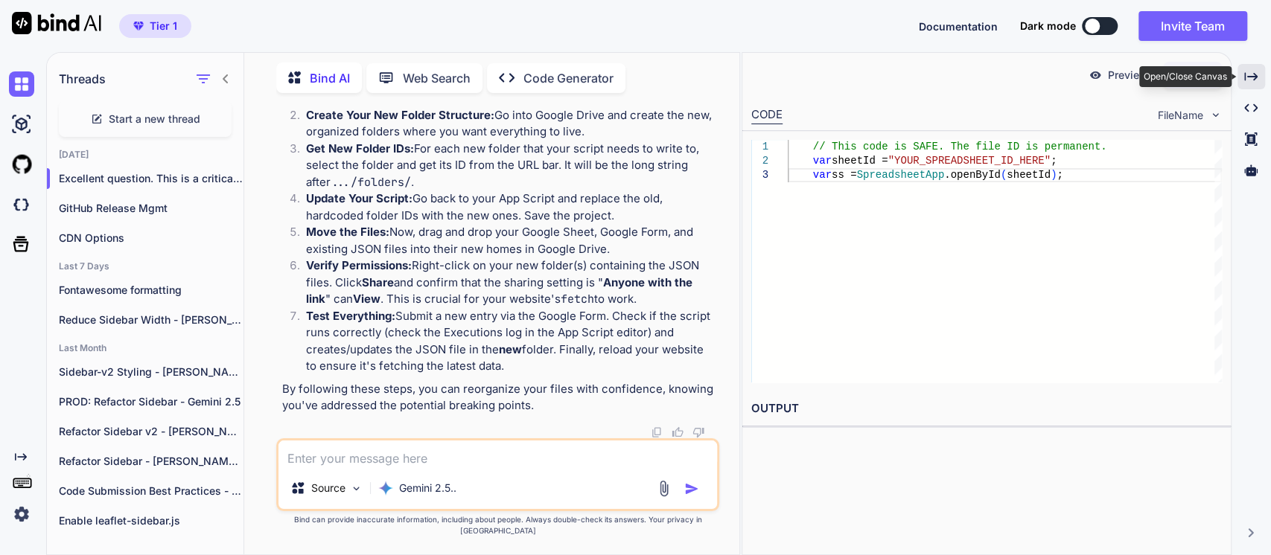
click at [1255, 79] on icon "Created with Pixso." at bounding box center [1250, 76] width 13 height 13
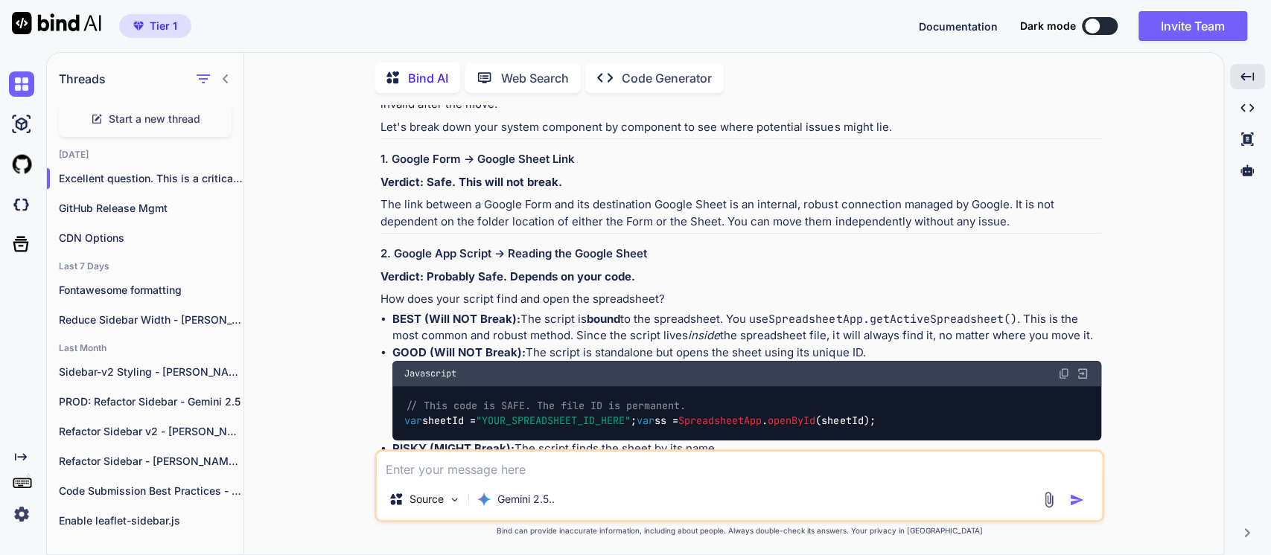
scroll to position [114, 0]
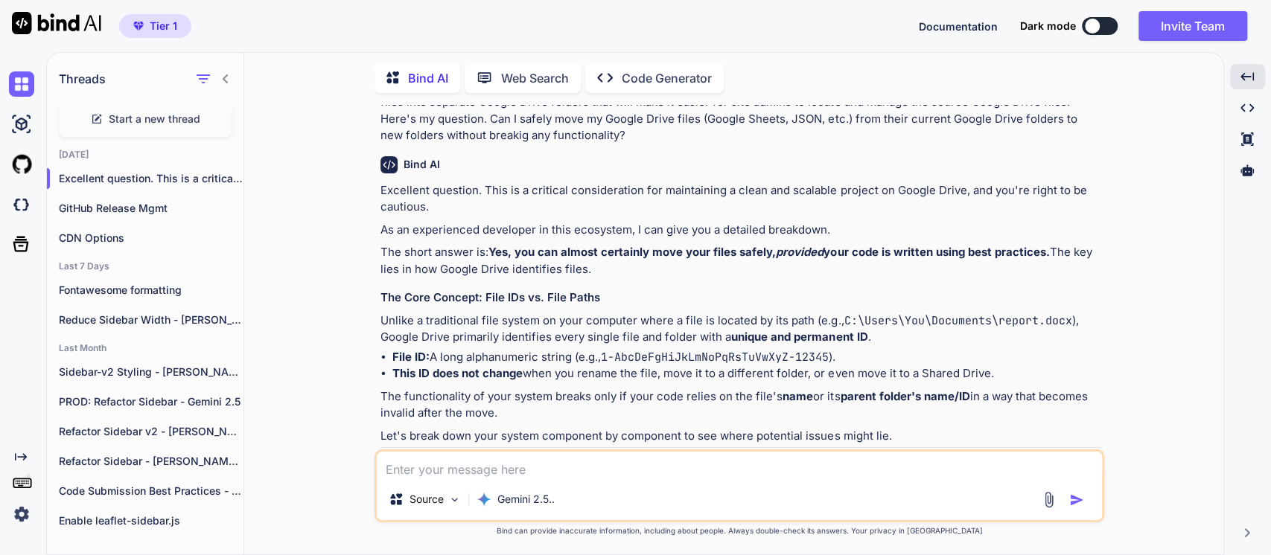
click at [436, 336] on p "Unlike a traditional file system on your computer where a file is located by it…" at bounding box center [740, 329] width 721 height 33
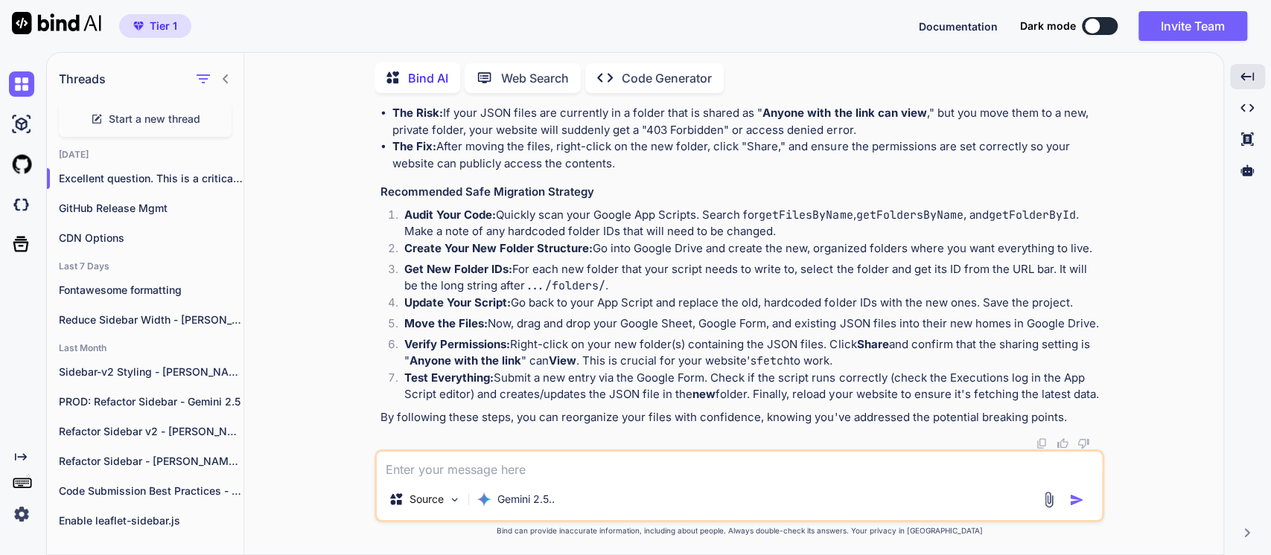
scroll to position [1603, 0]
click at [798, 214] on code "getFilesByName" at bounding box center [806, 215] width 94 height 15
copy code "getFilesByName"
click at [887, 214] on code "getFoldersByName" at bounding box center [908, 215] width 107 height 15
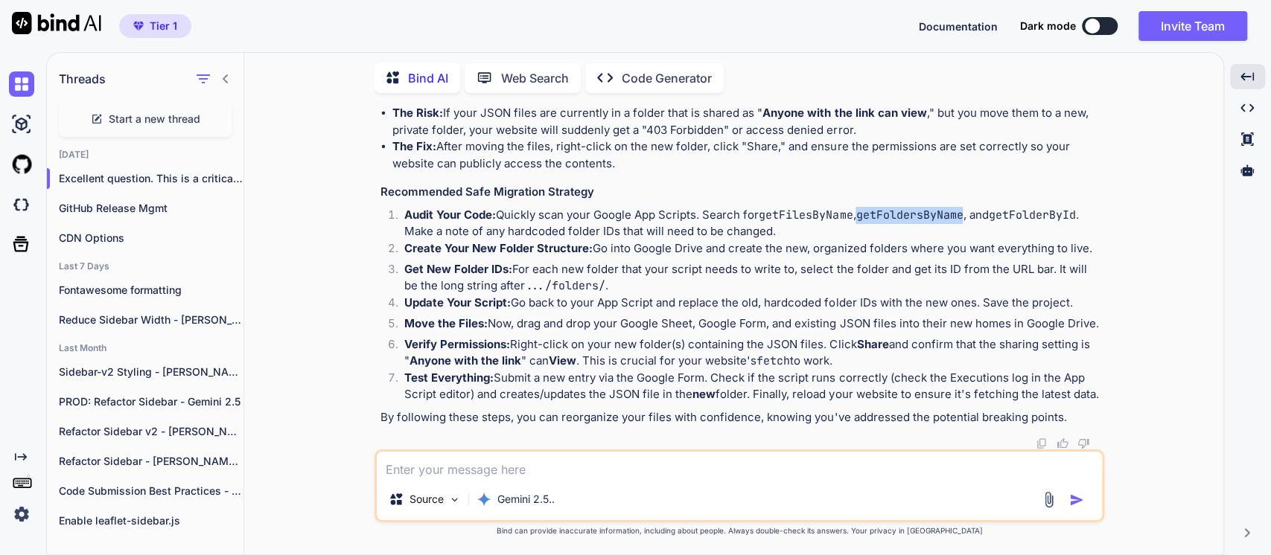
click at [887, 214] on code "getFoldersByName" at bounding box center [908, 215] width 107 height 15
copy code "getFoldersByName"
click at [1026, 212] on code "getFolderById" at bounding box center [1031, 215] width 87 height 15
copy code "getFolderById"
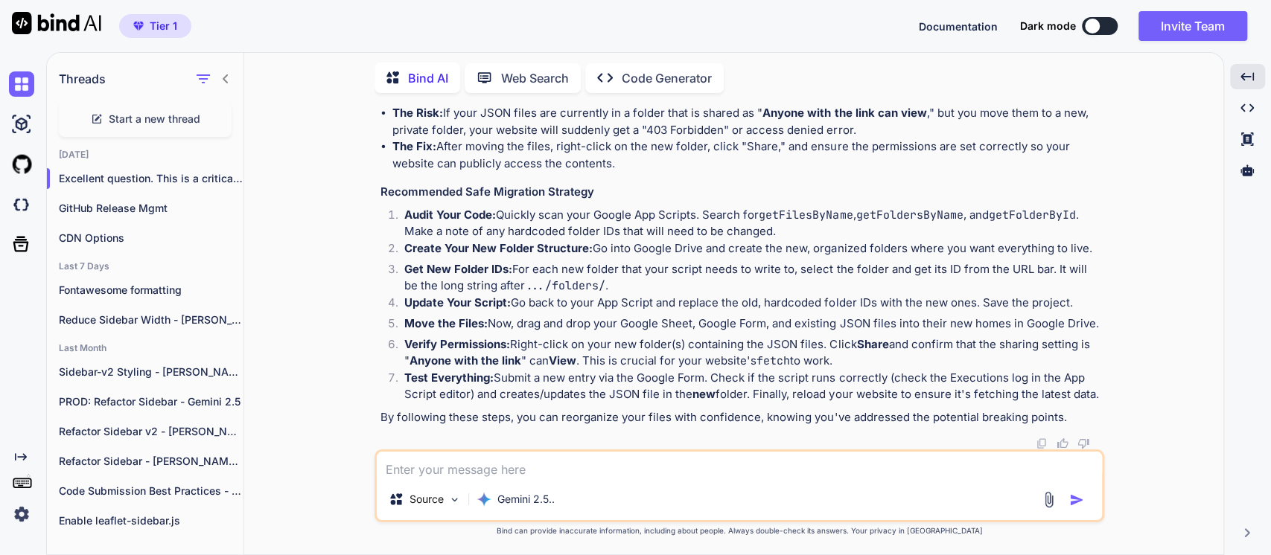
click at [545, 240] on li "Create Your New Folder Structure: Go into Google Drive and create the new, orga…" at bounding box center [746, 250] width 709 height 21
drag, startPoint x: 1085, startPoint y: 211, endPoint x: 761, endPoint y: 214, distance: 324.6
click at [761, 214] on li "Audit Your Code: Quickly scan your Google App Scripts. Search for getFilesByNam…" at bounding box center [746, 223] width 709 height 33
copy li "getFilesByName , getFoldersByName , and getFolderById"
click at [446, 470] on textarea at bounding box center [739, 465] width 725 height 27
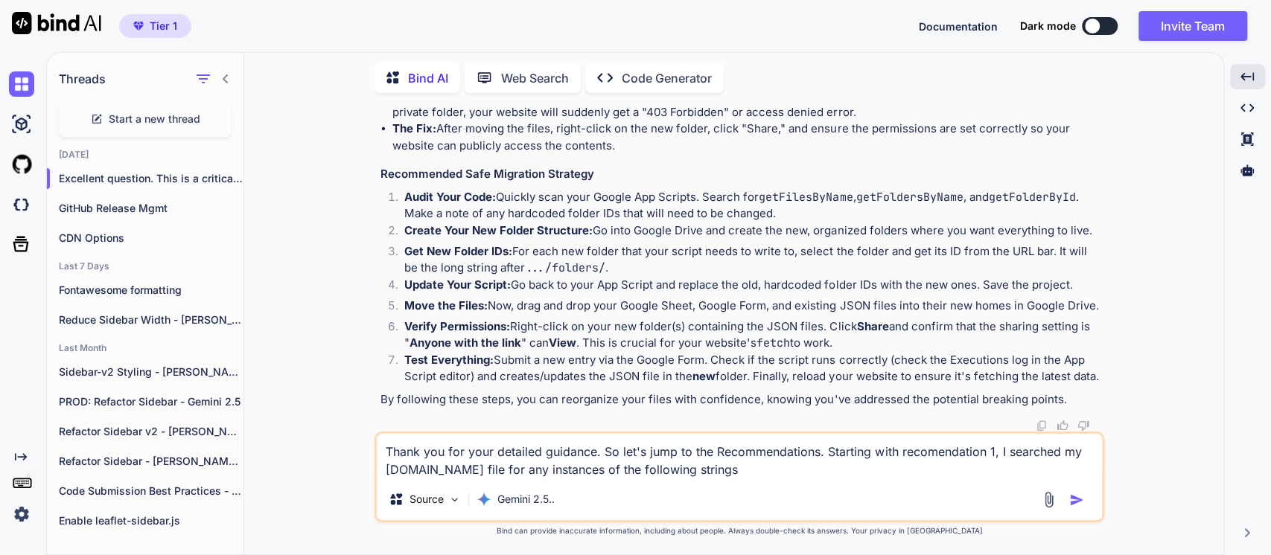
paste textarea "getFilesByName, getFoldersByName, and getFolderById"
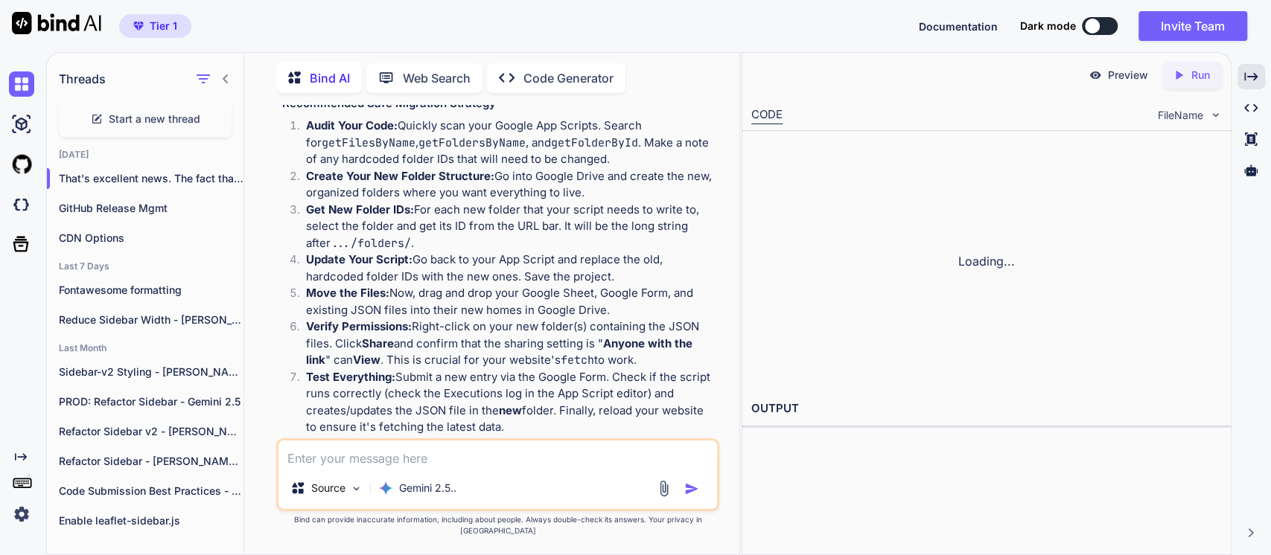
scroll to position [2546, 0]
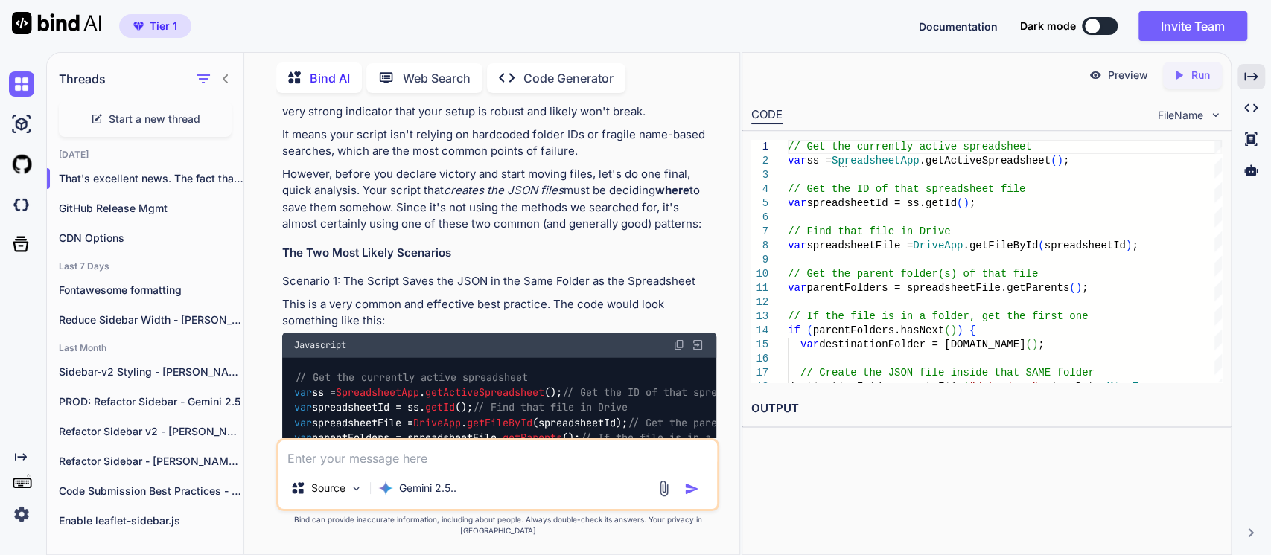
click at [485, 160] on p "It means your script isn't relying on hardcoded folder IDs or fragile name-base…" at bounding box center [499, 143] width 434 height 33
click at [462, 233] on p "However, before you declare victory and start moving files, let's do one final,…" at bounding box center [499, 199] width 434 height 67
click at [493, 233] on p "However, before you declare victory and start moving files, let's do one final,…" at bounding box center [499, 199] width 434 height 67
drag, startPoint x: 338, startPoint y: 380, endPoint x: 365, endPoint y: 371, distance: 29.0
click at [339, 233] on p "However, before you declare victory and start moving files, let's do one final,…" at bounding box center [499, 199] width 434 height 67
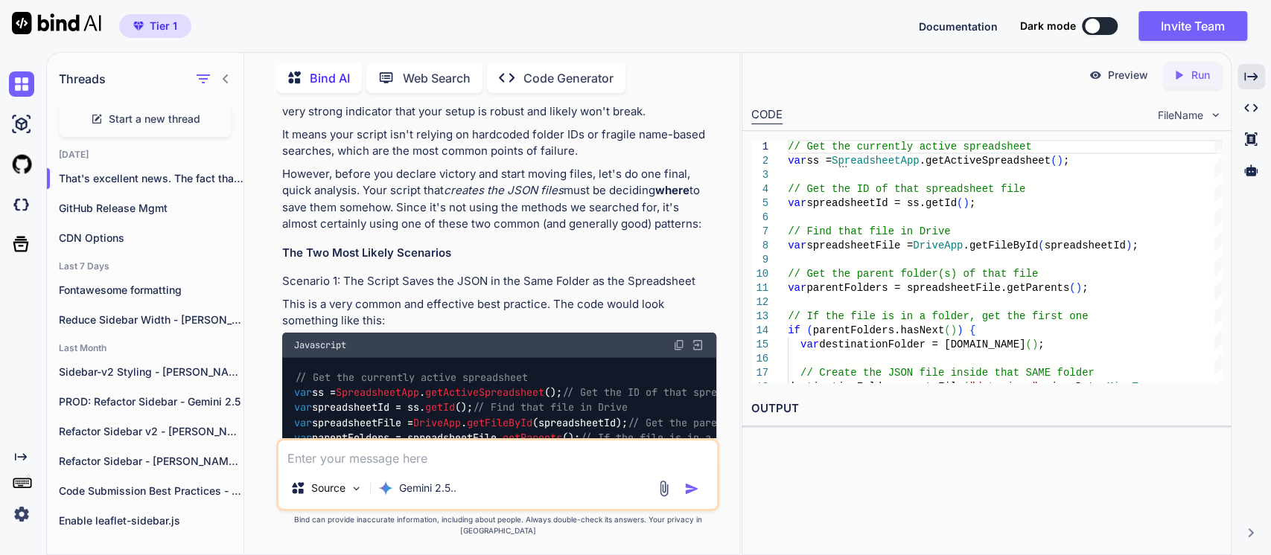
click at [464, 197] on em "creates the JSON files" at bounding box center [504, 190] width 120 height 14
click at [569, 233] on p "However, before you declare victory and start moving files, let's do one final,…" at bounding box center [499, 199] width 434 height 67
click at [421, 233] on p "However, before you declare victory and start moving files, let's do one final,…" at bounding box center [499, 199] width 434 height 67
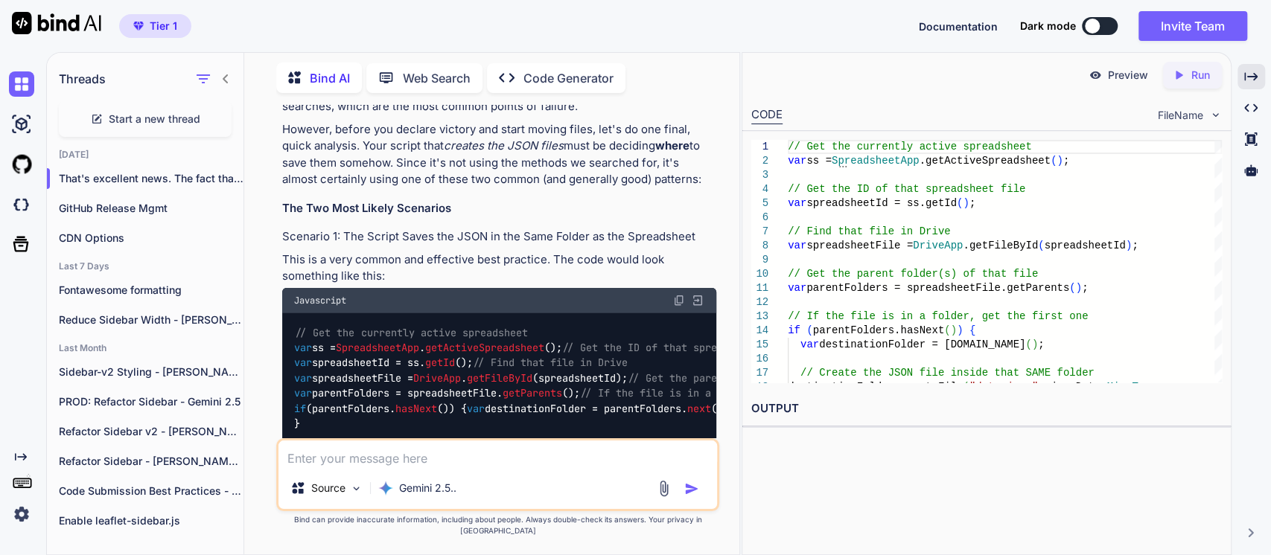
scroll to position [2628, 0]
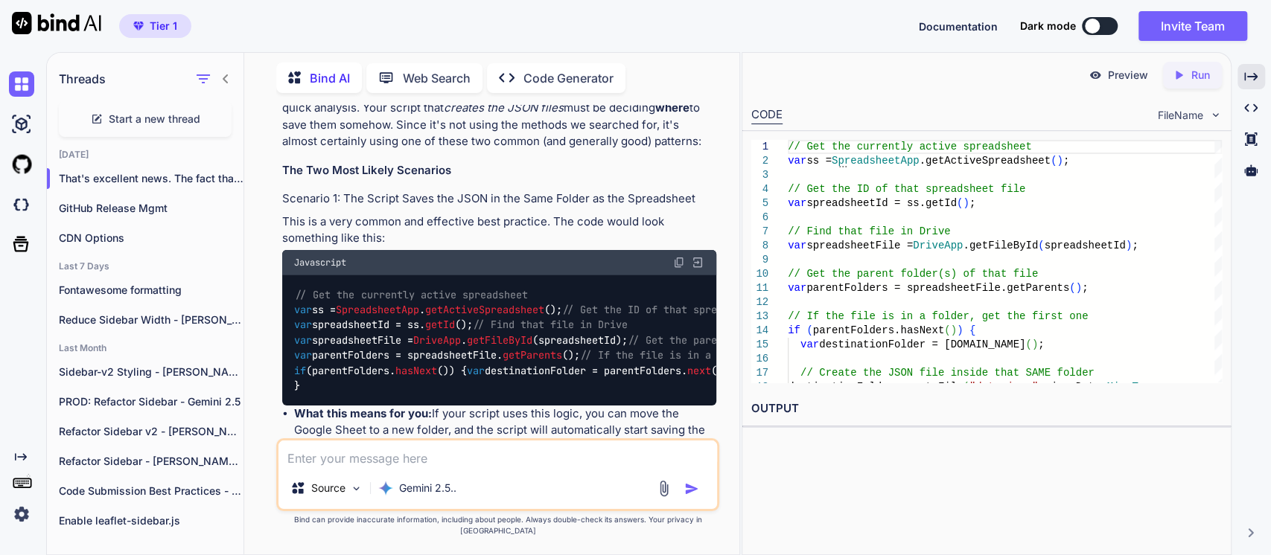
click at [461, 150] on p "However, before you declare victory and start moving files, let's do one final,…" at bounding box center [499, 116] width 434 height 67
click at [544, 150] on p "However, before you declare victory and start moving files, let's do one final,…" at bounding box center [499, 116] width 434 height 67
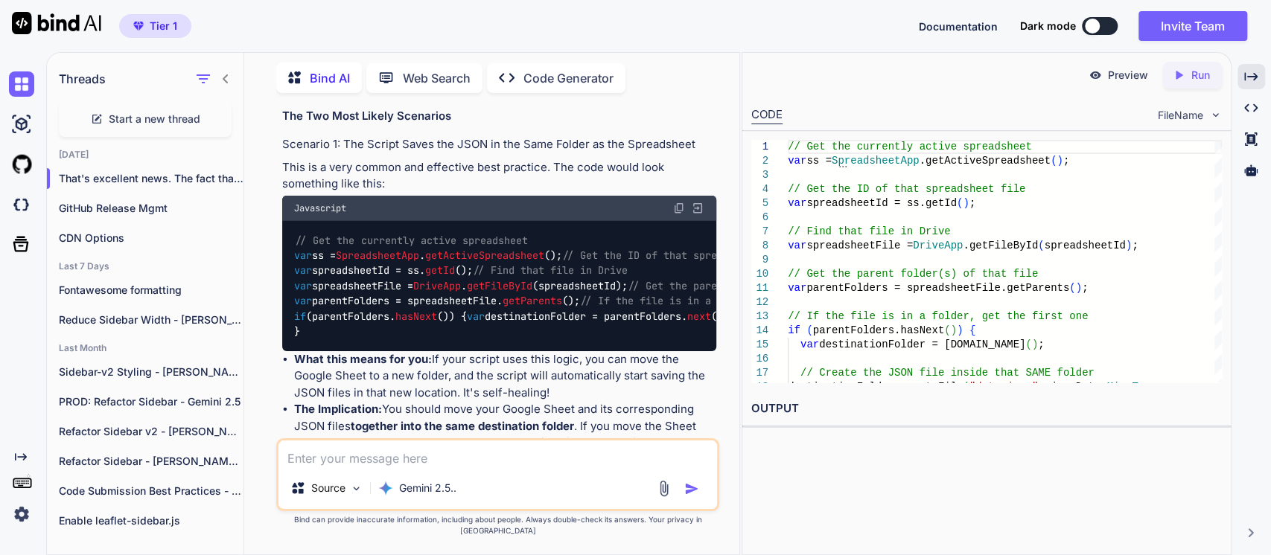
scroll to position [2711, 0]
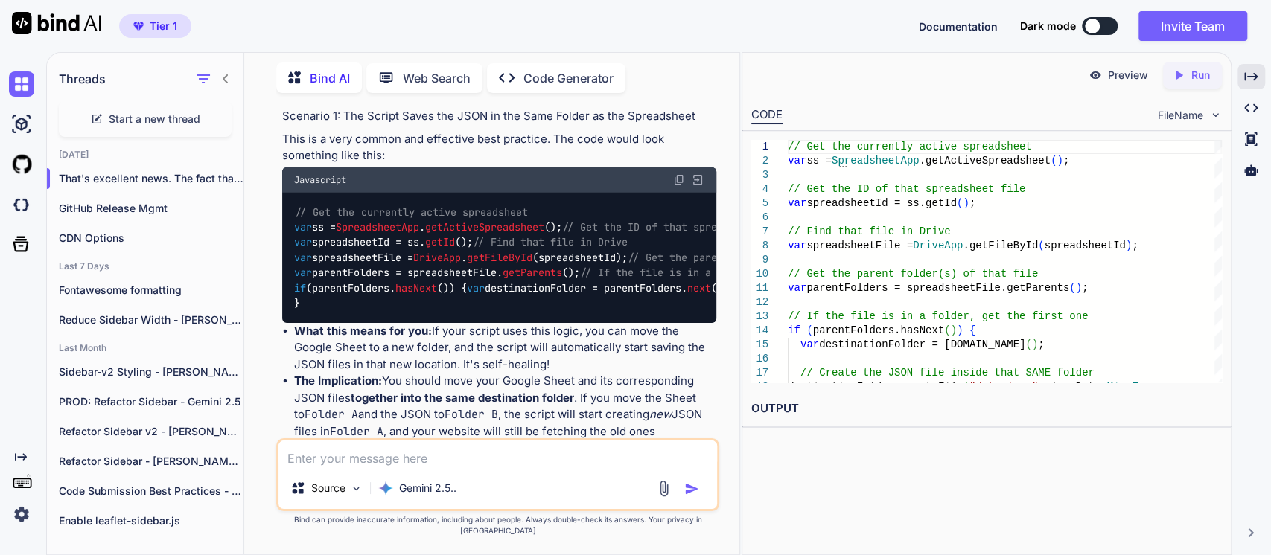
click at [549, 125] on h4 "Scenario 1: The Script Saves the JSON in the Same Folder as the Spreadsheet" at bounding box center [499, 116] width 434 height 17
click at [461, 165] on p "This is a very common and effective best practice. The code would look somethin…" at bounding box center [499, 147] width 434 height 33
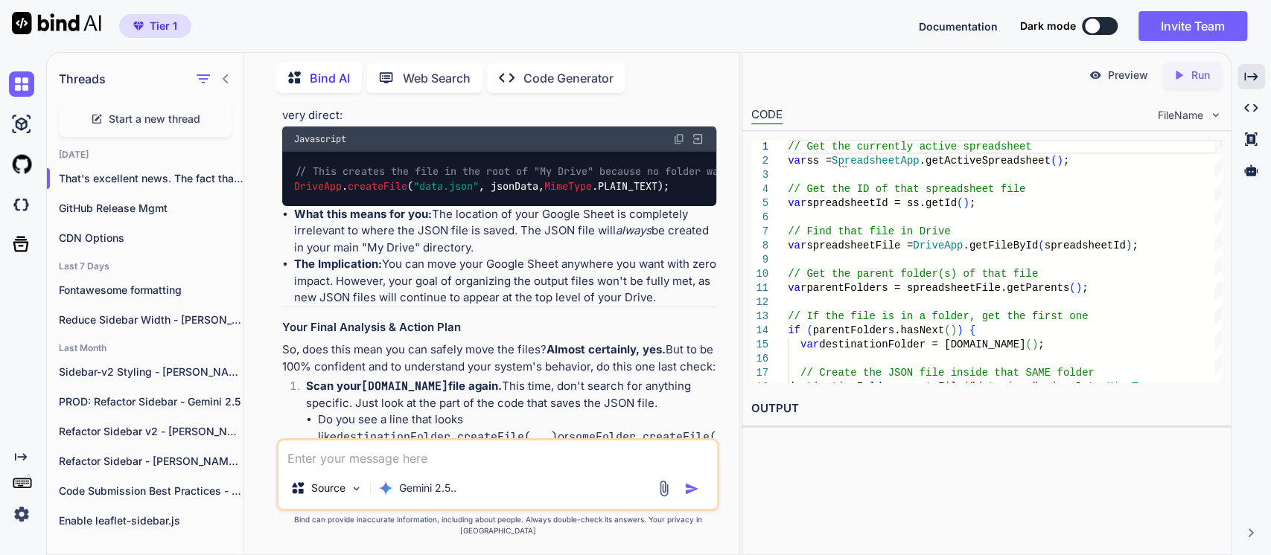
scroll to position [3125, 0]
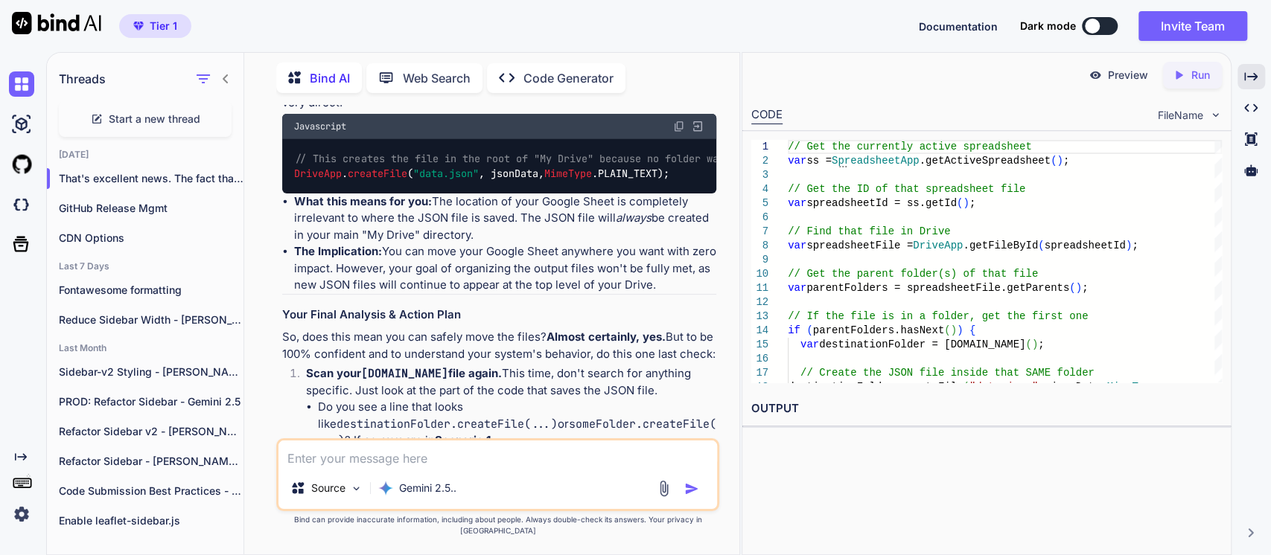
click at [430, 43] on li "The Implication: You should move your Google Sheet and its corresponding JSON f…" at bounding box center [505, 1] width 422 height 84
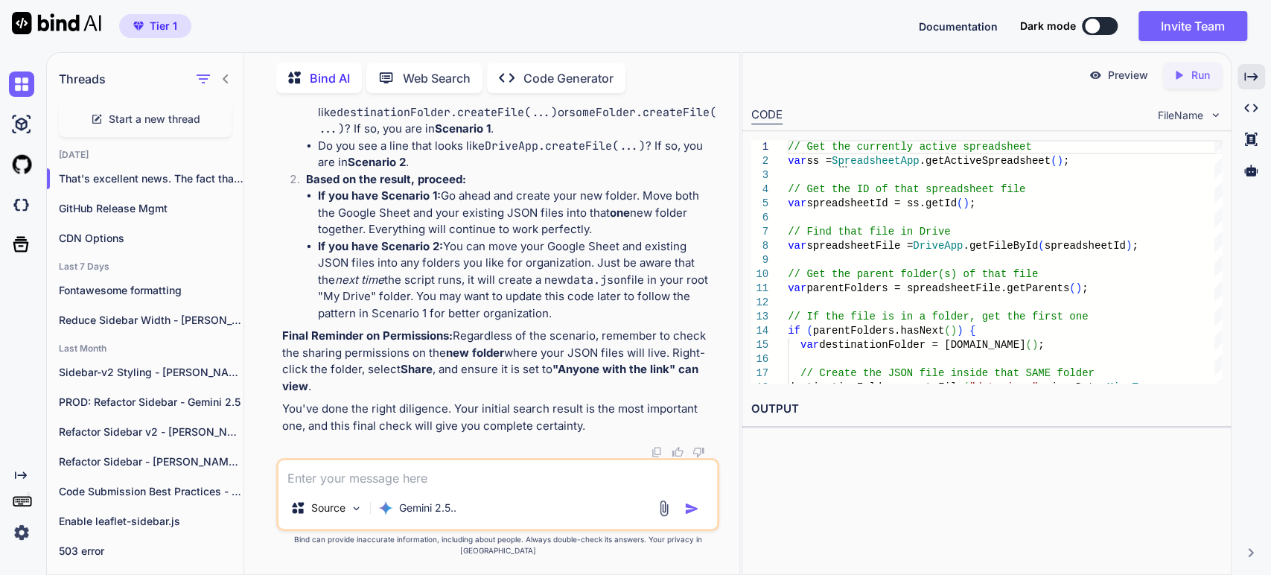
scroll to position [3565, 0]
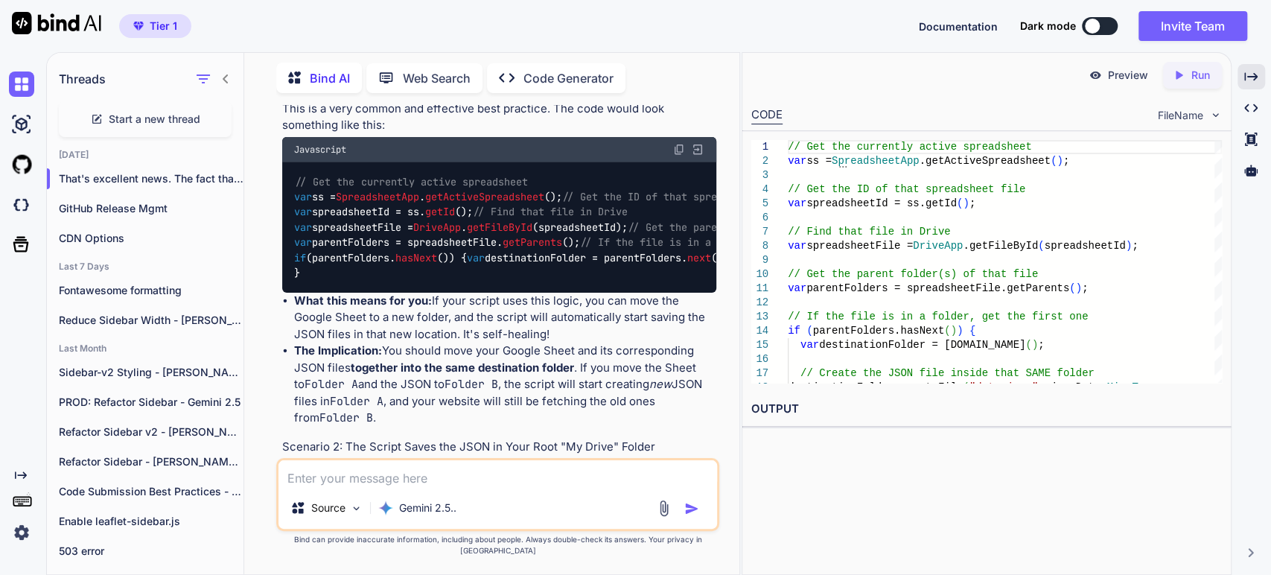
scroll to position [2738, 0]
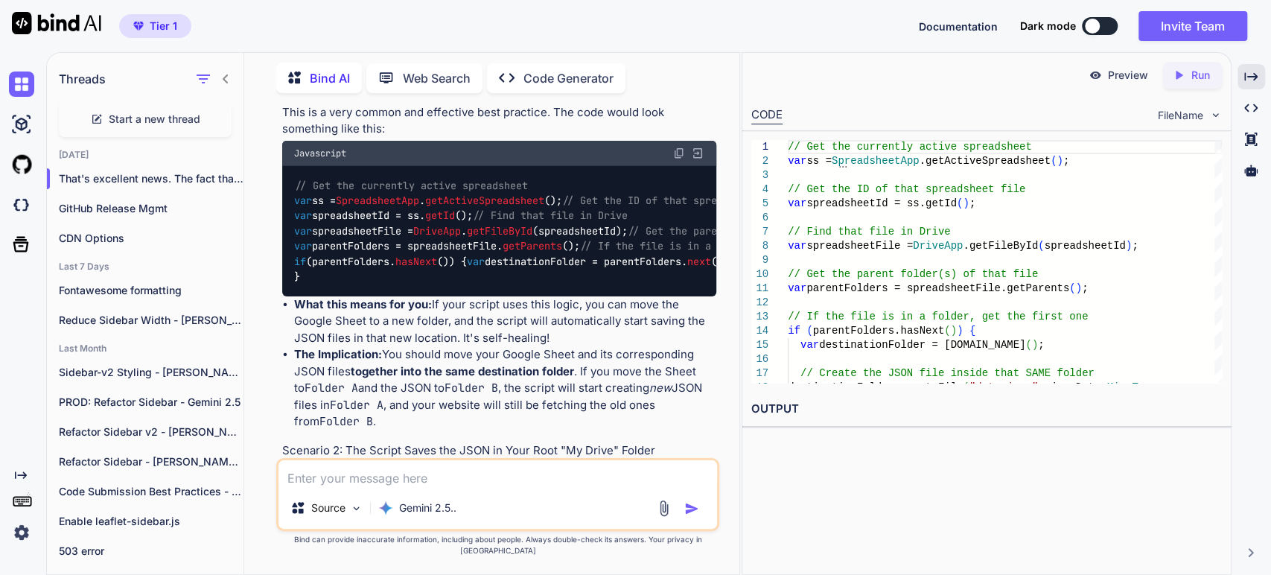
click at [350, 70] on h3 "The Two Most Likely Scenarios" at bounding box center [499, 61] width 434 height 17
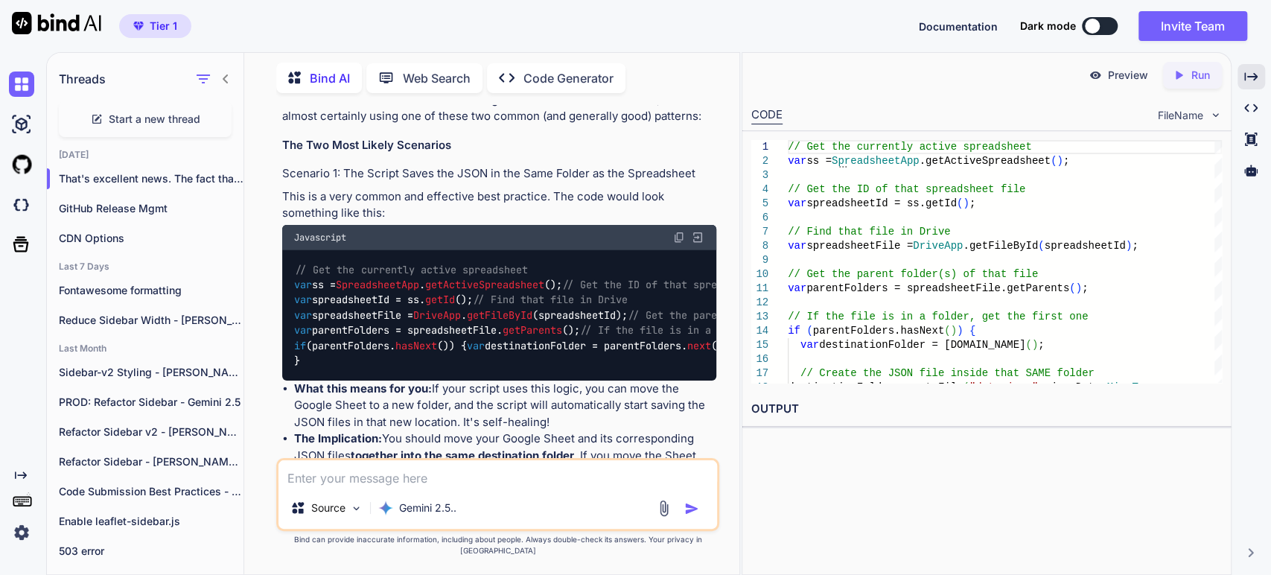
scroll to position [2655, 0]
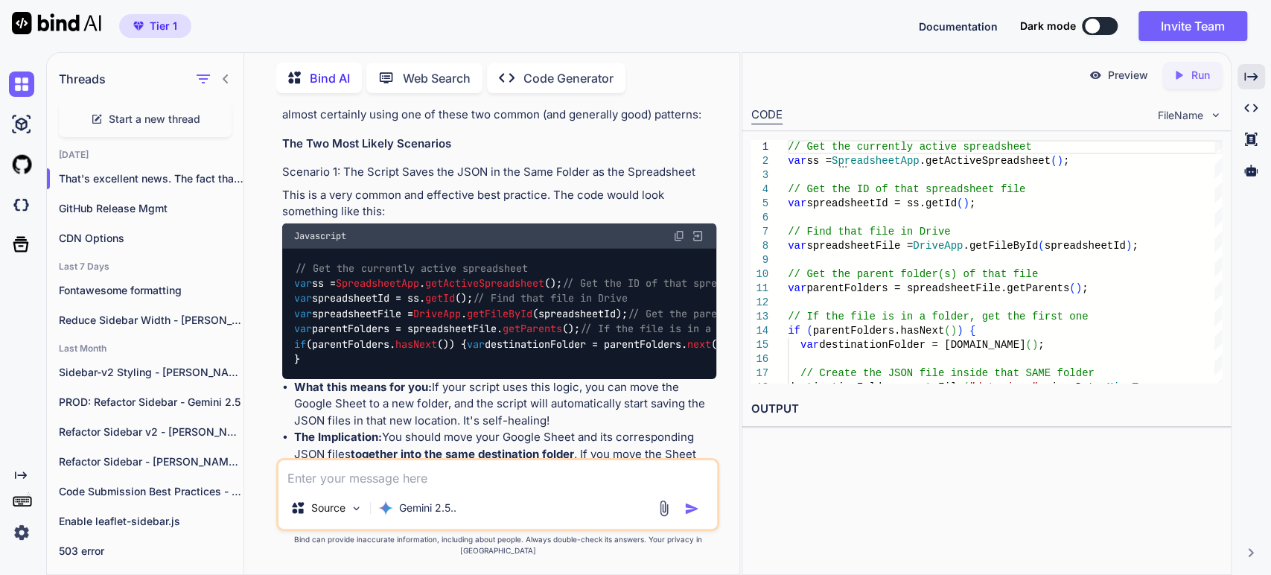
click at [403, 124] on p "However, before you declare victory and start moving files, let's do one final,…" at bounding box center [499, 90] width 434 height 67
click at [452, 88] on em "creates the JSON files" at bounding box center [504, 81] width 120 height 14
click at [391, 124] on p "However, before you declare victory and start moving files, let's do one final,…" at bounding box center [499, 90] width 434 height 67
click at [510, 88] on em "creates the JSON files" at bounding box center [504, 81] width 120 height 14
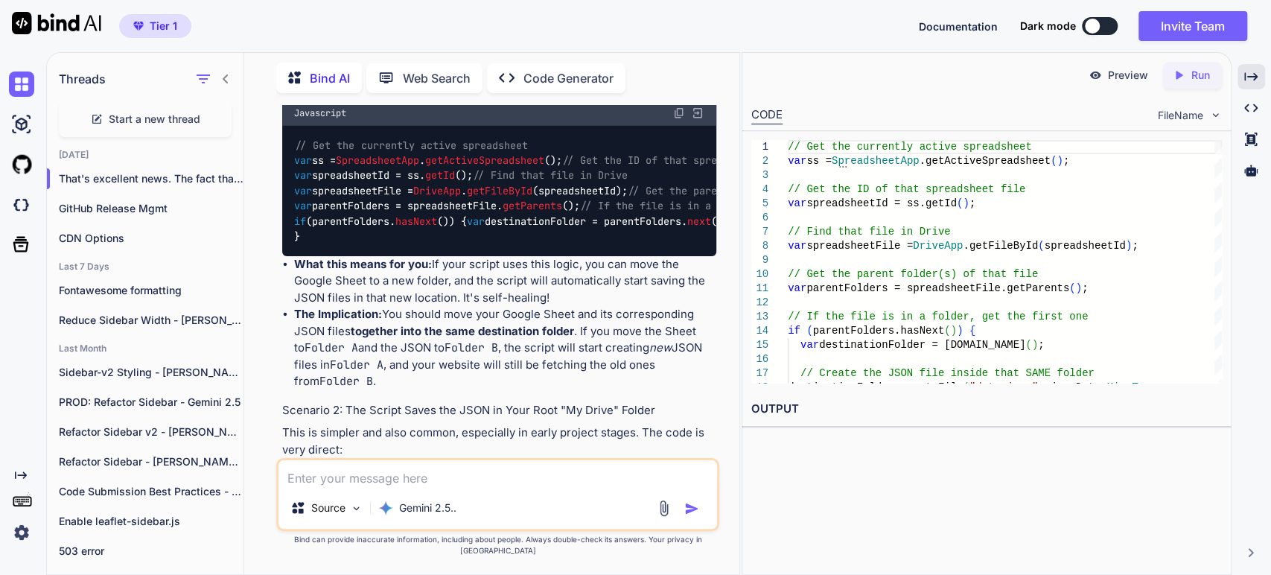
scroll to position [2820, 0]
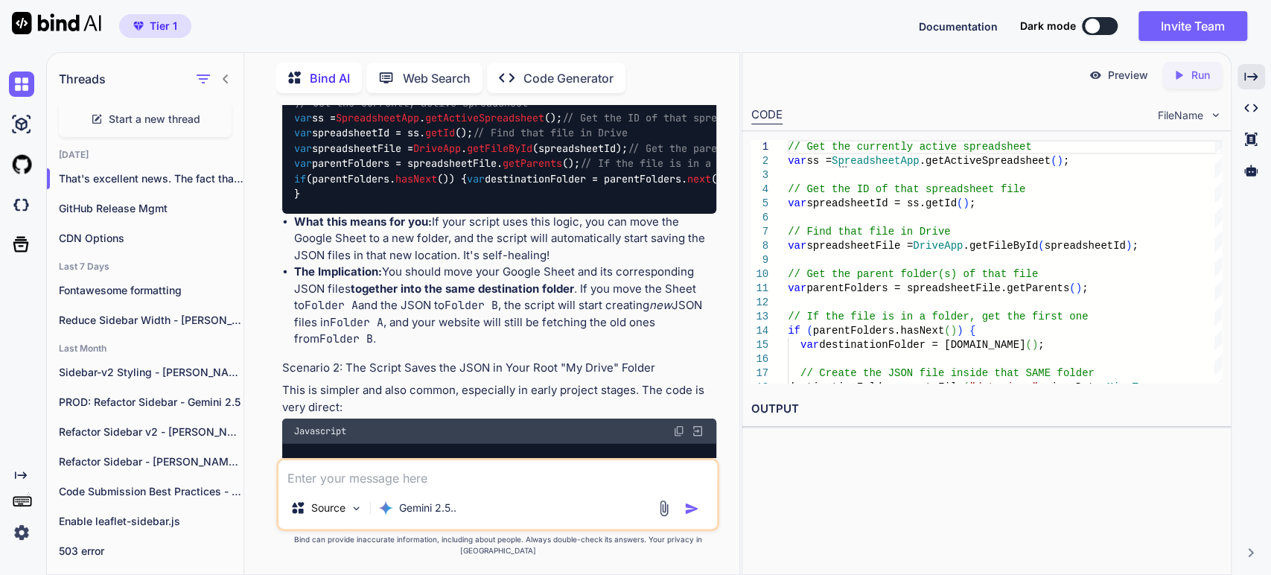
click at [369, 16] on h4 "Scenario 1: The Script Saves the JSON in the Same Folder as the Spreadsheet" at bounding box center [499, 7] width 434 height 17
click at [522, 16] on h4 "Scenario 1: The Script Saves the JSON in the Same Folder as the Spreadsheet" at bounding box center [499, 7] width 434 height 17
click at [1259, 78] on div "Created with Pixso." at bounding box center [1251, 76] width 28 height 25
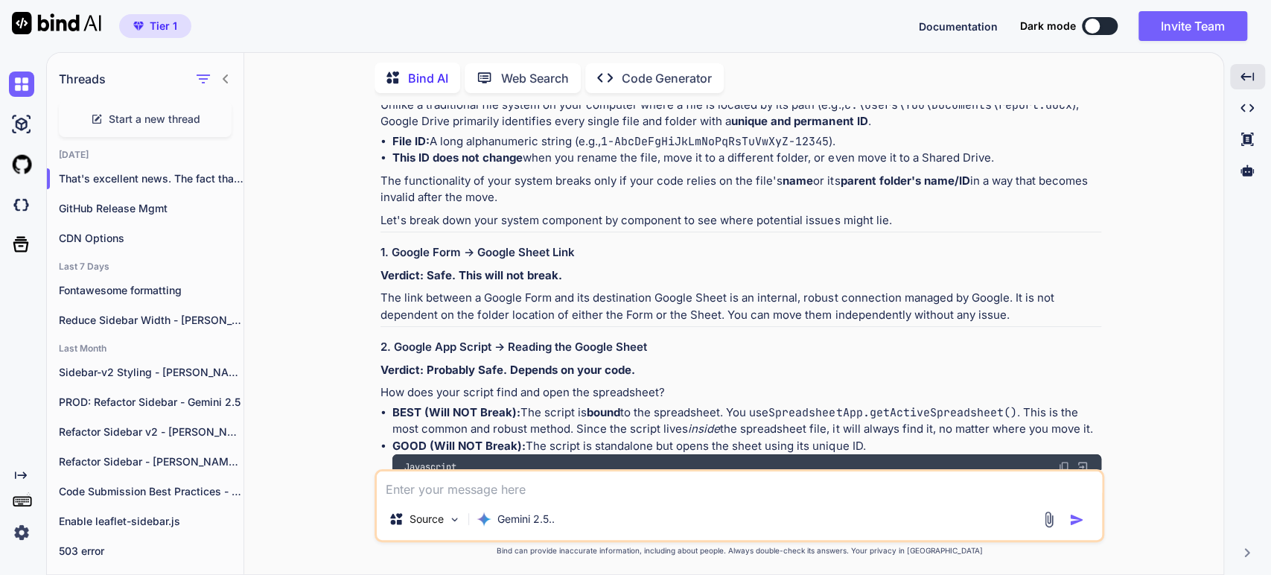
scroll to position [331, 0]
click at [760, 302] on p "The link between a Google Form and its destination Google Sheet is an internal,…" at bounding box center [740, 305] width 721 height 33
click at [990, 289] on p "The link between a Google Form and its destination Google Sheet is an internal,…" at bounding box center [740, 305] width 721 height 33
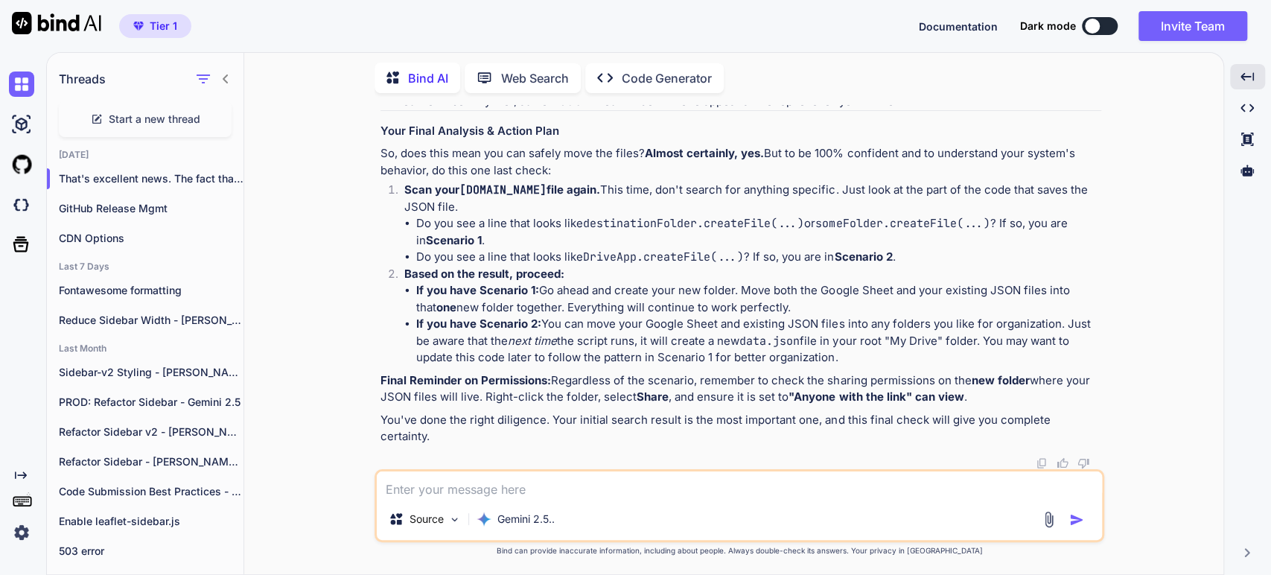
scroll to position [2883, 0]
click at [796, 397] on p "Final Reminder on Permissions: Regardless of the scenario, remember to check th…" at bounding box center [740, 388] width 721 height 33
click at [421, 179] on p "So, does this mean you can safely move the files? Almost certainly, yes. But to…" at bounding box center [740, 161] width 721 height 33
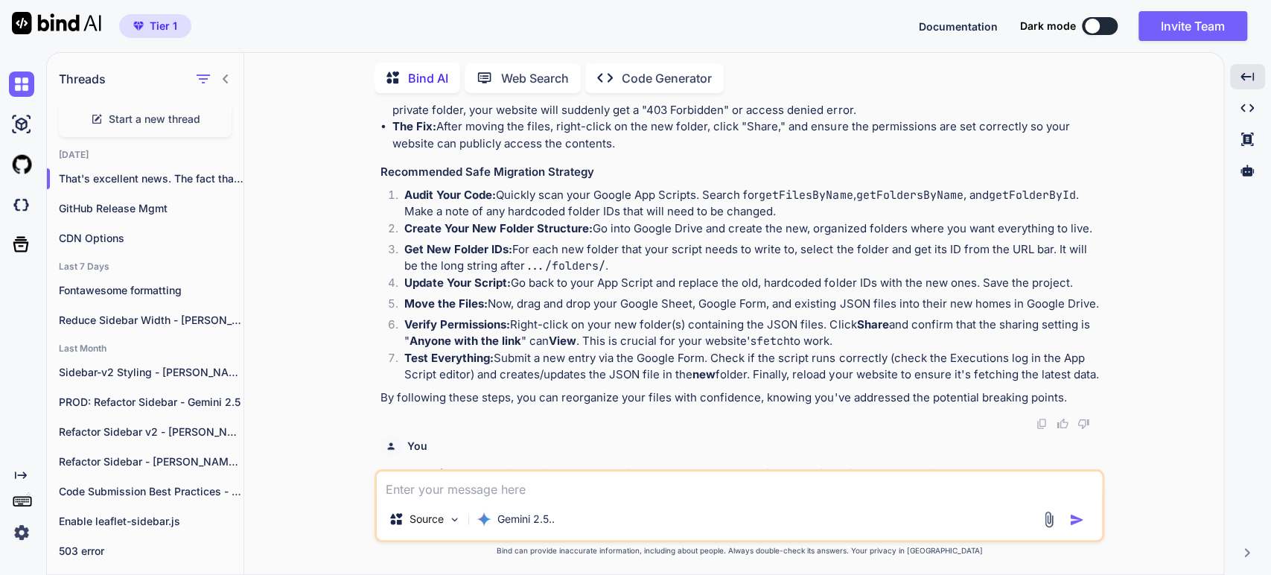
scroll to position [1394, 0]
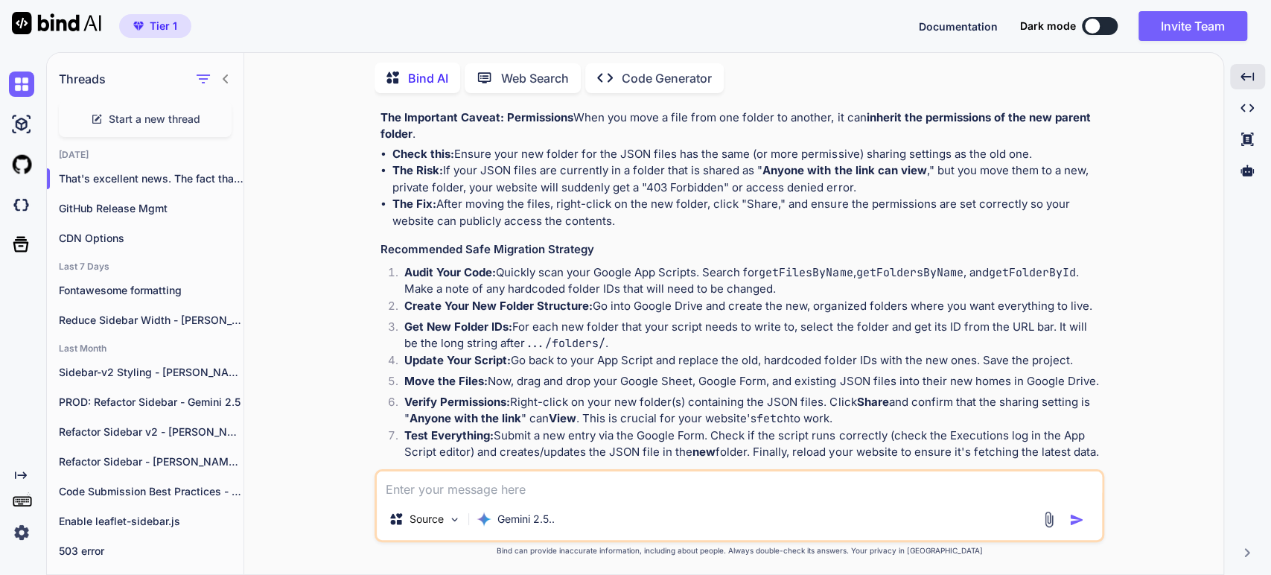
click at [443, 143] on p "The Important Caveat: Permissions When you move a file from one folder to anoth…" at bounding box center [740, 125] width 721 height 33
click at [689, 143] on p "The Important Caveat: Permissions When you move a file from one folder to anoth…" at bounding box center [740, 125] width 721 height 33
click at [732, 141] on strong "inherit the permissions of the new parent folder" at bounding box center [736, 125] width 712 height 31
click at [432, 177] on strong "The Risk:" at bounding box center [417, 170] width 51 height 14
click at [489, 196] on li "The Risk: If your JSON files are currently in a folder that is shared as " Anyo…" at bounding box center [746, 178] width 709 height 33
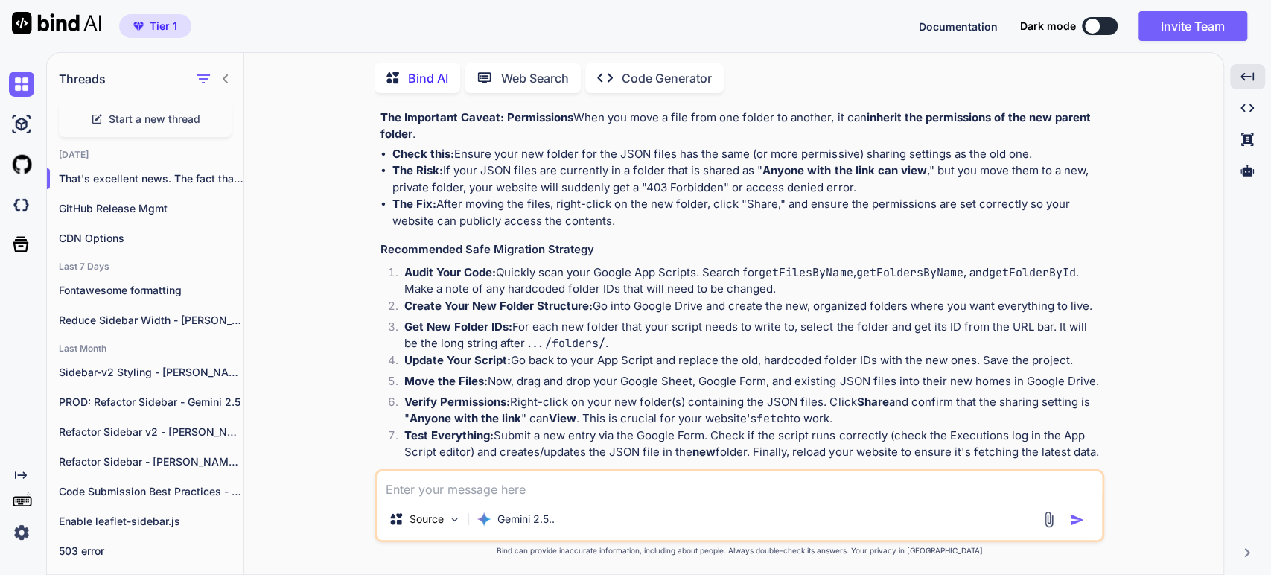
click at [804, 163] on li "Check this: Ensure your new folder for the JSON files has the same (or more per…" at bounding box center [746, 154] width 709 height 17
click at [891, 163] on li "Check this: Ensure your new folder for the JSON files has the same (or more per…" at bounding box center [746, 154] width 709 height 17
click at [531, 196] on li "The Risk: If your JSON files are currently in a folder that is shared as " Anyo…" at bounding box center [746, 178] width 709 height 33
click at [591, 229] on li "The Fix: After moving the files, right-click on the new folder, click "Share," …" at bounding box center [746, 212] width 709 height 33
click at [491, 229] on li "The Fix: After moving the files, right-click on the new folder, click "Share," …" at bounding box center [746, 212] width 709 height 33
